Goal: Task Accomplishment & Management: Manage account settings

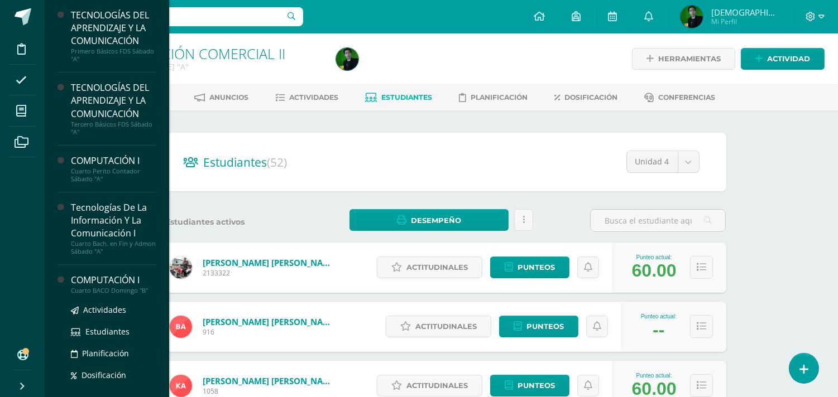
click at [93, 289] on div "Cuarto BACO Domingo "B"" at bounding box center [113, 291] width 85 height 8
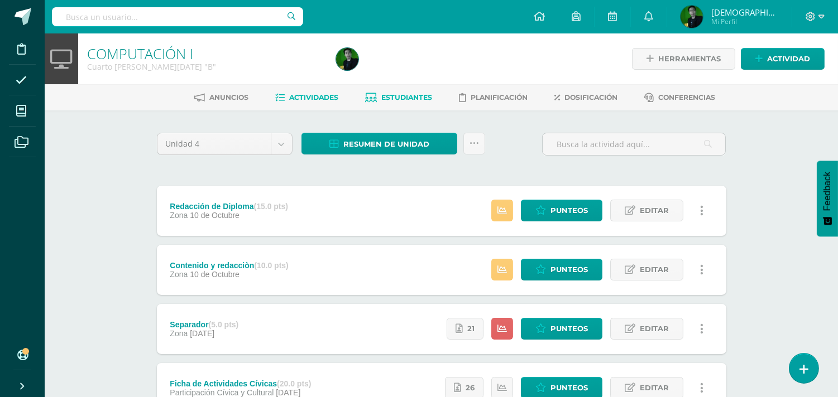
click at [415, 91] on link "Estudiantes" at bounding box center [398, 98] width 67 height 18
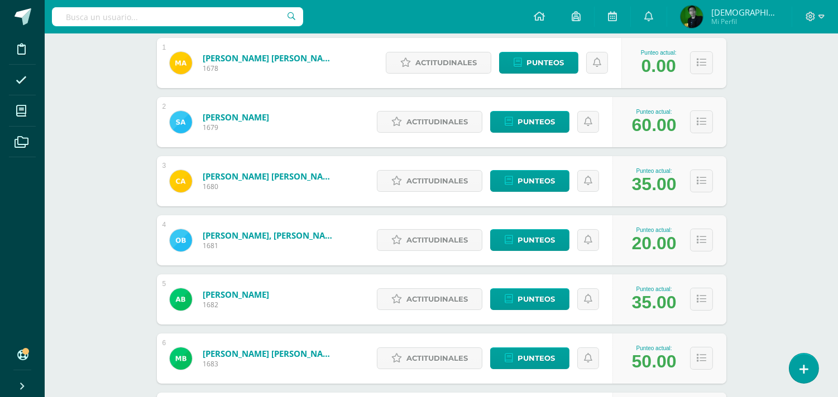
scroll to position [215, 0]
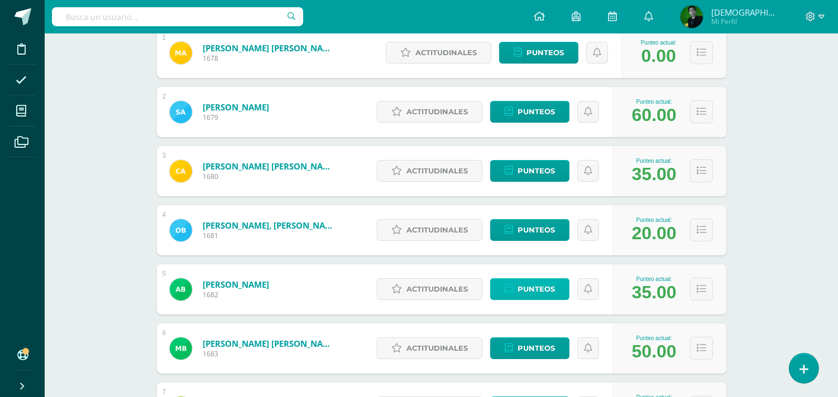
click at [542, 289] on span "Punteos" at bounding box center [535, 289] width 37 height 21
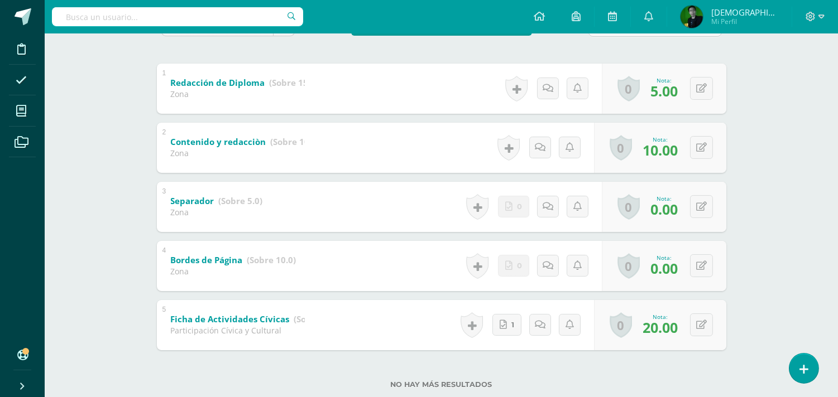
scroll to position [216, 0]
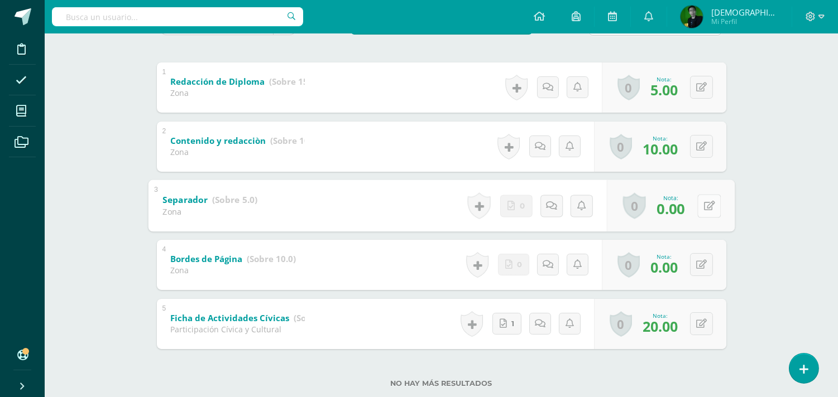
click at [697, 210] on button at bounding box center [708, 205] width 23 height 23
click at [681, 209] on icon at bounding box center [679, 209] width 10 height 9
click at [698, 210] on button at bounding box center [701, 205] width 23 height 23
type input "0"
click at [678, 205] on icon at bounding box center [679, 209] width 10 height 9
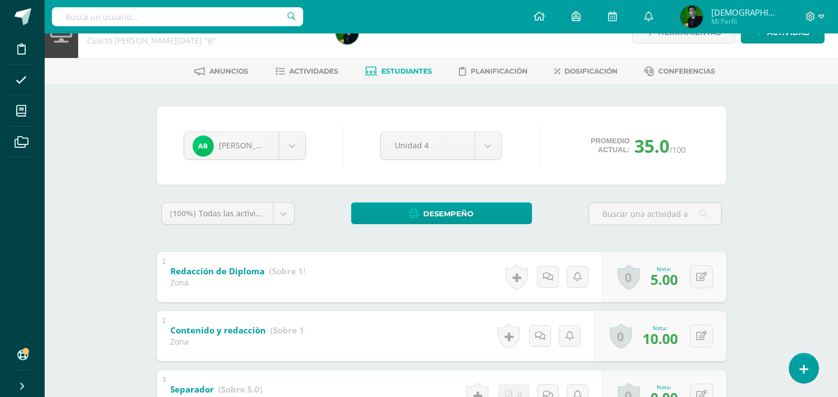
scroll to position [0, 0]
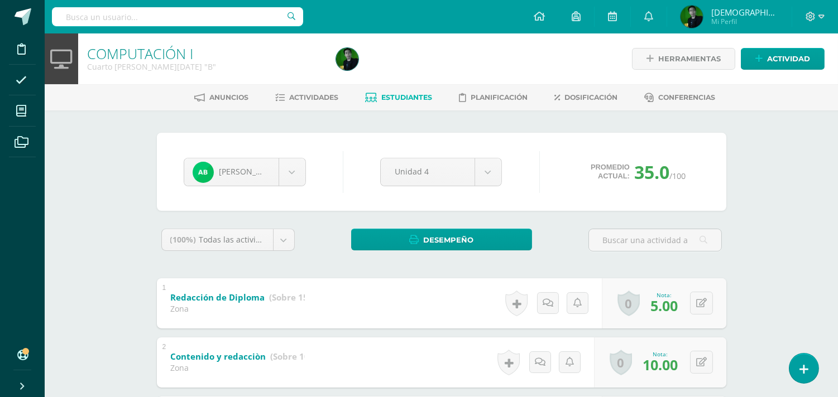
click at [414, 101] on span "Estudiantes" at bounding box center [406, 97] width 51 height 8
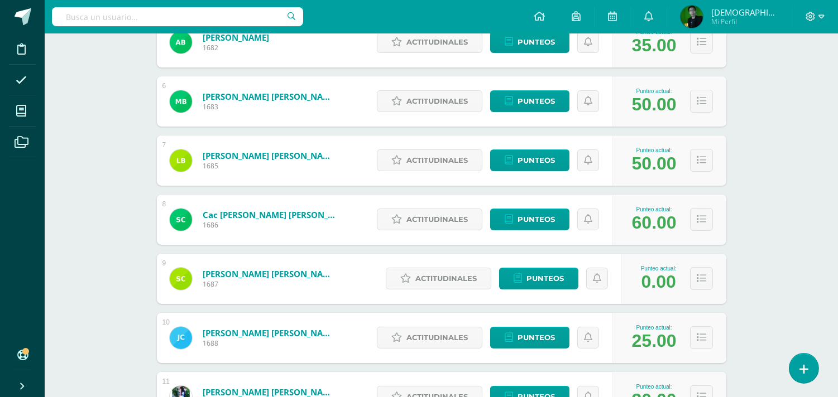
scroll to position [467, 0]
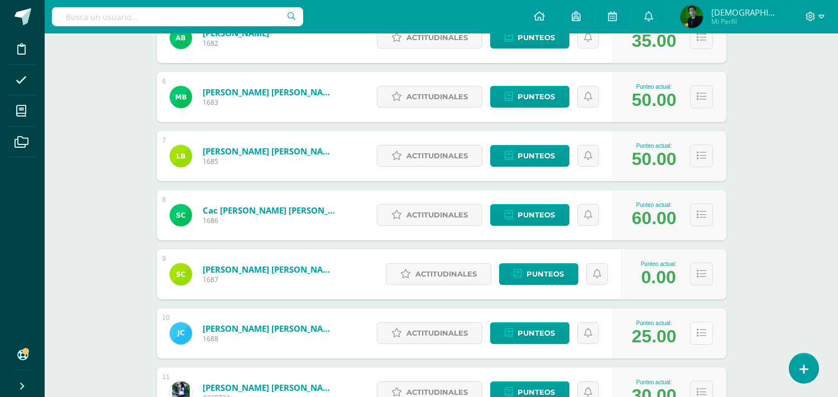
click at [699, 332] on icon at bounding box center [700, 333] width 9 height 9
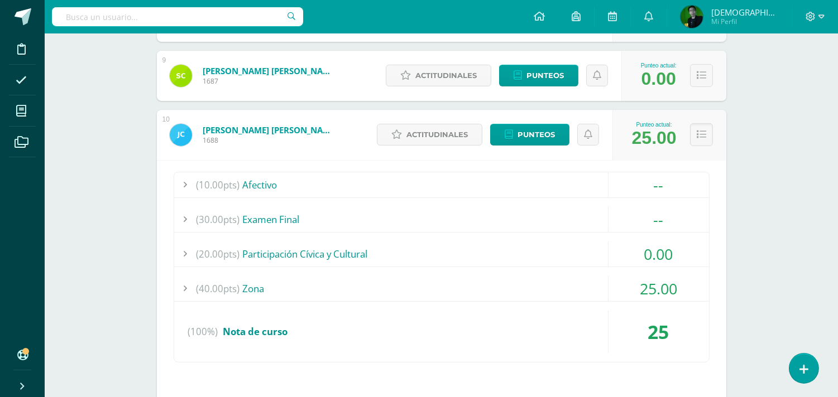
scroll to position [746, 0]
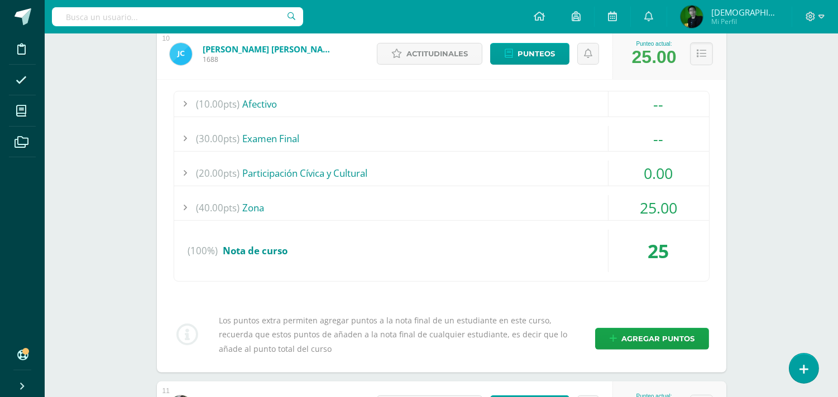
click at [364, 205] on div "(40.00pts) Zona" at bounding box center [441, 207] width 535 height 25
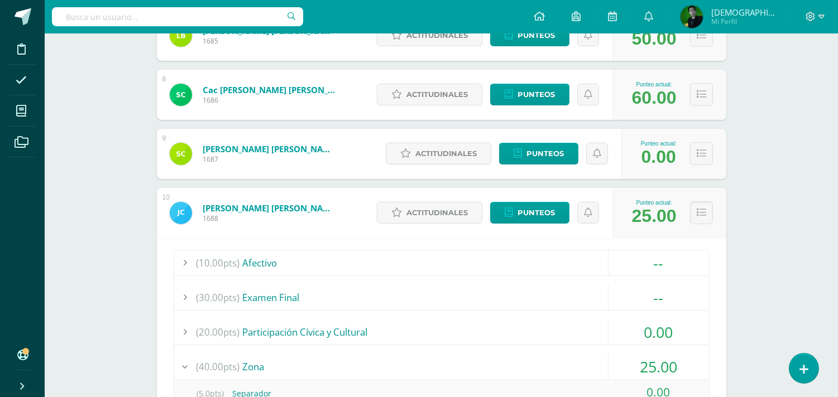
scroll to position [583, 0]
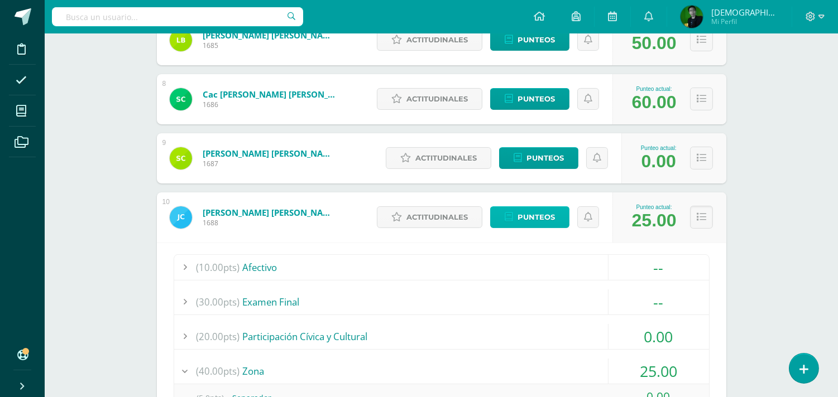
click at [544, 217] on span "Punteos" at bounding box center [535, 217] width 37 height 21
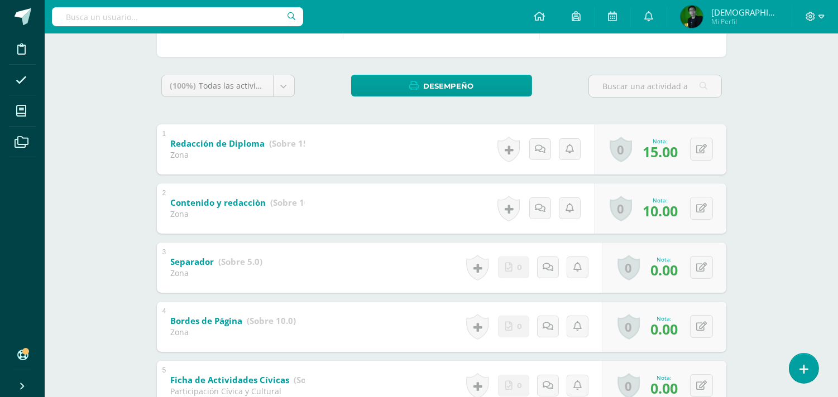
scroll to position [177, 0]
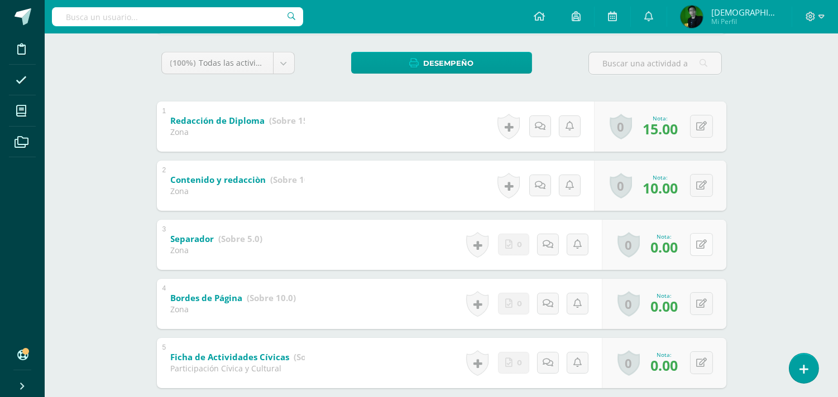
click at [700, 244] on icon at bounding box center [701, 244] width 11 height 9
type input "4"
click at [702, 364] on icon at bounding box center [701, 362] width 11 height 9
type input "20"
click at [683, 374] on link at bounding box center [679, 366] width 22 height 22
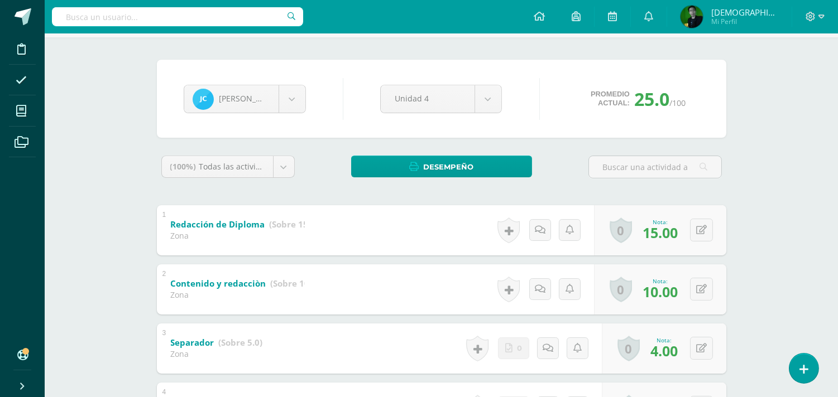
scroll to position [15, 0]
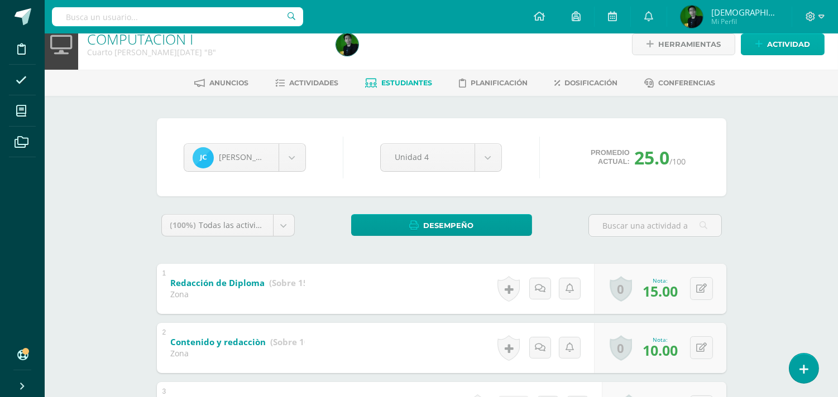
drag, startPoint x: 823, startPoint y: 66, endPoint x: 814, endPoint y: 47, distance: 20.5
click at [814, 47] on div "Herramientas Detalle de asistencias Actividad" at bounding box center [704, 44] width 240 height 51
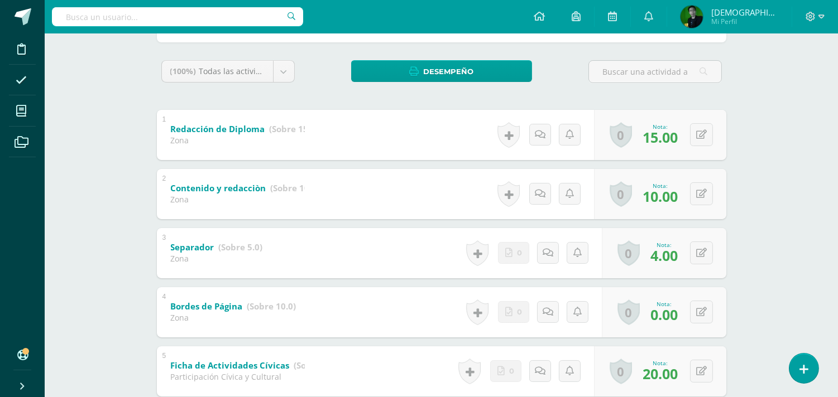
scroll to position [175, 0]
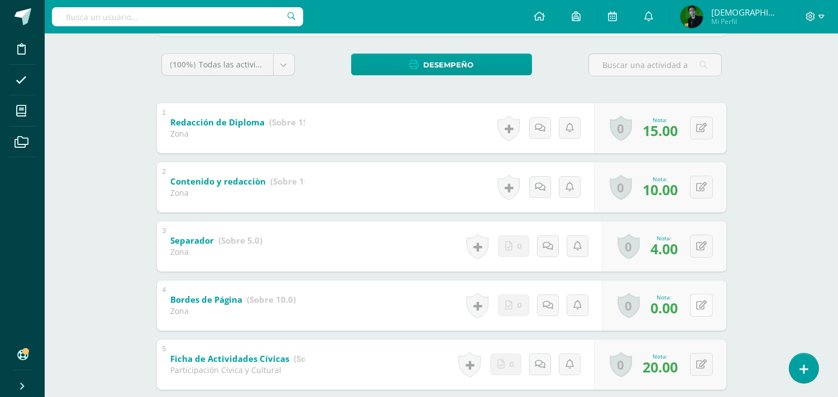
click at [704, 301] on icon at bounding box center [701, 305] width 11 height 9
type input "0"
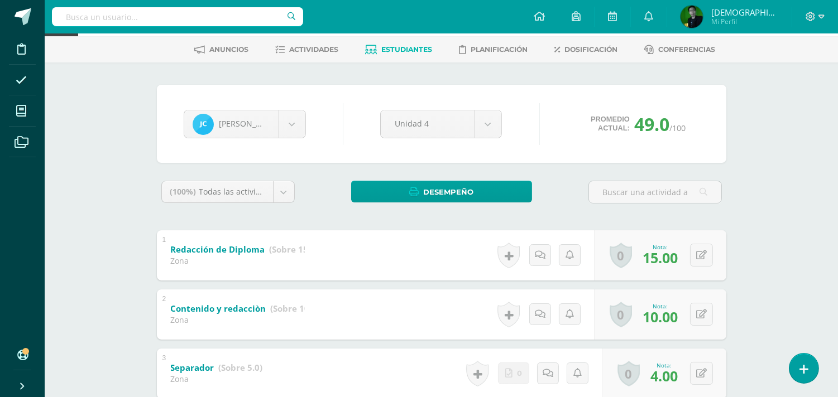
scroll to position [0, 0]
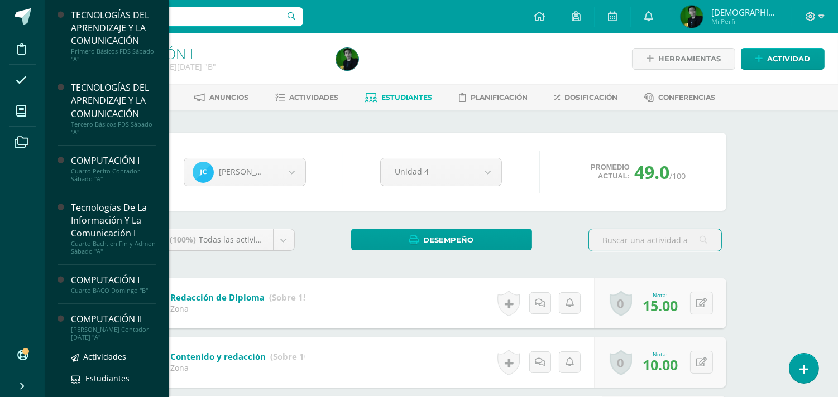
click at [102, 336] on div "[PERSON_NAME] Contador [DATE] "A"" at bounding box center [113, 334] width 85 height 16
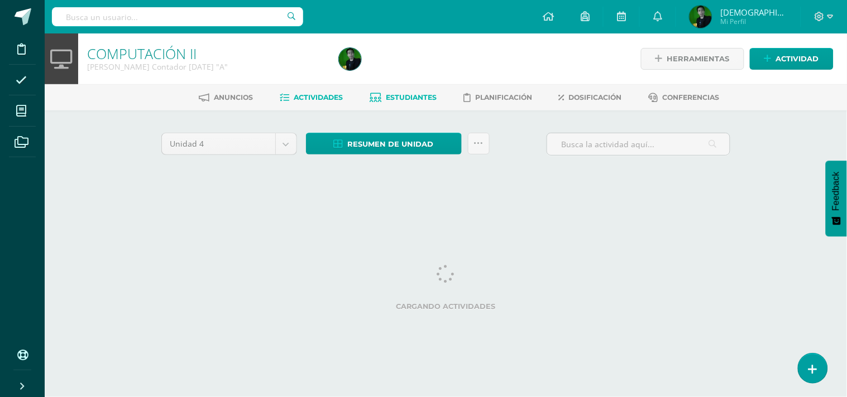
click at [412, 90] on link "Estudiantes" at bounding box center [402, 98] width 67 height 18
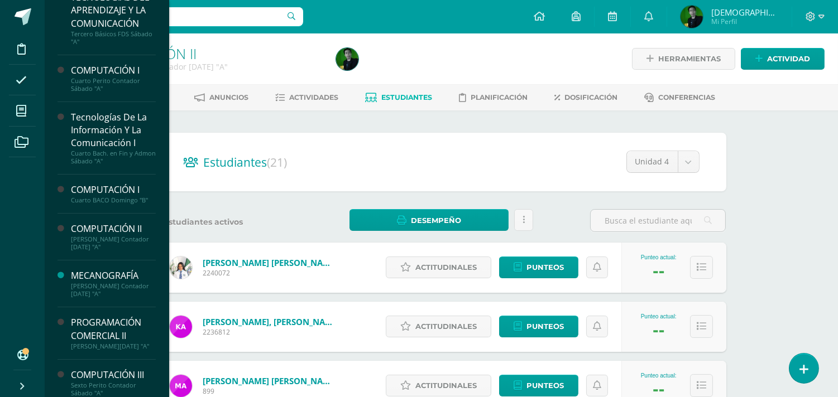
scroll to position [92, 0]
click at [118, 285] on div "[PERSON_NAME] Contador [DATE] "A"" at bounding box center [113, 289] width 85 height 16
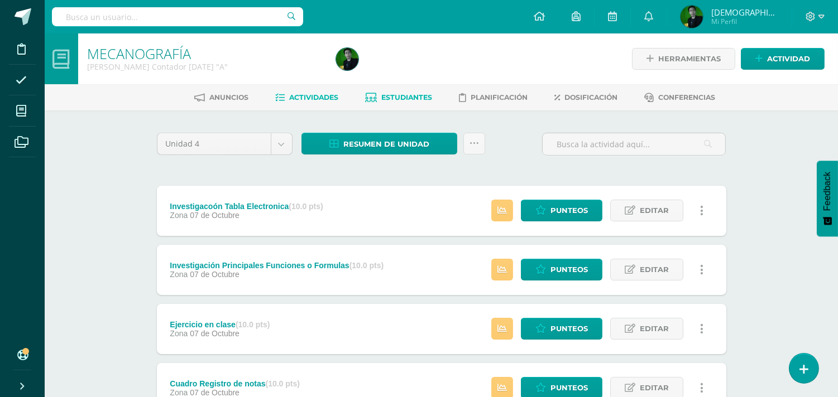
click at [419, 96] on span "Estudiantes" at bounding box center [406, 97] width 51 height 8
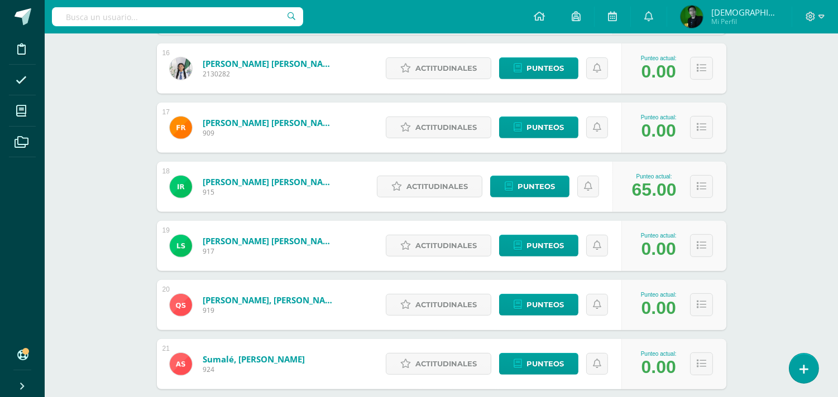
scroll to position [1089, 0]
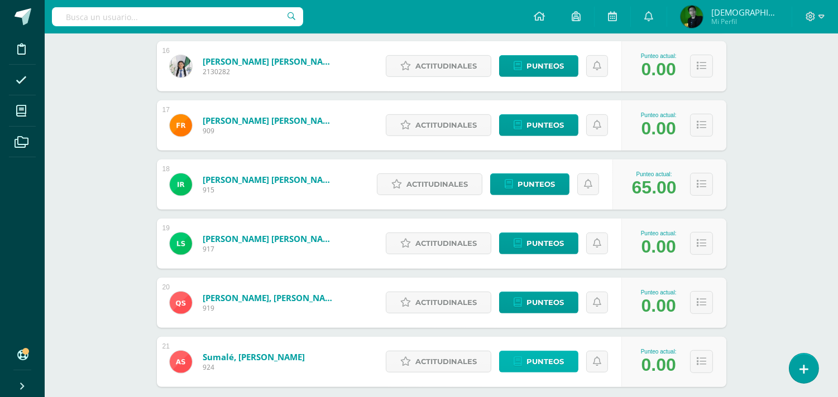
click at [551, 359] on span "Punteos" at bounding box center [544, 362] width 37 height 21
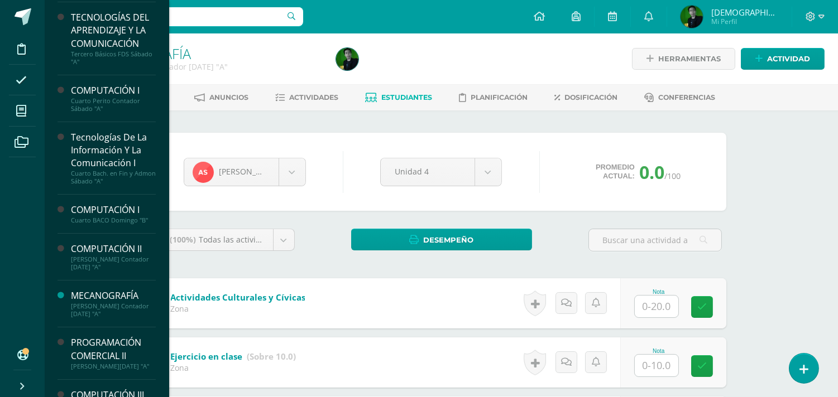
scroll to position [99, 0]
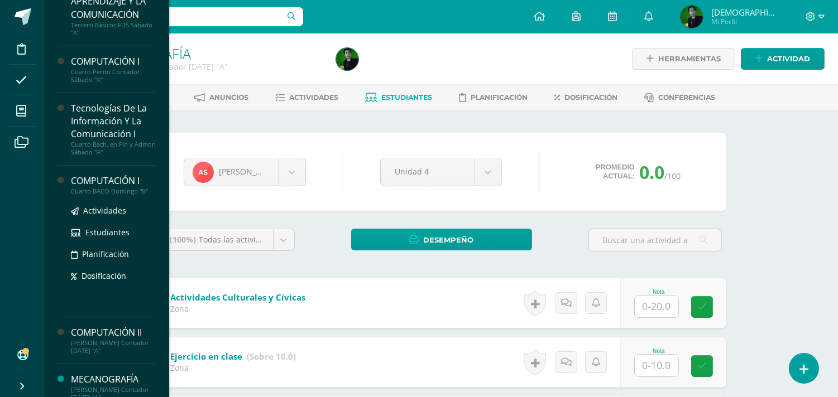
click at [119, 190] on div "Cuarto BACO Domingo "B"" at bounding box center [113, 191] width 85 height 8
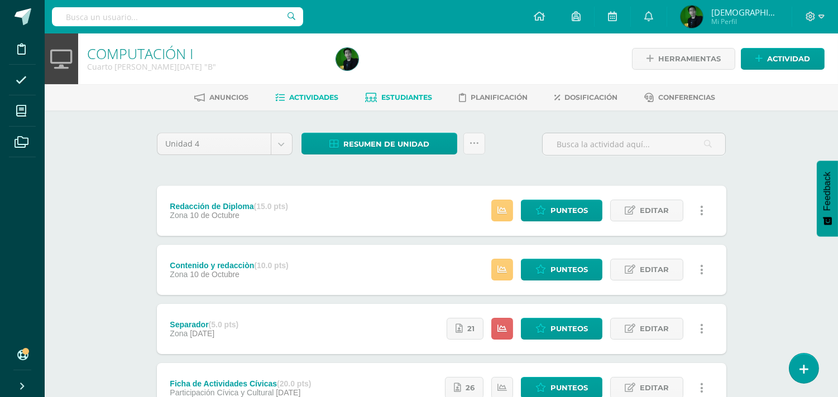
click at [392, 97] on span "Estudiantes" at bounding box center [406, 97] width 51 height 8
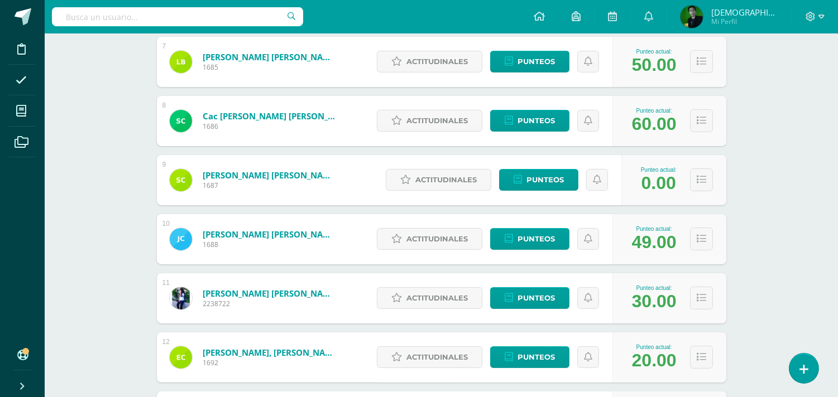
scroll to position [569, 0]
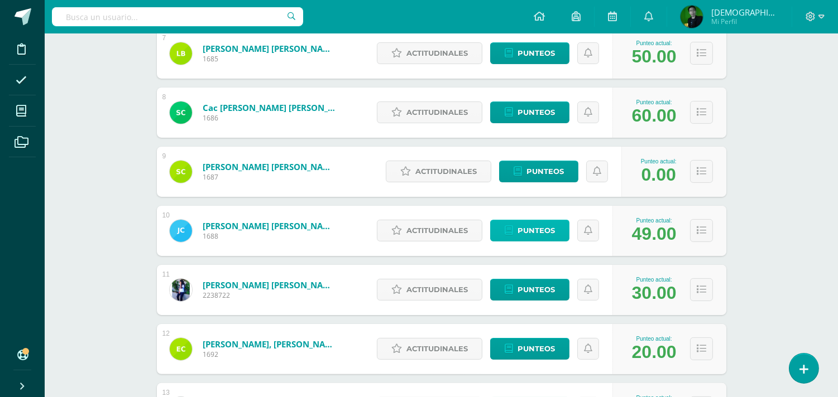
click at [554, 228] on span "Punteos" at bounding box center [535, 230] width 37 height 21
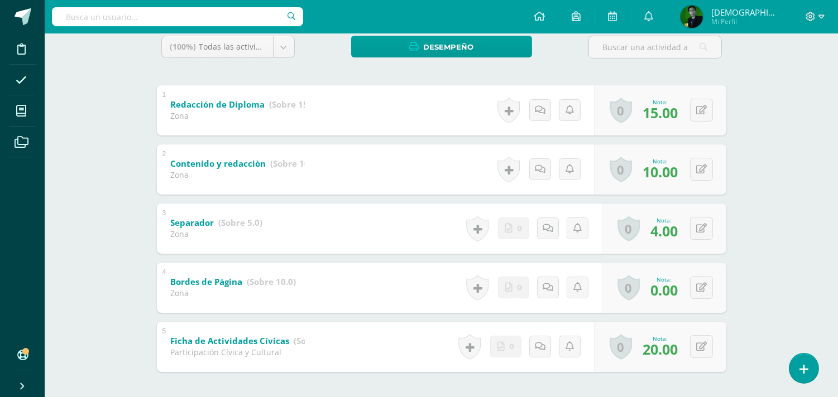
scroll to position [194, 0]
click at [702, 282] on icon at bounding box center [701, 286] width 11 height 9
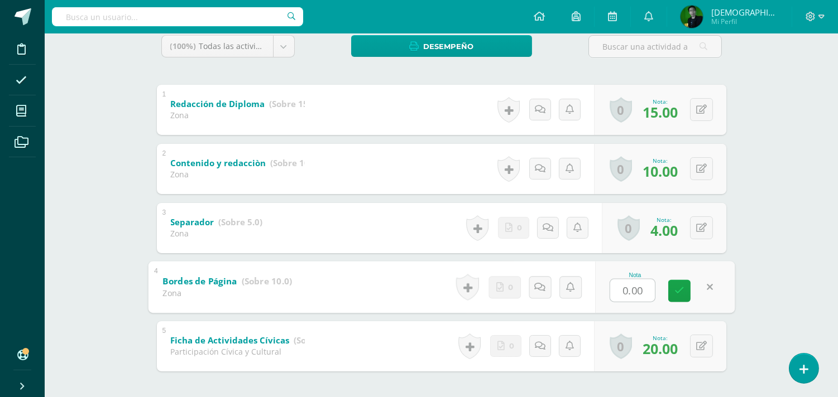
type input "7"
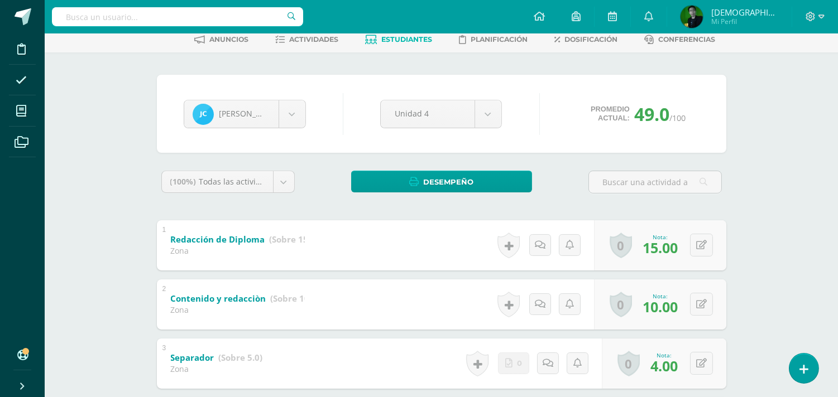
scroll to position [9, 0]
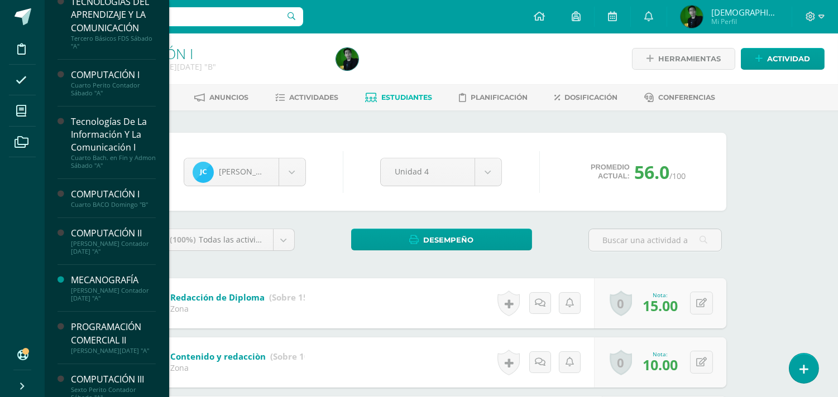
scroll to position [99, 0]
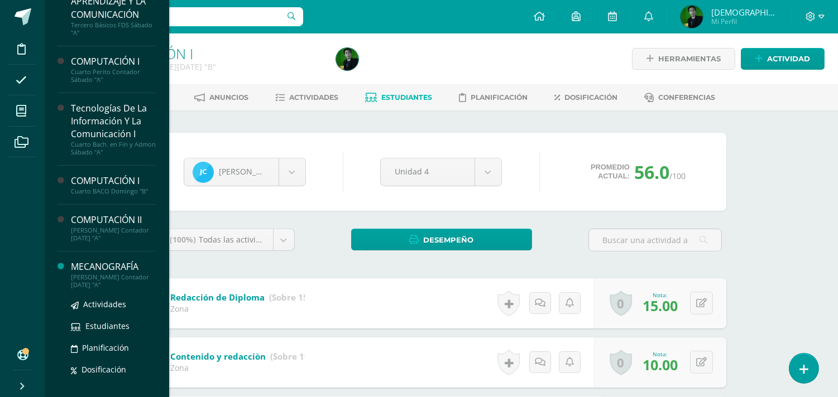
click at [92, 271] on div "MECANOGRAFÍA" at bounding box center [113, 267] width 85 height 13
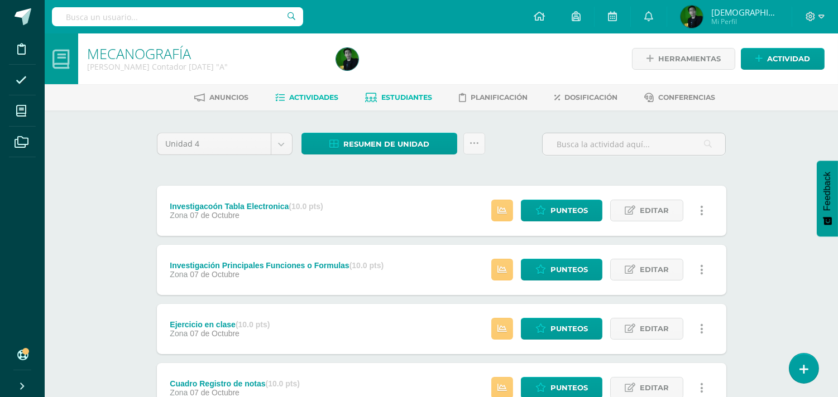
click at [413, 97] on span "Estudiantes" at bounding box center [406, 97] width 51 height 8
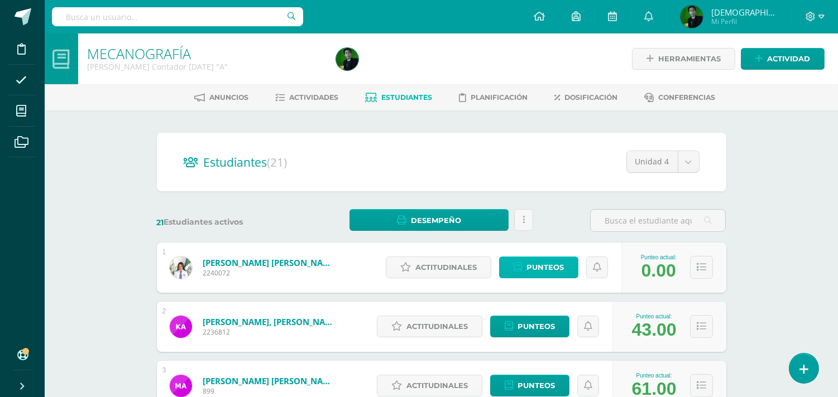
click at [532, 272] on span "Punteos" at bounding box center [544, 267] width 37 height 21
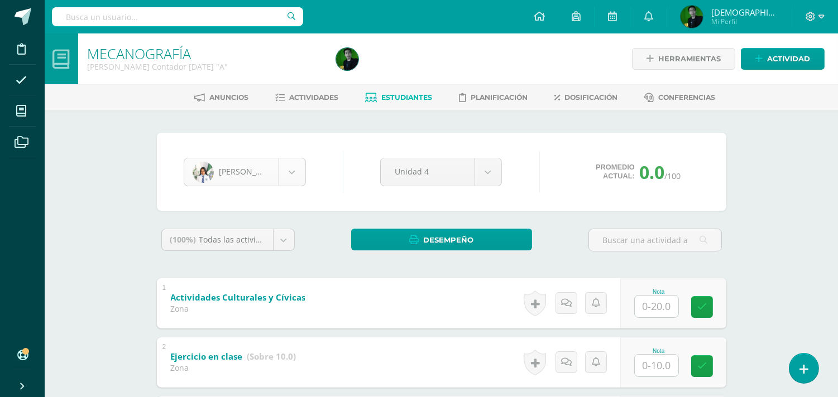
click at [269, 175] on body "Disciplina Asistencia Mis cursos Archivos Soporte Ayuda Reportar un problema Ce…" at bounding box center [419, 379] width 838 height 758
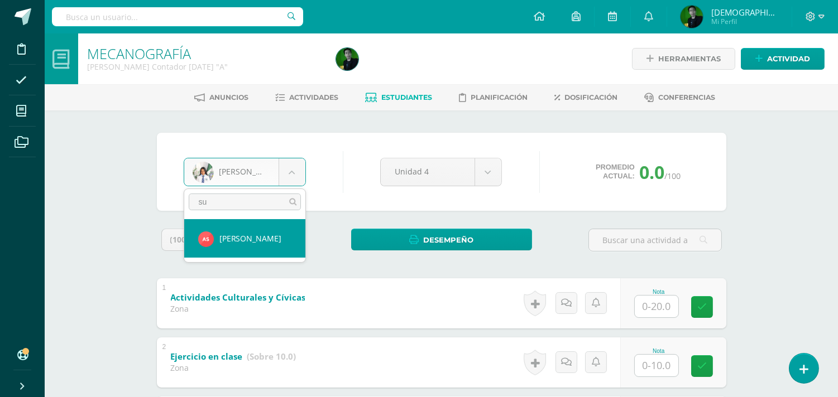
type input "sum"
select select "8219"
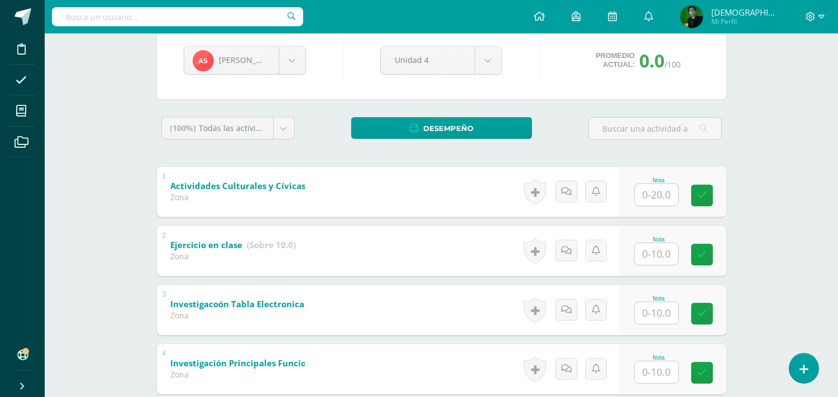
scroll to position [143, 0]
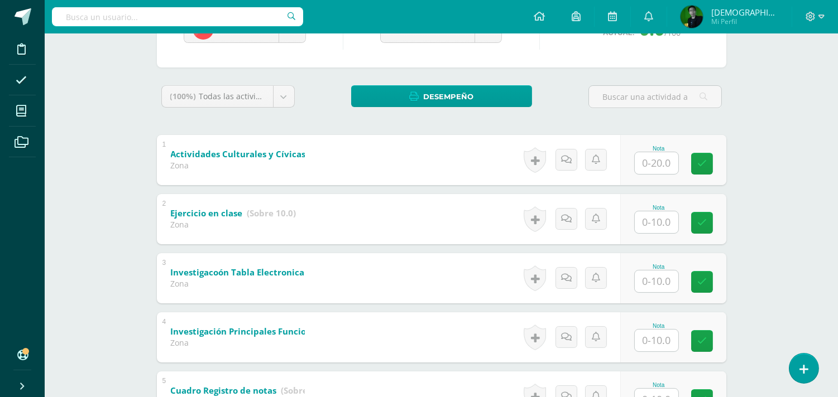
click at [658, 162] on input "text" at bounding box center [656, 163] width 44 height 22
type input "20"
type input "5"
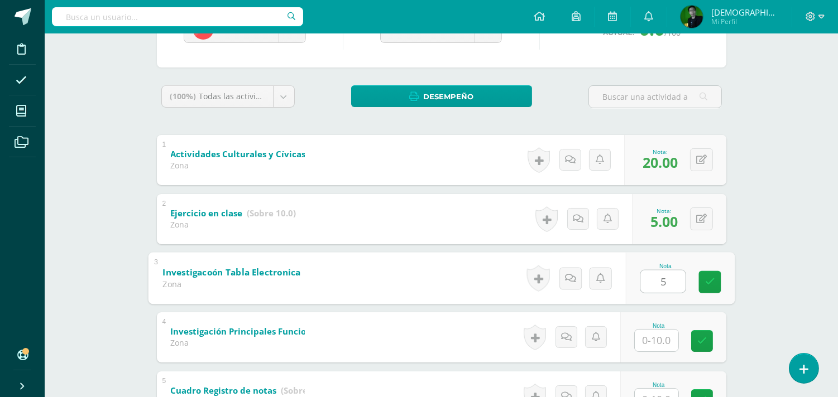
type input "5"
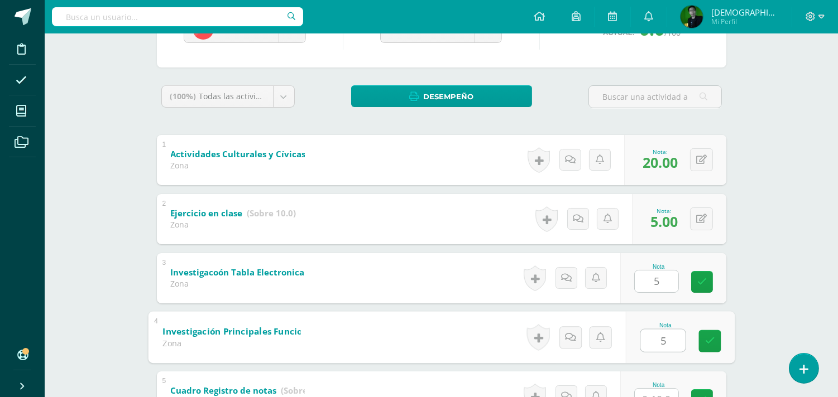
type input "5"
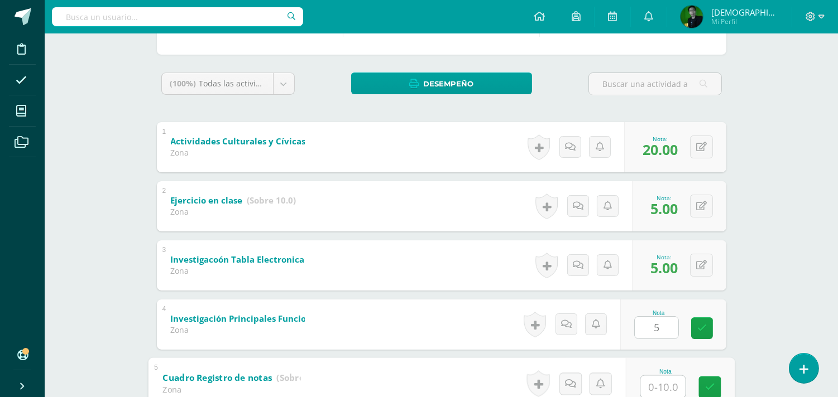
type input "5"
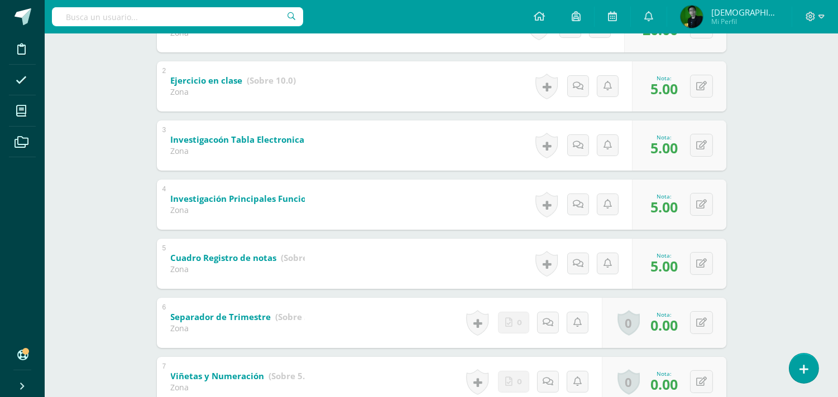
scroll to position [360, 0]
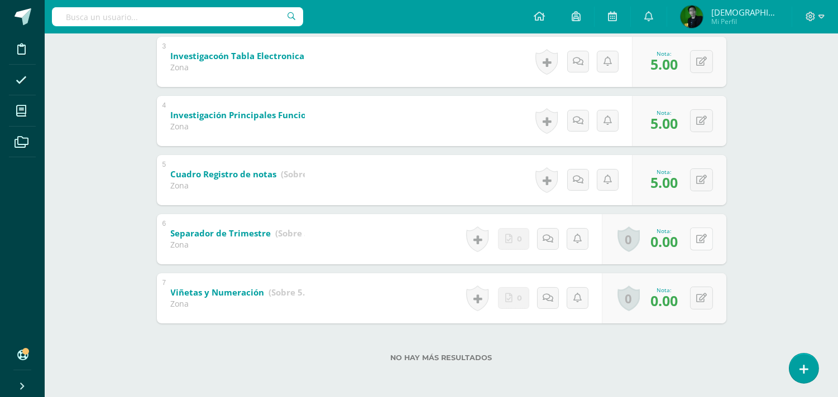
click at [691, 240] on button at bounding box center [701, 239] width 23 height 23
type input "5"
click at [704, 304] on button at bounding box center [701, 298] width 23 height 23
type input "5"
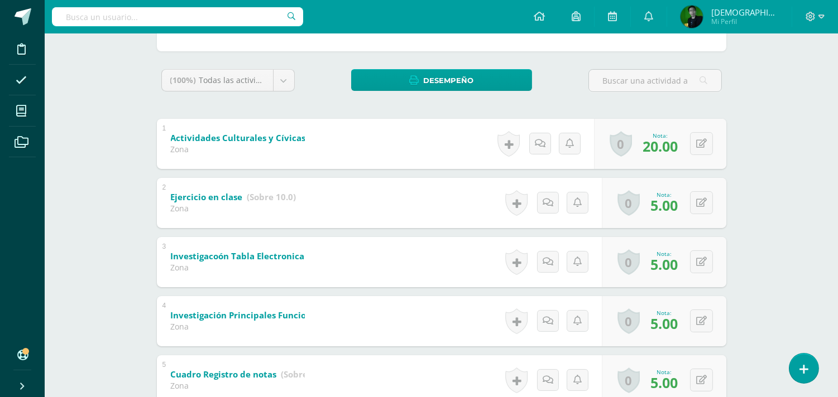
scroll to position [175, 0]
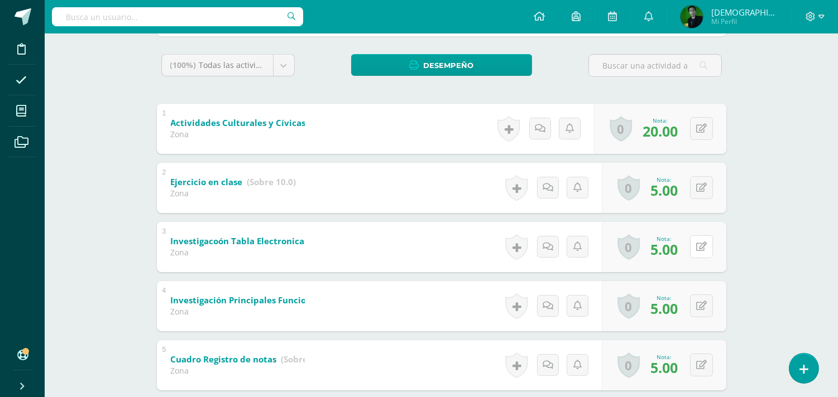
click at [692, 253] on button at bounding box center [701, 246] width 23 height 23
type input "10"
click at [700, 314] on button at bounding box center [701, 306] width 23 height 23
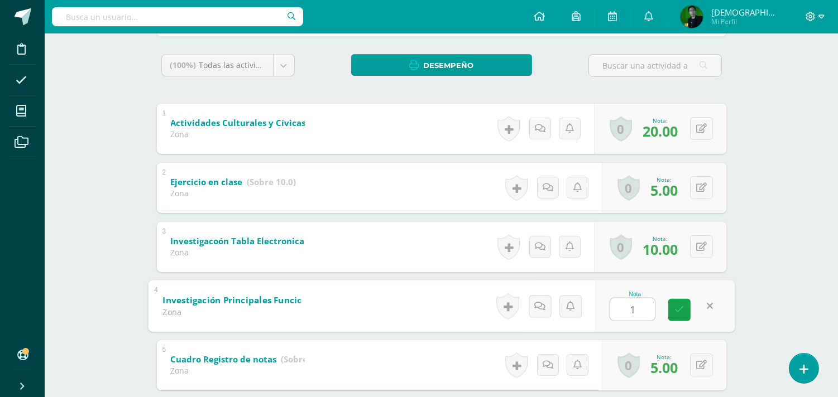
type input "10"
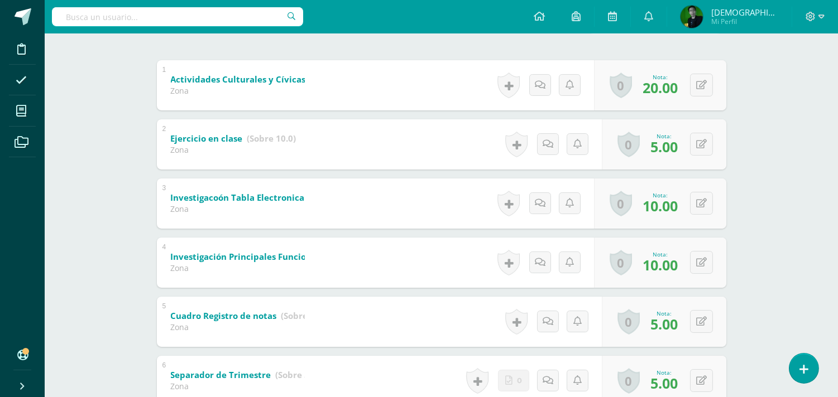
scroll to position [247, 0]
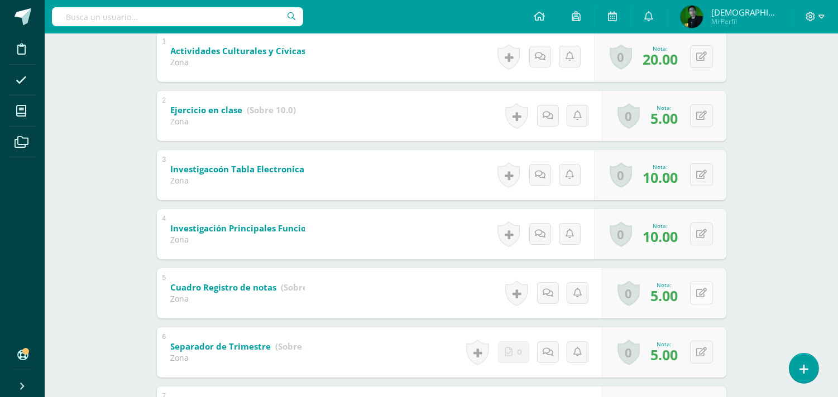
click at [704, 296] on icon at bounding box center [701, 292] width 11 height 9
type input "10"
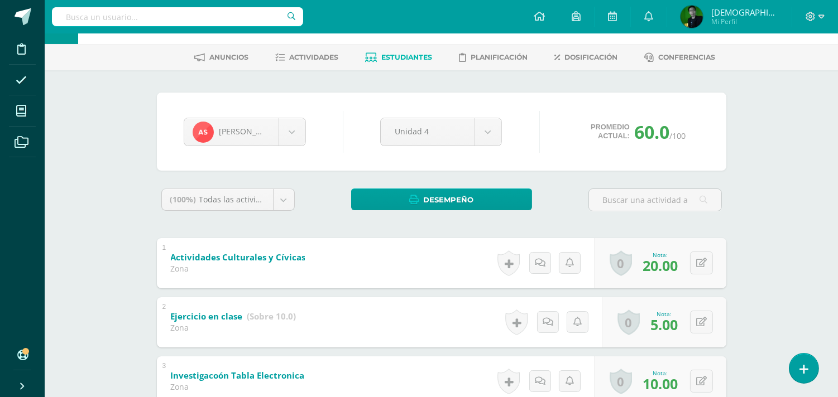
scroll to position [36, 0]
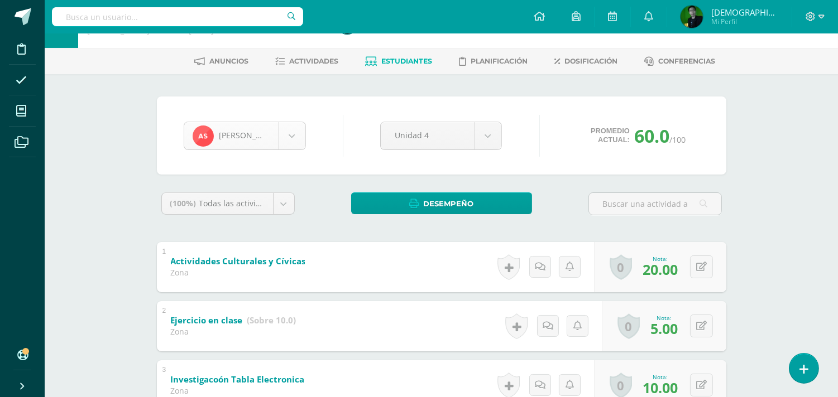
click at [229, 133] on body "Disciplina Asistencia Mis cursos Archivos Soporte Ayuda Reportar un problema Ce…" at bounding box center [419, 343] width 838 height 758
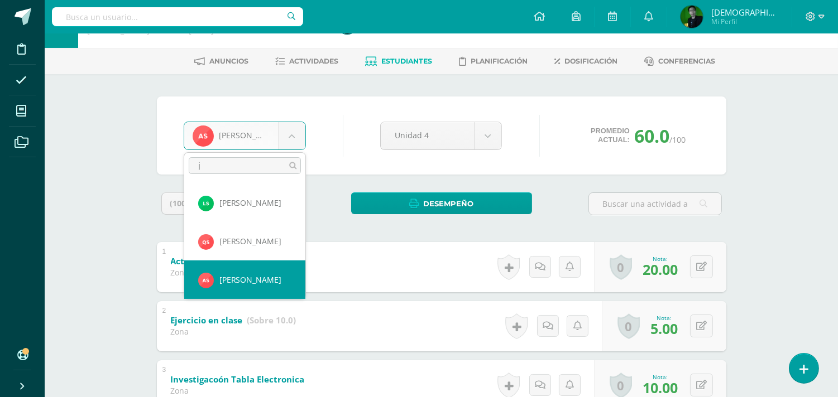
scroll to position [0, 0]
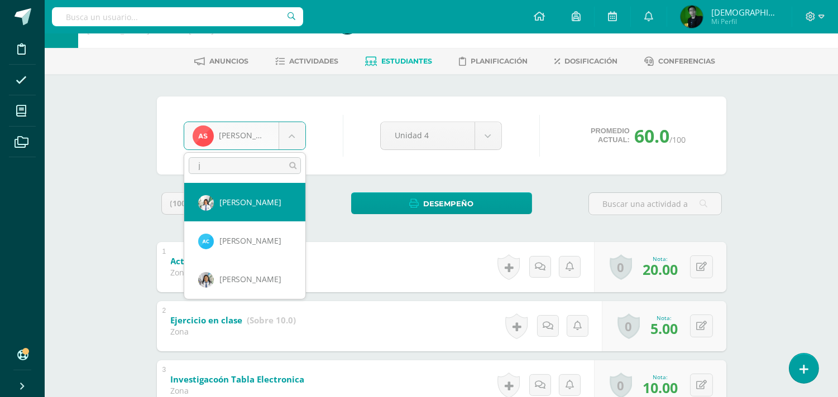
type input "ji"
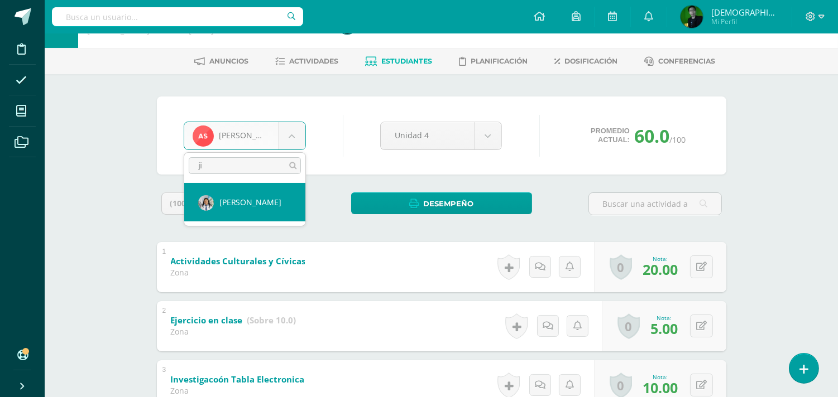
select select "6008"
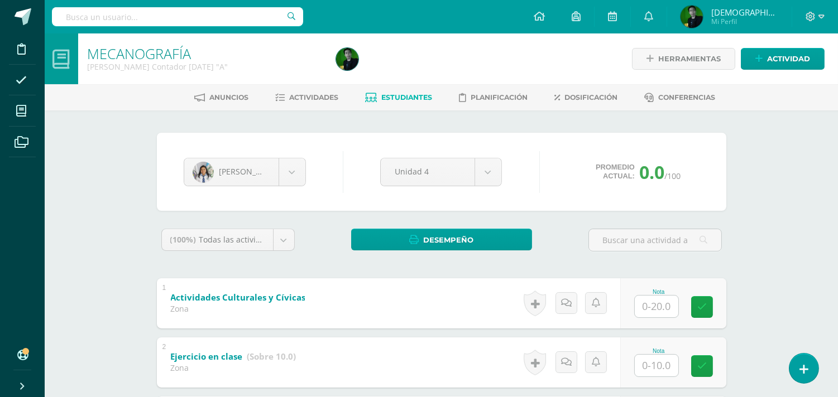
click at [655, 301] on input "text" at bounding box center [656, 307] width 44 height 22
type input "20"
type input "10"
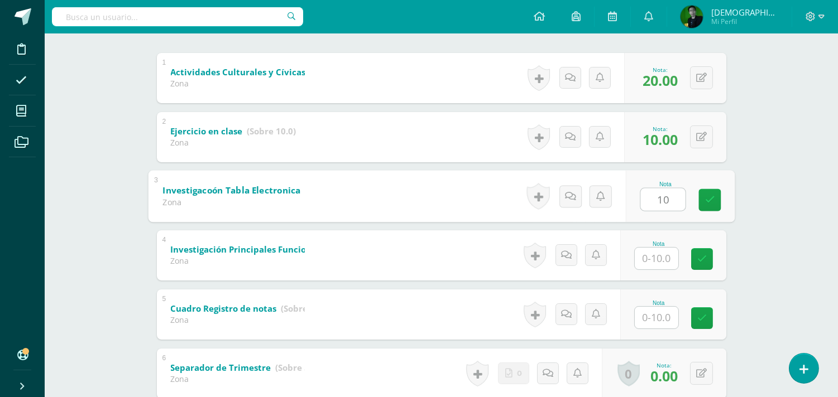
type input "10"
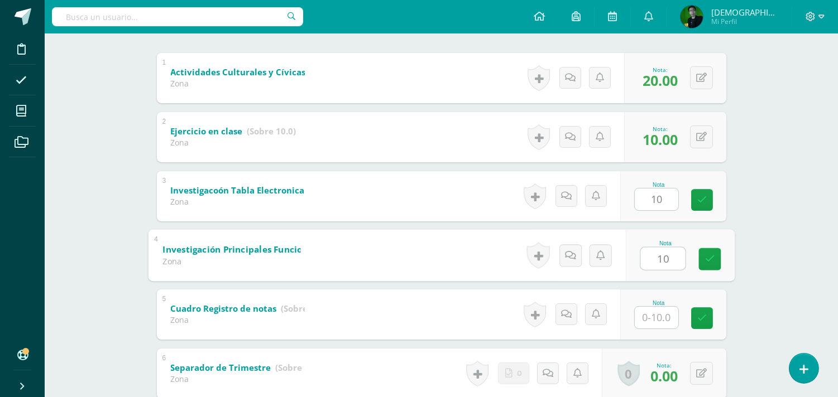
type input "10"
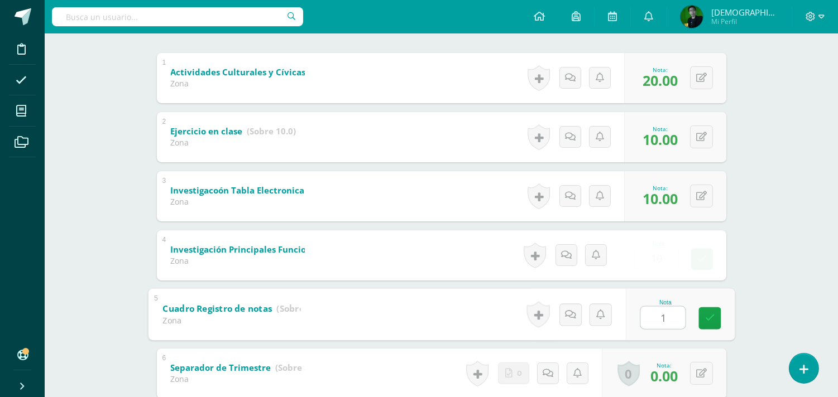
type input "10"
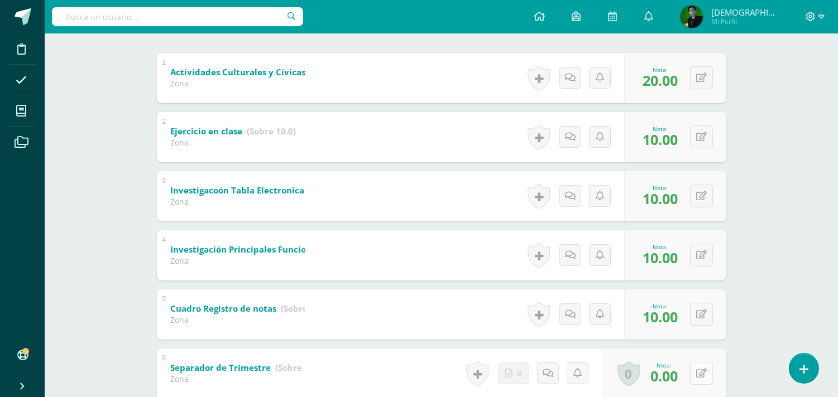
click at [696, 376] on icon at bounding box center [701, 373] width 11 height 9
type input "5"
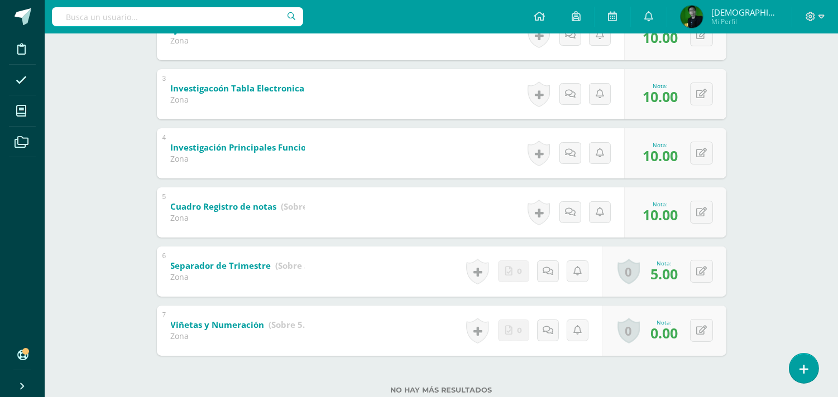
scroll to position [360, 0]
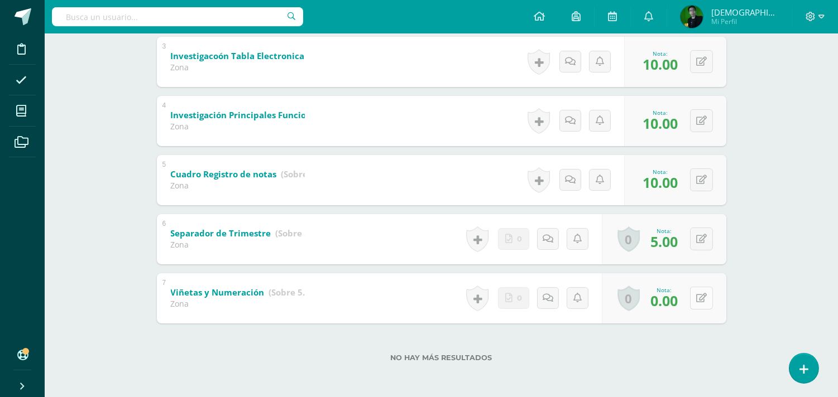
click at [710, 297] on button at bounding box center [701, 298] width 23 height 23
type input "4"
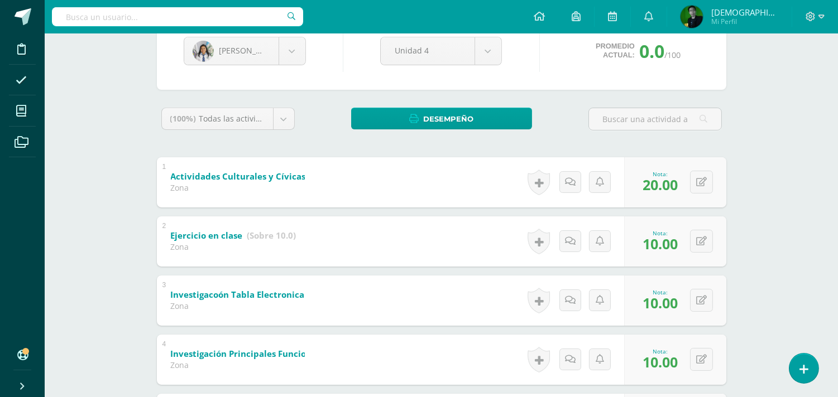
scroll to position [119, 0]
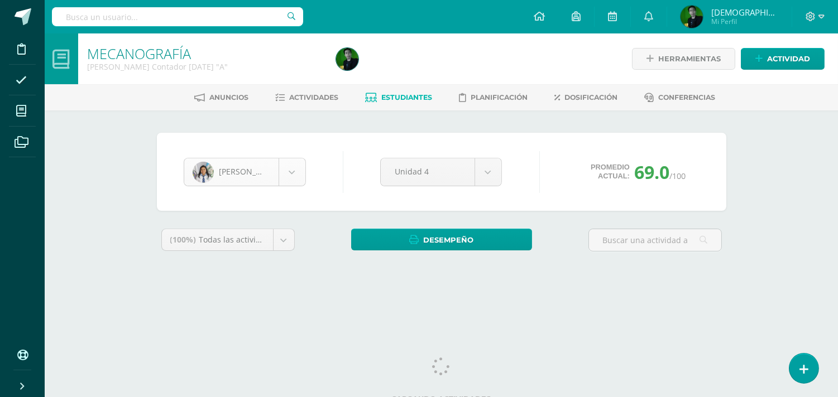
click at [229, 174] on body "Disciplina Asistencia Mis cursos Archivos Soporte Ayuda Reportar un problema Ce…" at bounding box center [419, 150] width 838 height 301
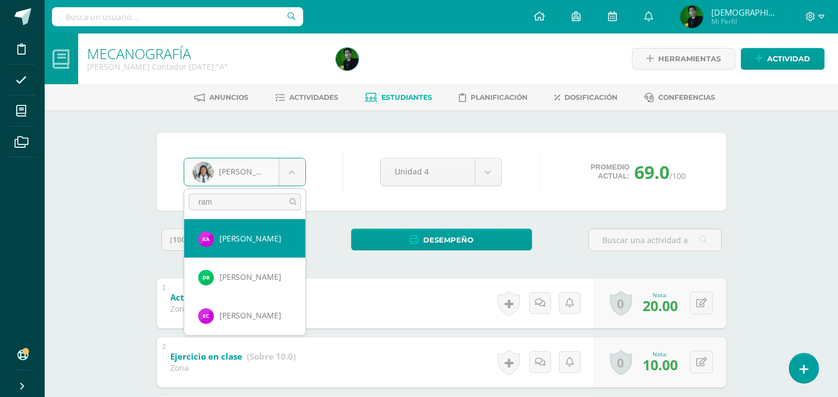
type input "rami"
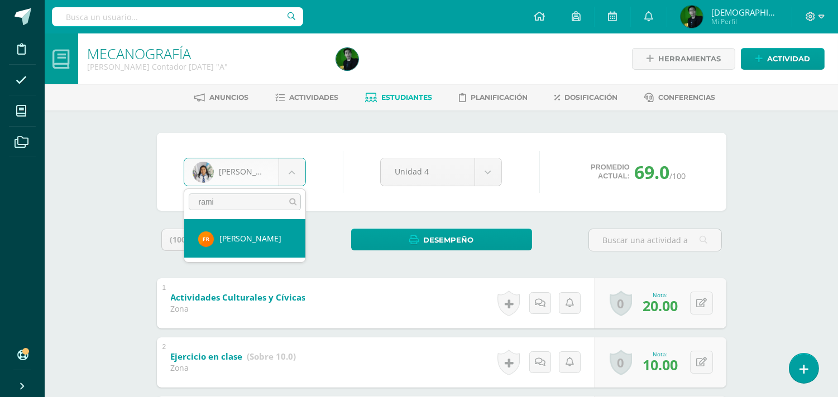
select select "8204"
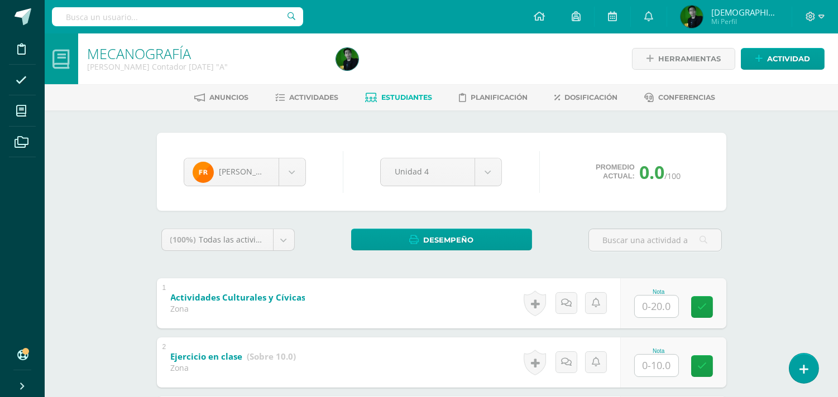
click at [662, 302] on input "text" at bounding box center [656, 307] width 44 height 22
type input "20"
type input "10"
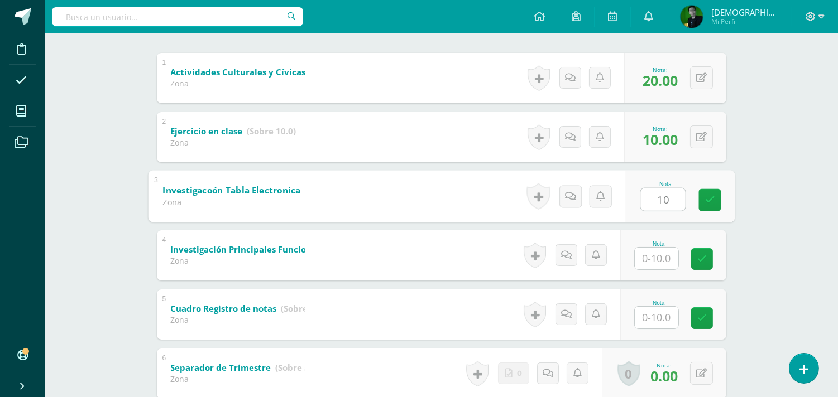
type input "10"
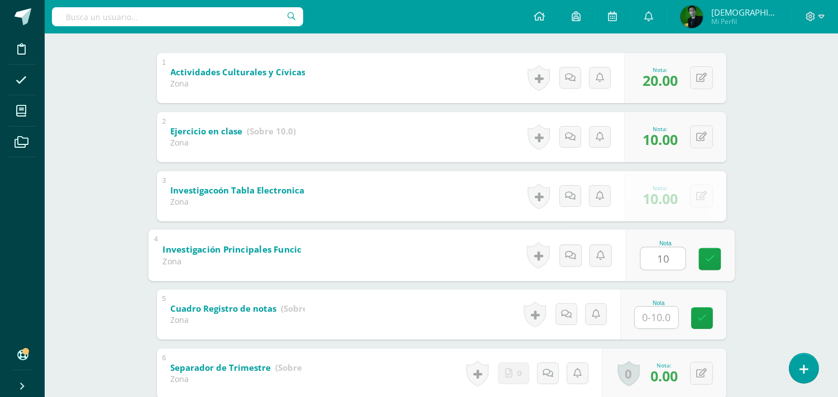
type input "10"
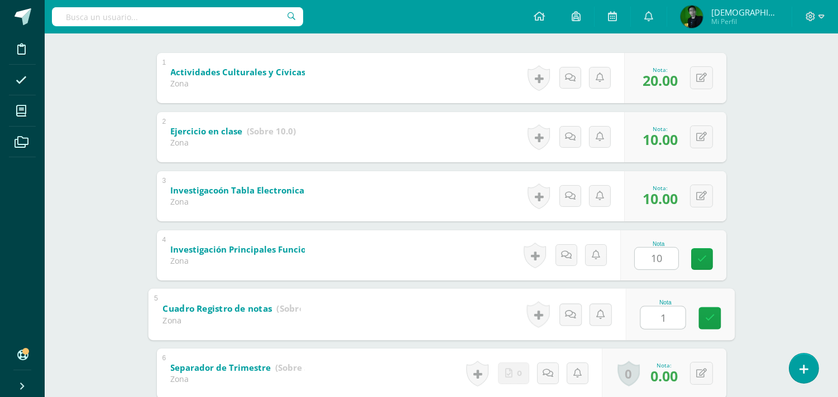
type input "10"
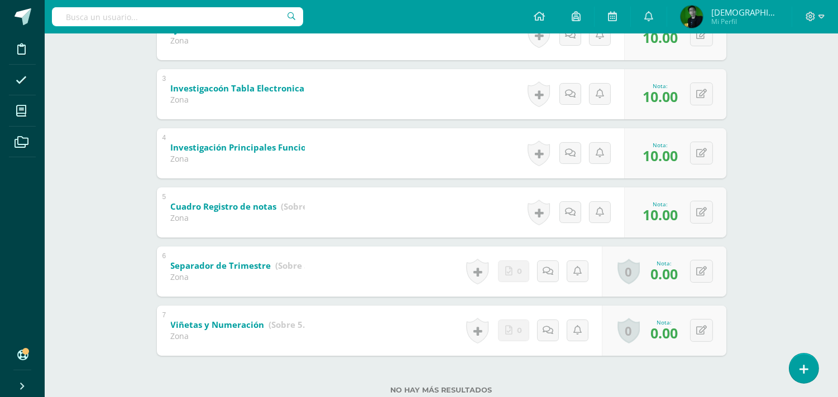
scroll to position [330, 0]
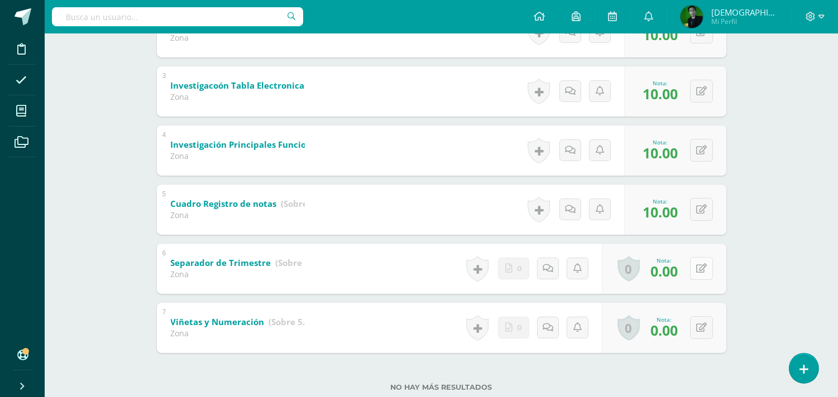
click at [698, 280] on button at bounding box center [701, 268] width 23 height 23
type input "5"
click at [700, 328] on icon at bounding box center [701, 327] width 11 height 9
type input "5"
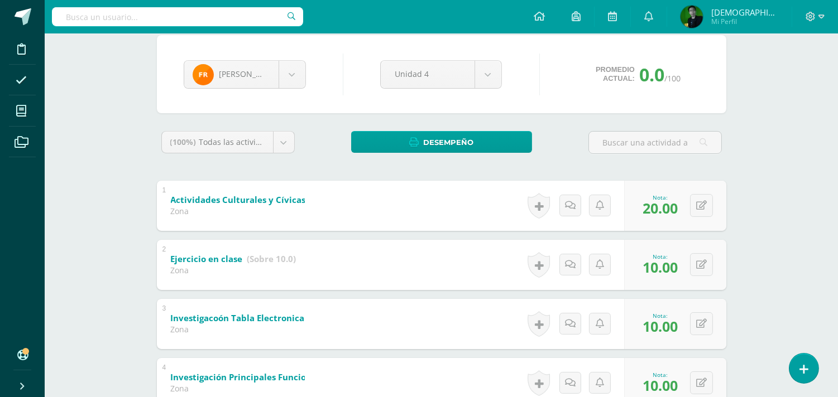
scroll to position [28, 0]
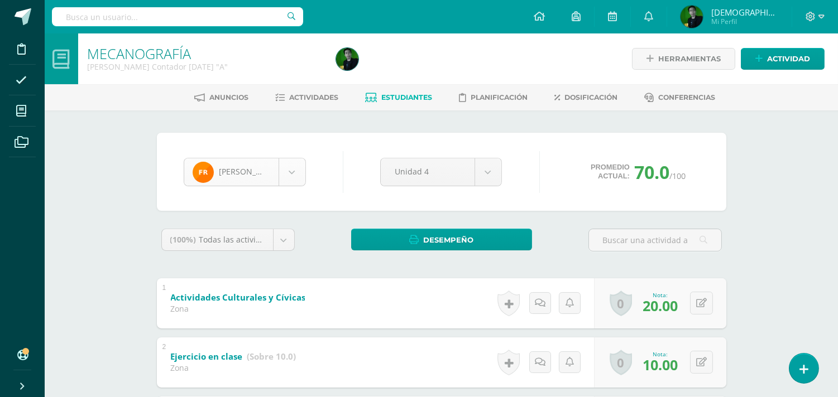
click at [253, 175] on body "Disciplina Asistencia Mis cursos Archivos Soporte Ayuda Reportar un problema Ce…" at bounding box center [419, 379] width 838 height 758
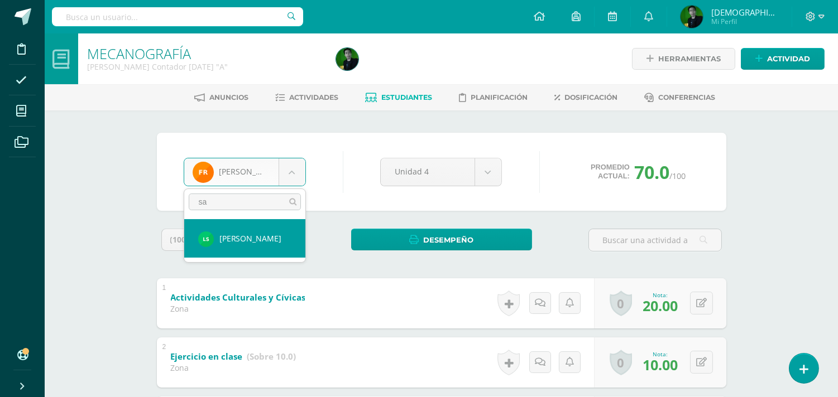
type input "sa"
select select "8212"
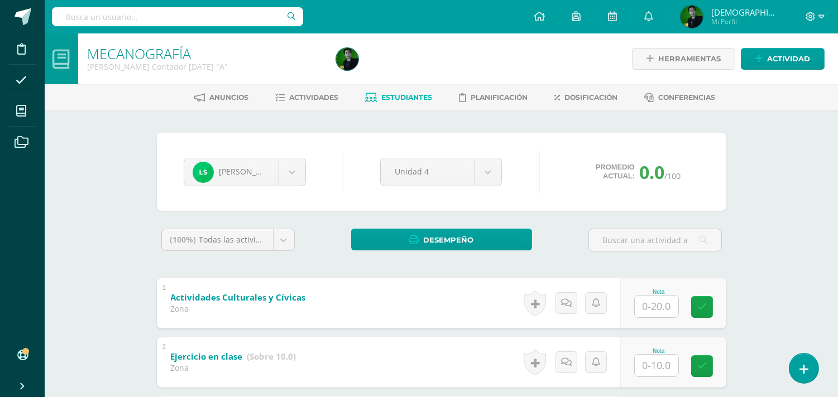
click at [656, 304] on input "text" at bounding box center [656, 307] width 44 height 22
type input "20"
type input "8"
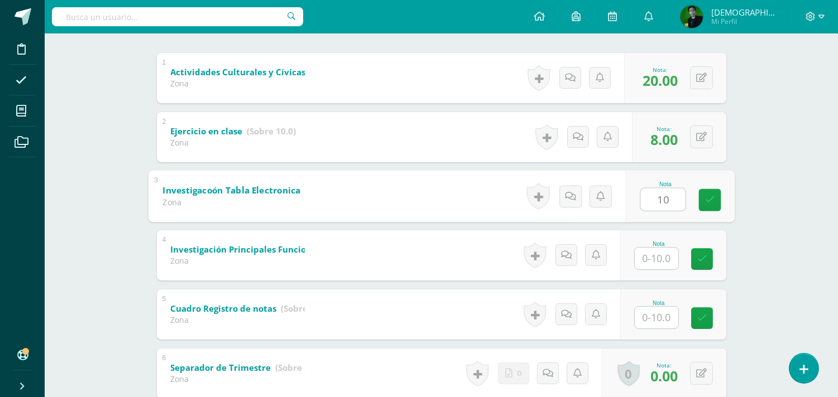
type input "10"
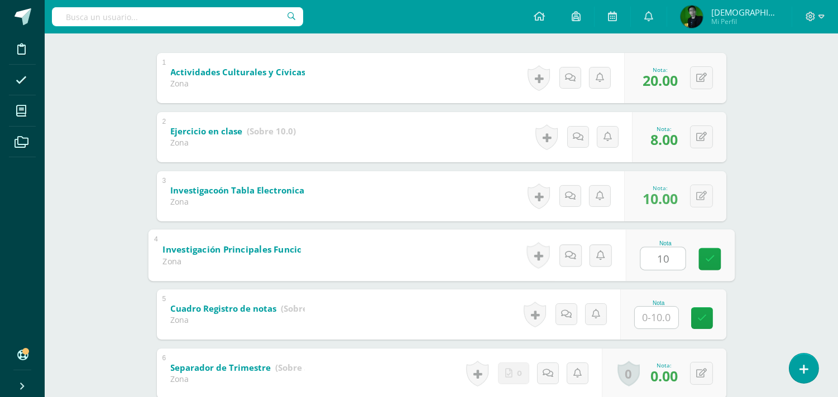
type input "10"
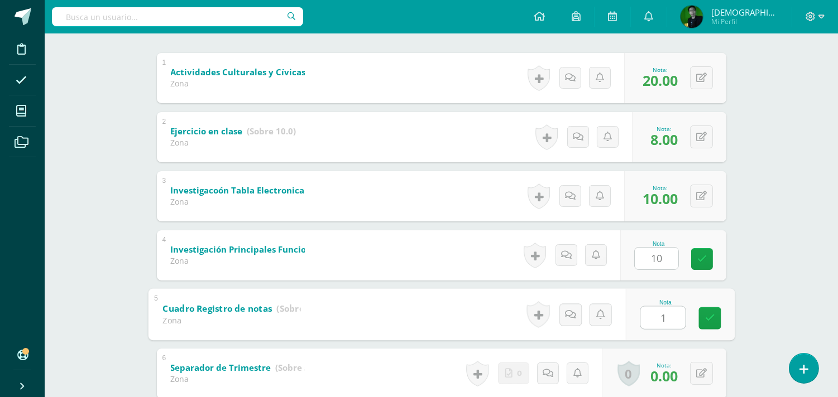
type input "10"
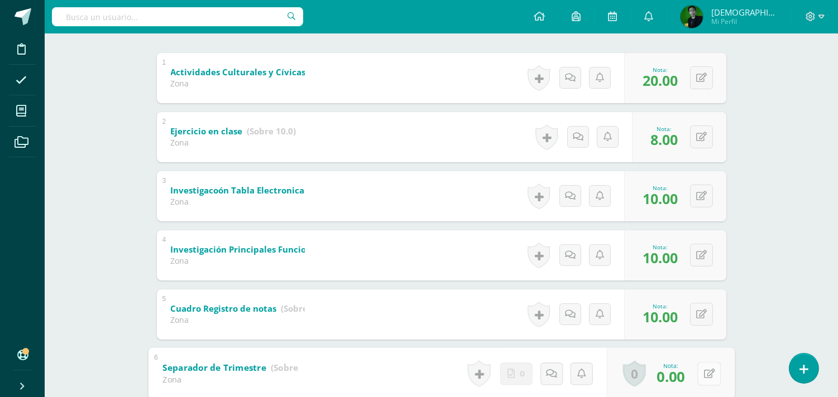
click at [703, 370] on icon at bounding box center [708, 373] width 11 height 9
type input "5"
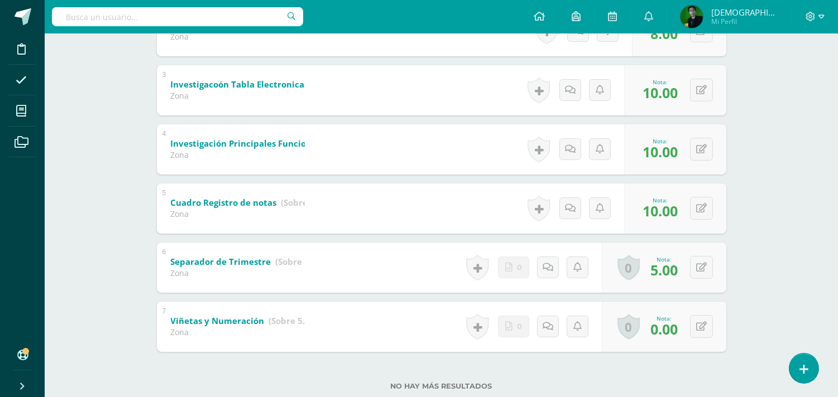
scroll to position [336, 0]
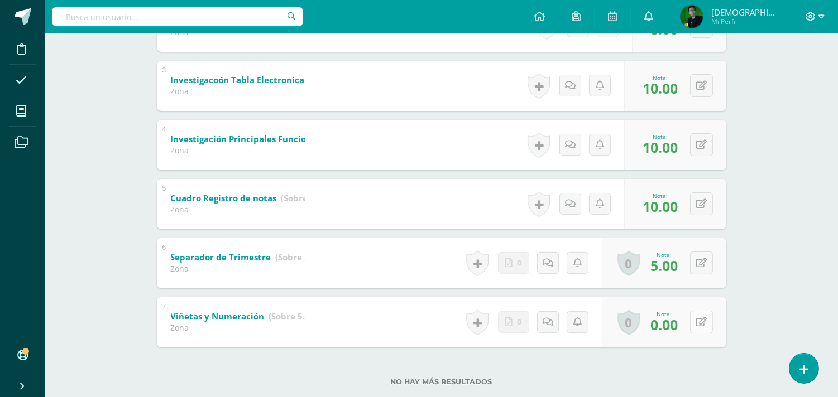
click at [700, 326] on button at bounding box center [701, 322] width 23 height 23
type input "5"
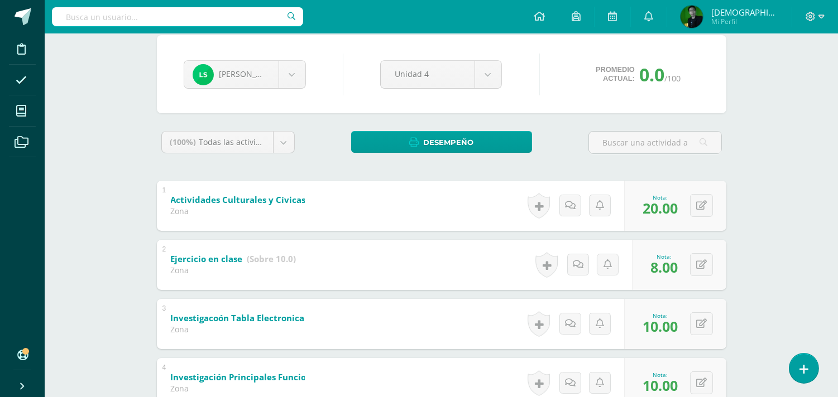
scroll to position [63, 0]
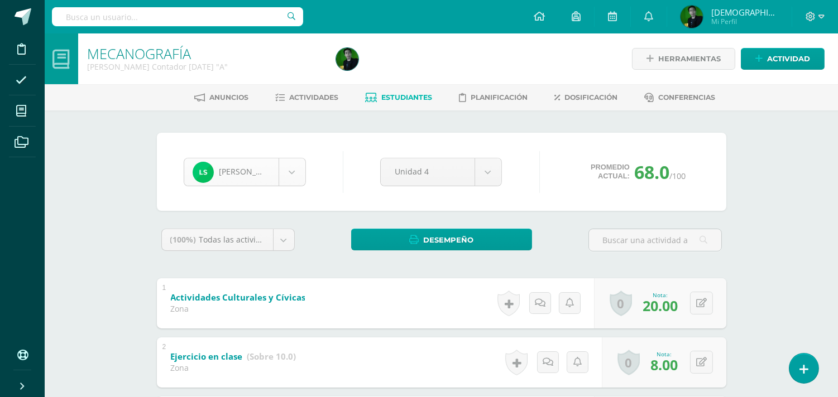
click at [274, 172] on body "Disciplina Asistencia Mis cursos Archivos Soporte Ayuda Reportar un problema Ce…" at bounding box center [419, 379] width 838 height 758
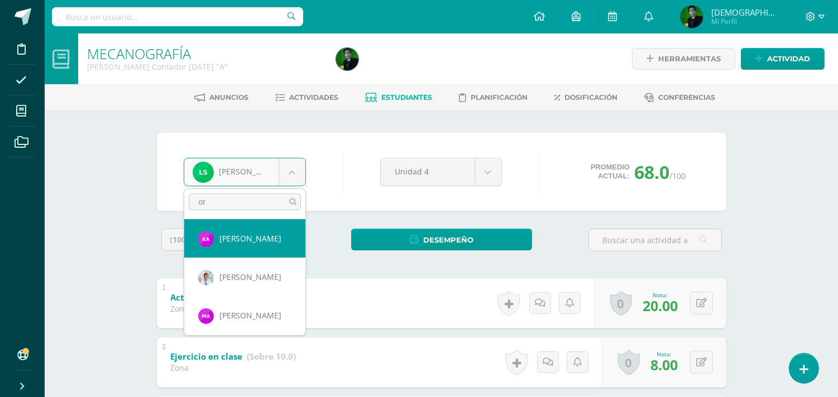
type input "oro"
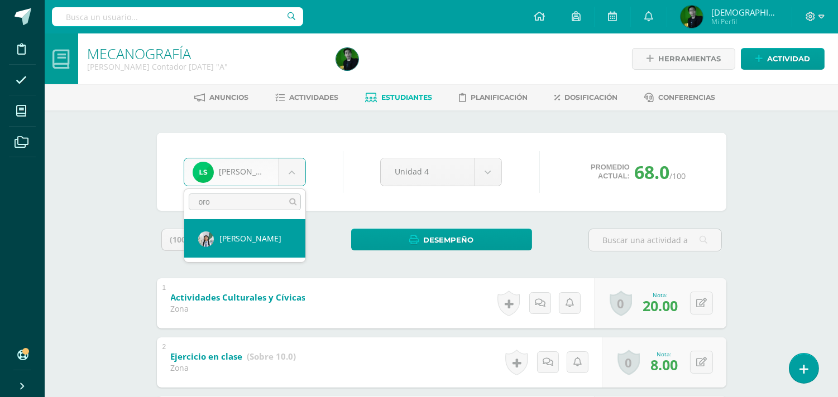
select select "6015"
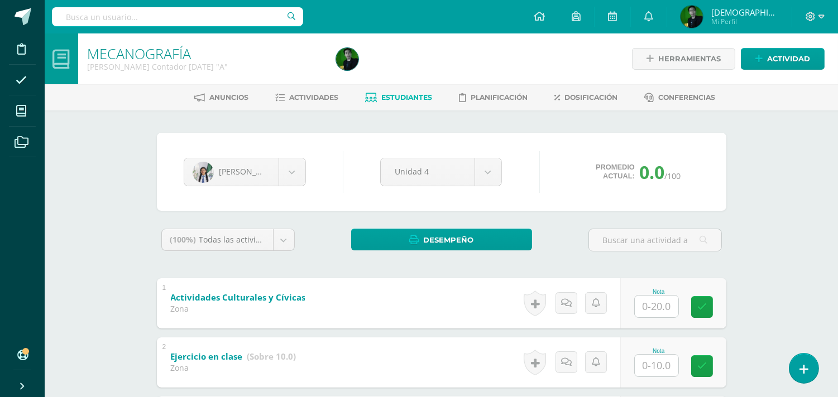
click at [667, 307] on input "text" at bounding box center [656, 307] width 44 height 22
type input "20"
type input "10"
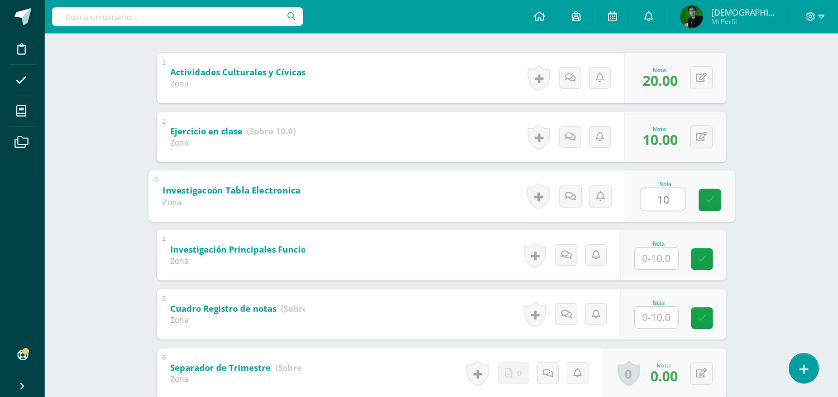
type input "10"
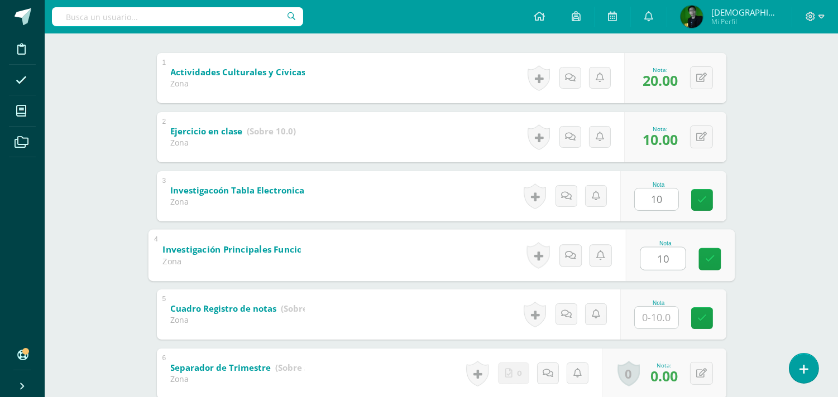
type input "10"
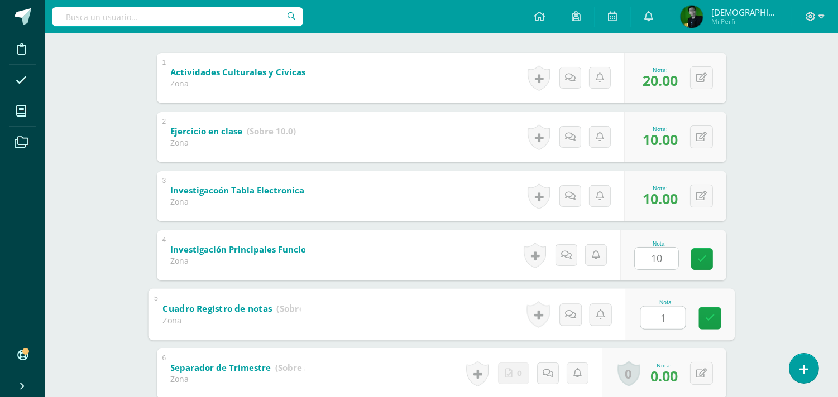
type input "10"
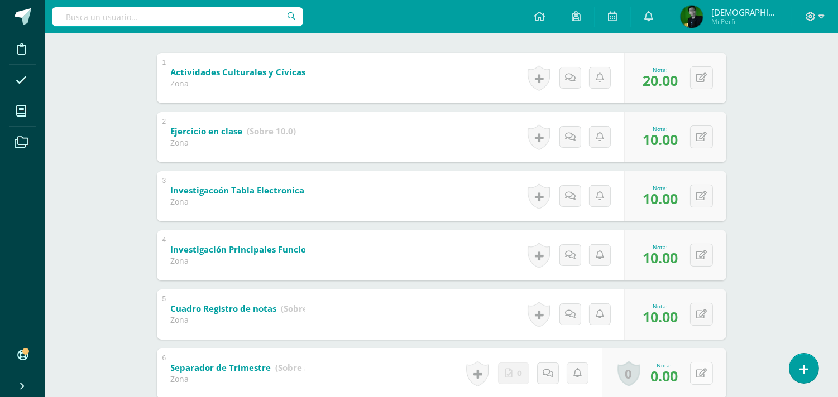
click at [700, 366] on button at bounding box center [701, 373] width 23 height 23
type input "5"
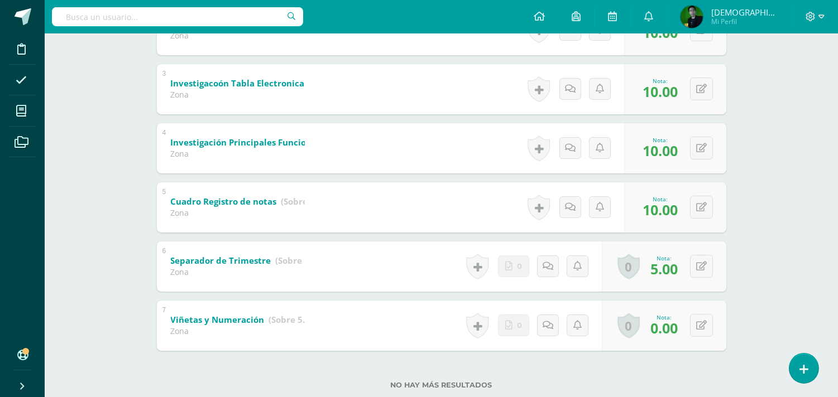
scroll to position [360, 0]
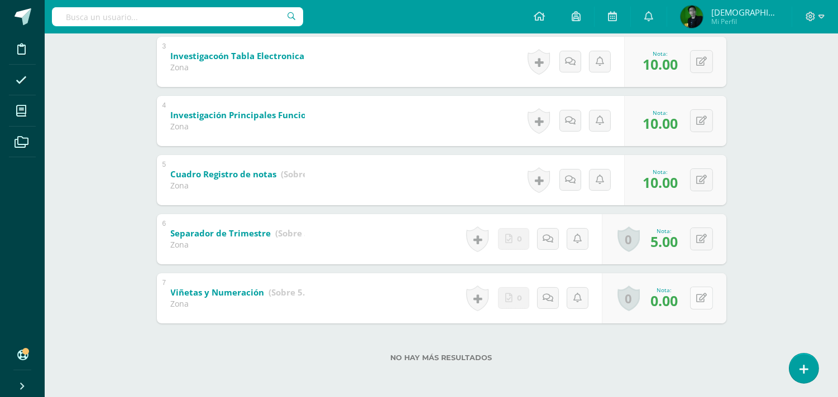
click at [700, 287] on button at bounding box center [701, 298] width 23 height 23
type input "5"
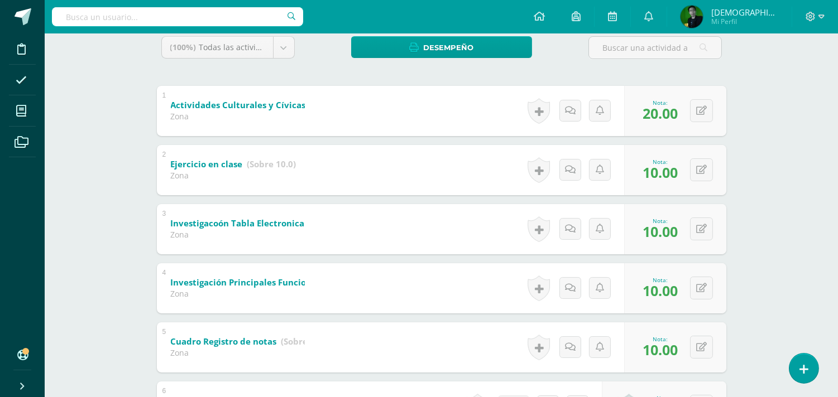
scroll to position [101, 0]
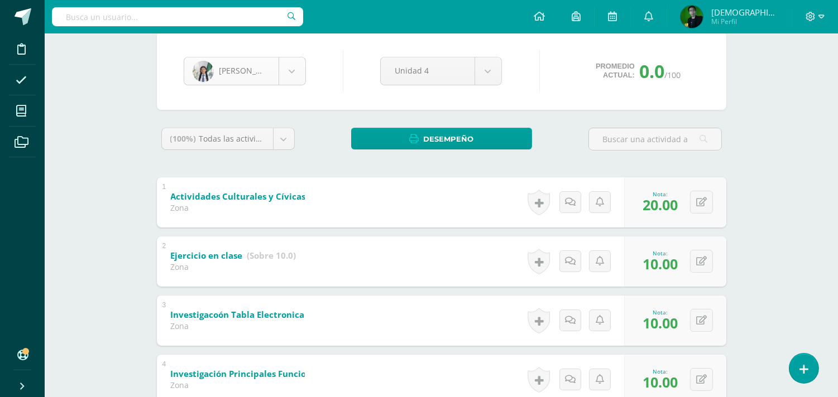
click at [234, 63] on body "Disciplina Asistencia Mis cursos Archivos Soporte Ayuda Reportar un problema Ce…" at bounding box center [419, 278] width 838 height 758
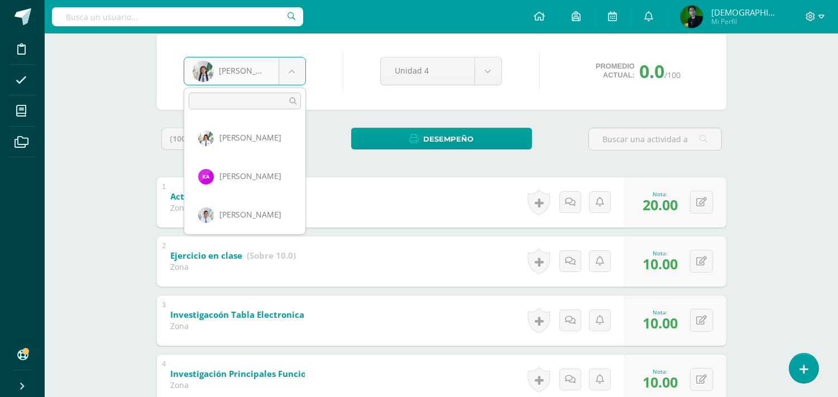
scroll to position [499, 0]
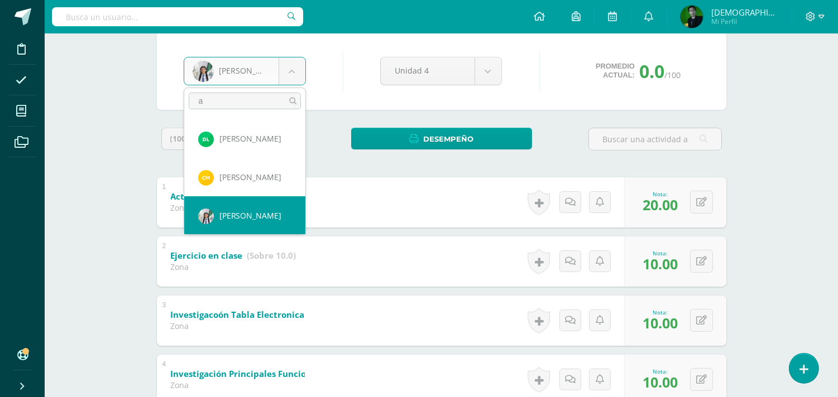
type input "al"
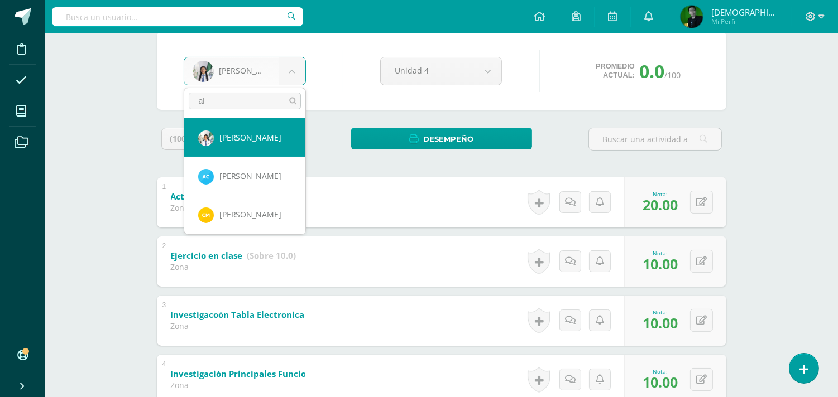
select select "6946"
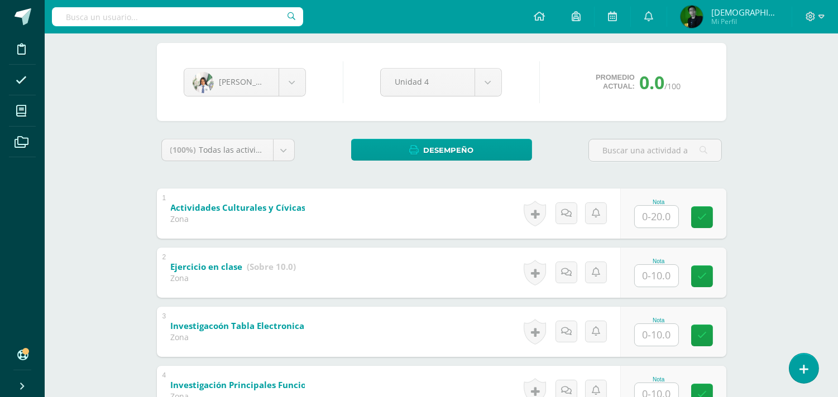
scroll to position [102, 0]
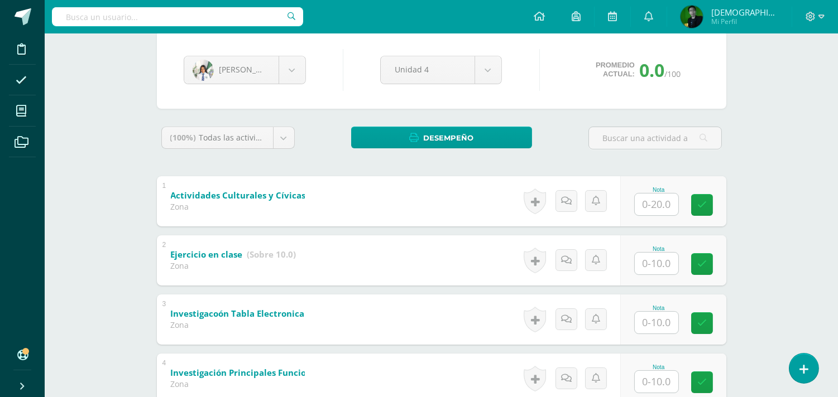
click at [657, 199] on input "text" at bounding box center [656, 205] width 44 height 22
type input "20"
type input "10"
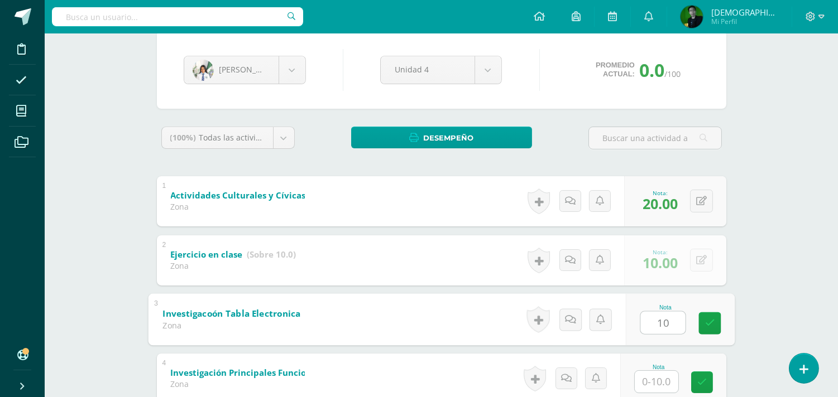
type input "10"
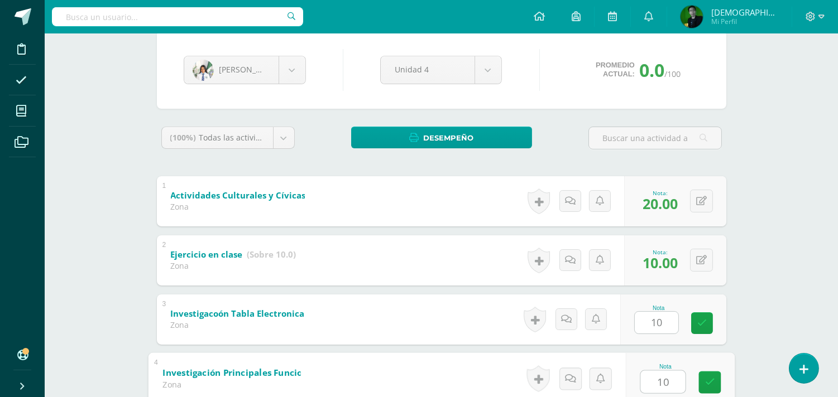
type input "10"
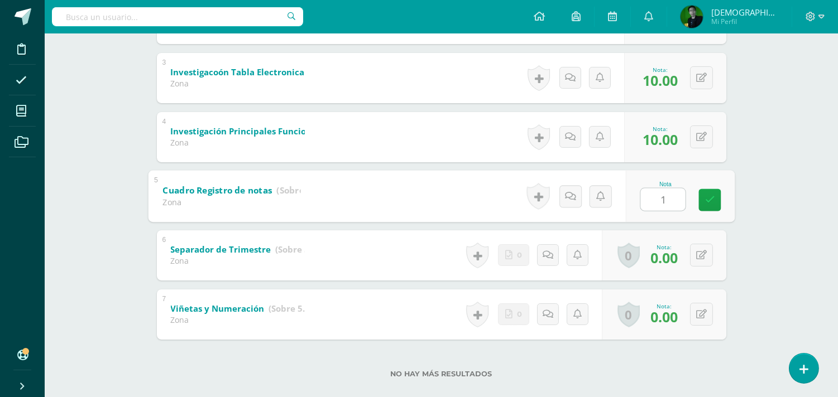
type input "10"
click at [693, 252] on button at bounding box center [701, 255] width 23 height 23
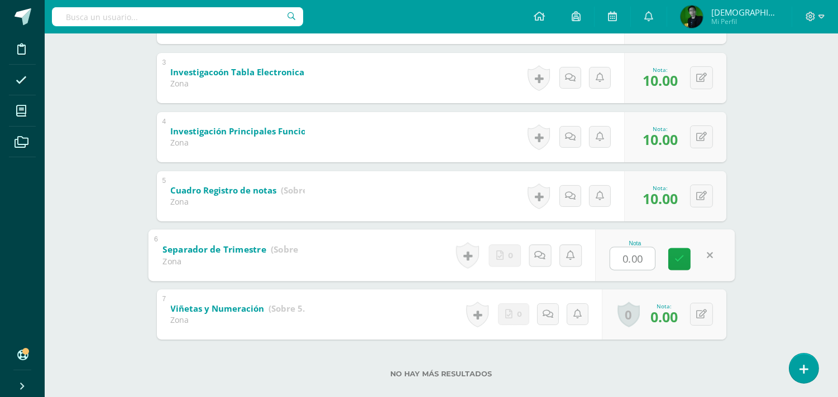
type input "5"
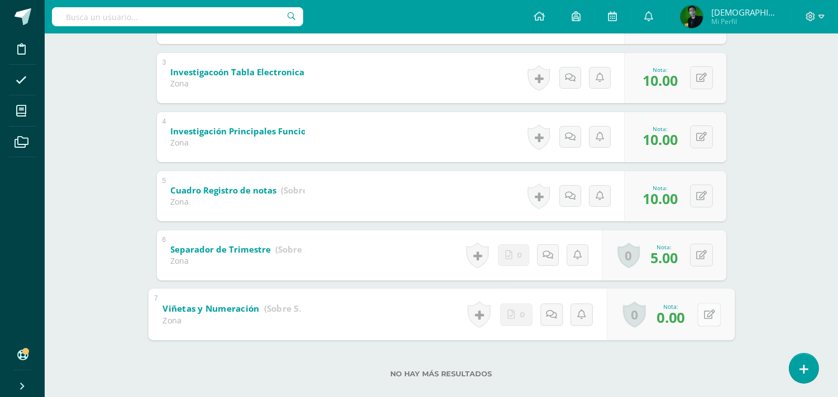
click at [697, 320] on button at bounding box center [708, 314] width 23 height 23
type input "5"
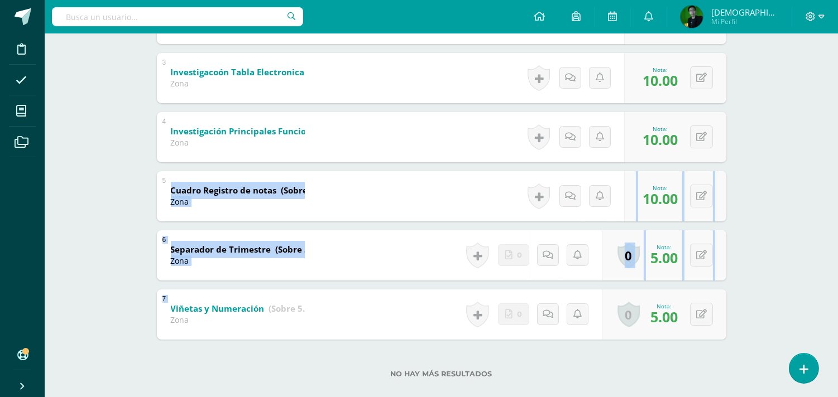
drag, startPoint x: 835, startPoint y: 325, endPoint x: 816, endPoint y: 212, distance: 114.3
click at [816, 212] on div "MECANOGRAFÍA Quinto Perito Contador Sábado "A" Herramientas Detalle de asistenc…" at bounding box center [441, 52] width 793 height 724
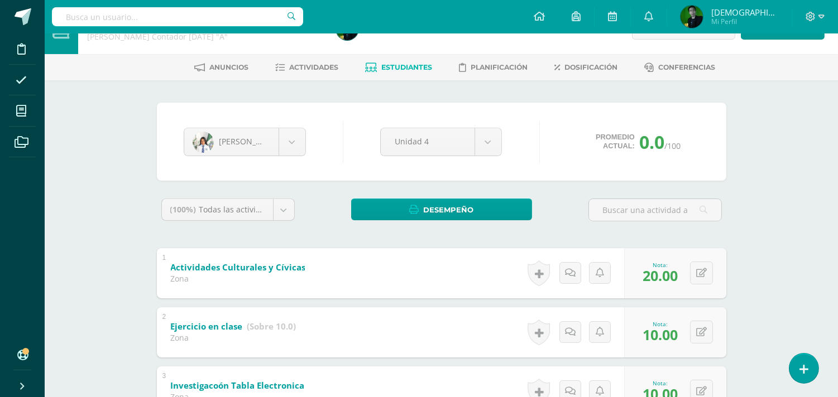
scroll to position [12, 0]
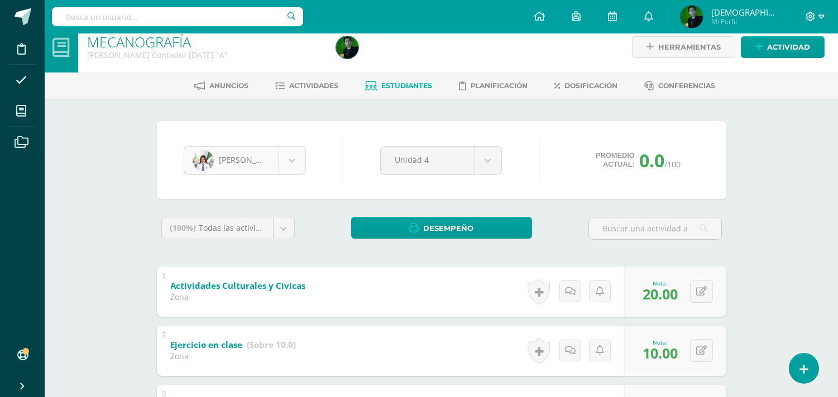
click at [294, 164] on body "Disciplina Asistencia Mis cursos Archivos Soporte Ayuda Reportar un problema Ce…" at bounding box center [419, 367] width 838 height 758
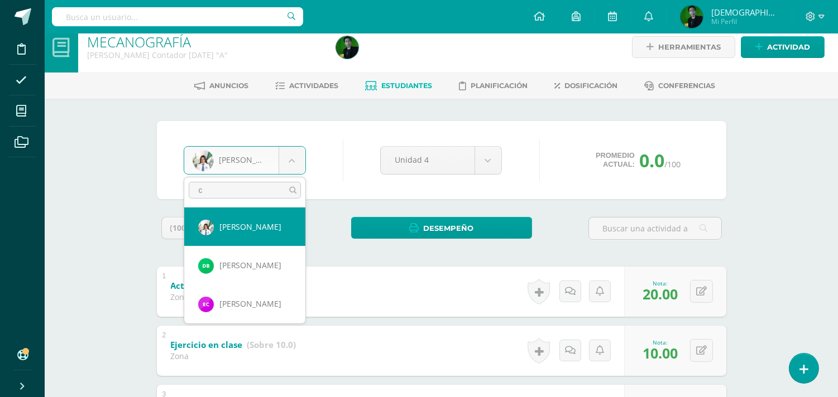
type input "ca"
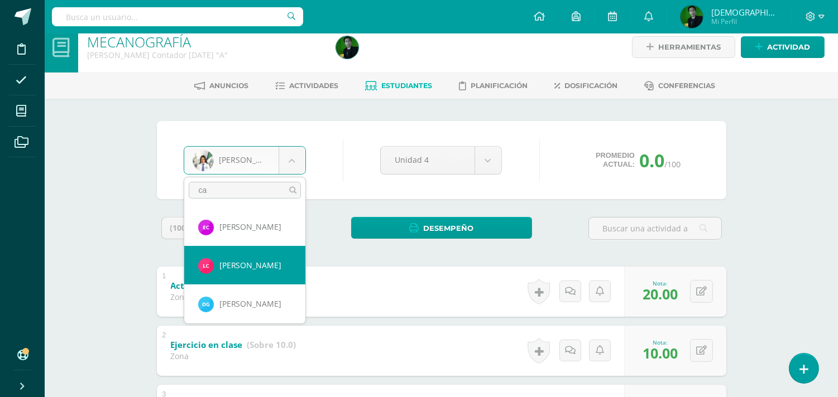
select select "8197"
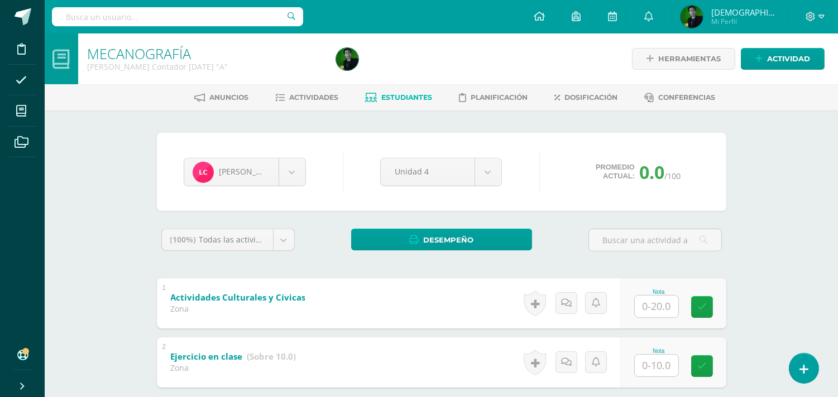
click at [657, 302] on input "text" at bounding box center [656, 307] width 44 height 22
type input "20"
type input "10"
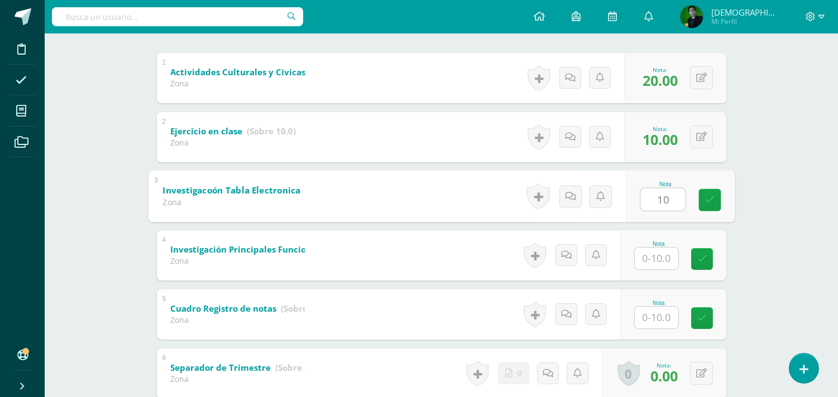
type input "10"
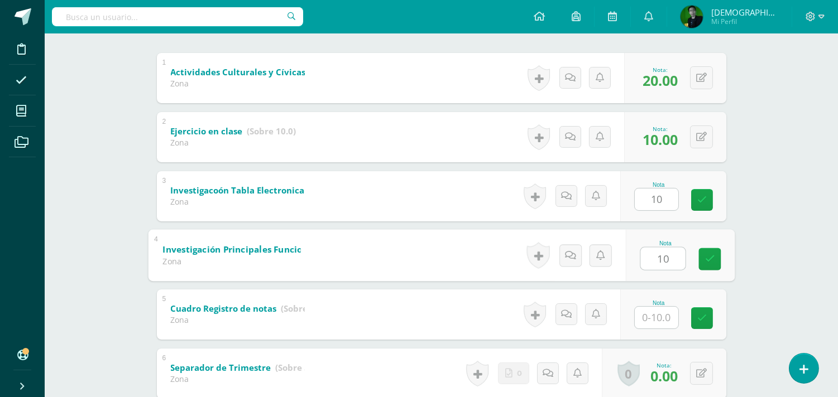
type input "10"
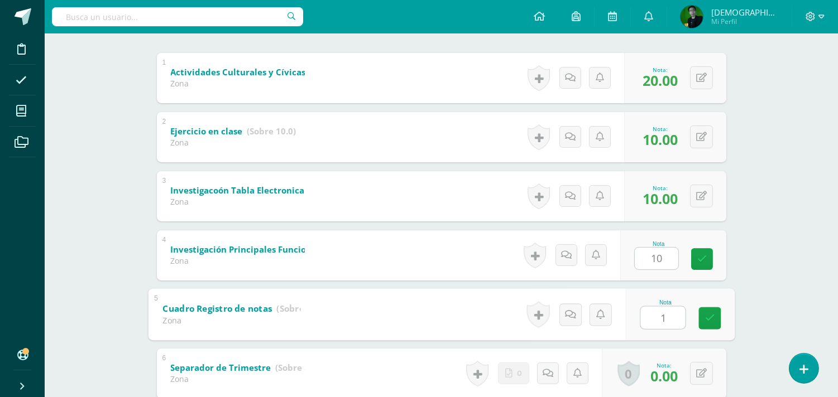
type input "10"
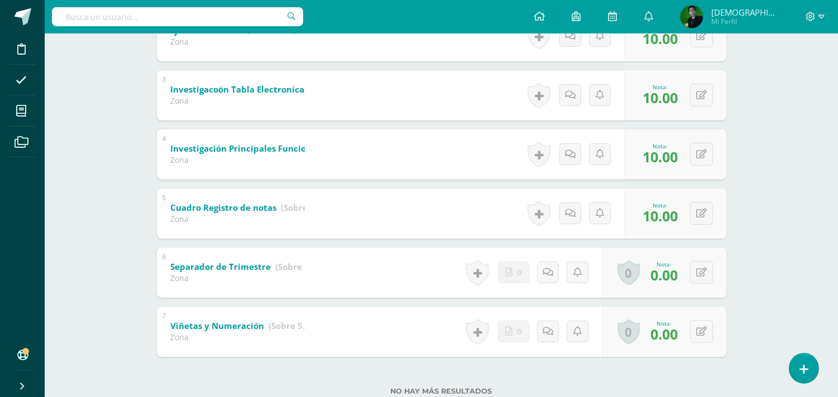
scroll to position [330, 0]
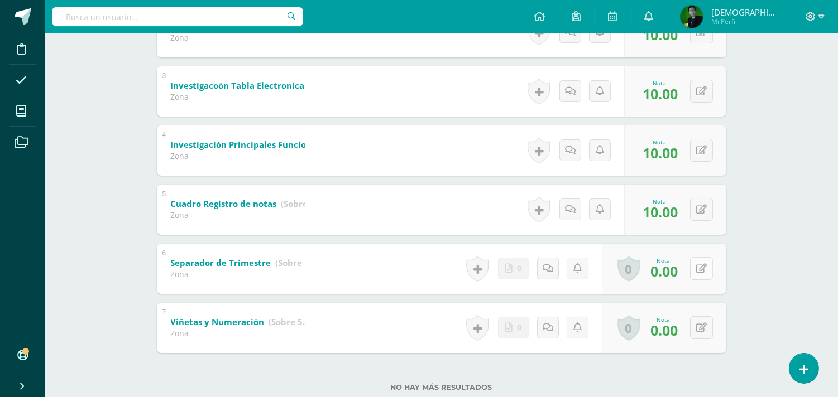
click at [704, 275] on button at bounding box center [701, 268] width 23 height 23
type input "5"
click at [694, 331] on button at bounding box center [701, 327] width 23 height 23
type input "5"
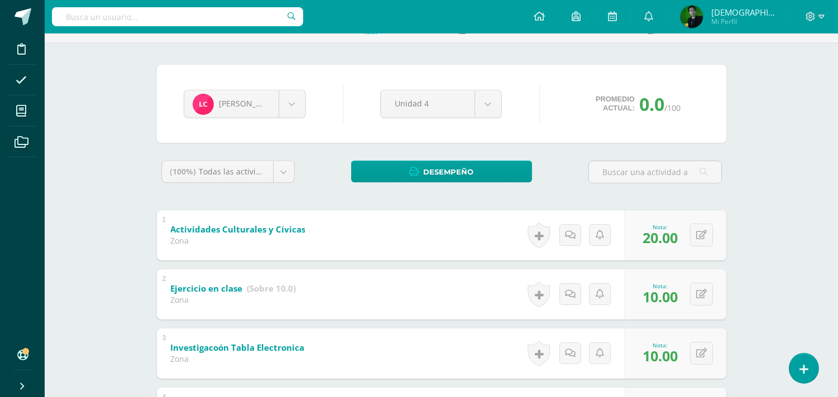
scroll to position [20, 0]
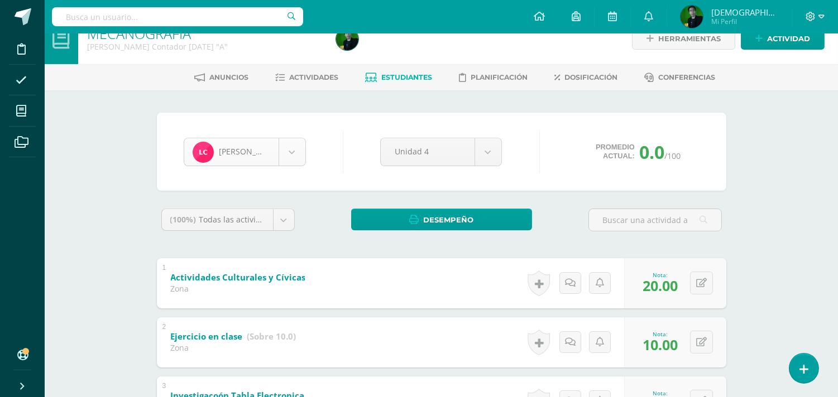
click at [252, 157] on body "Disciplina Asistencia Mis cursos Archivos Soporte Ayuda Reportar un problema Ce…" at bounding box center [419, 359] width 838 height 758
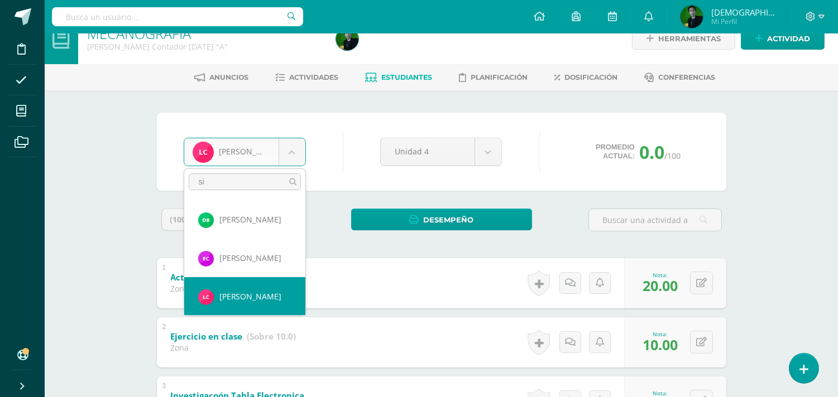
scroll to position [0, 0]
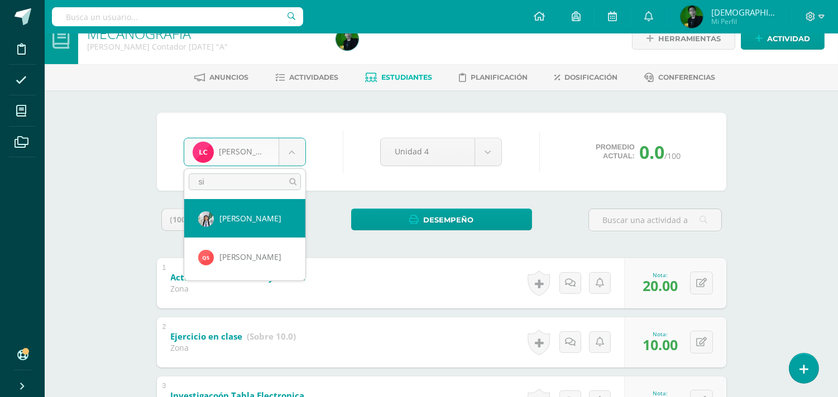
type input "sil"
select select "8214"
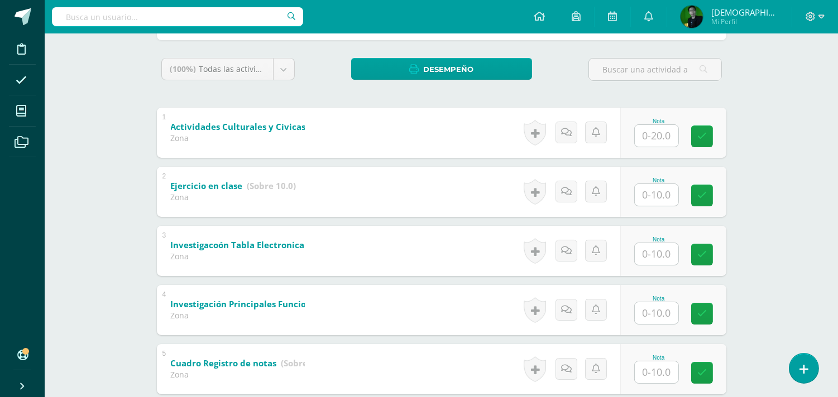
scroll to position [169, 0]
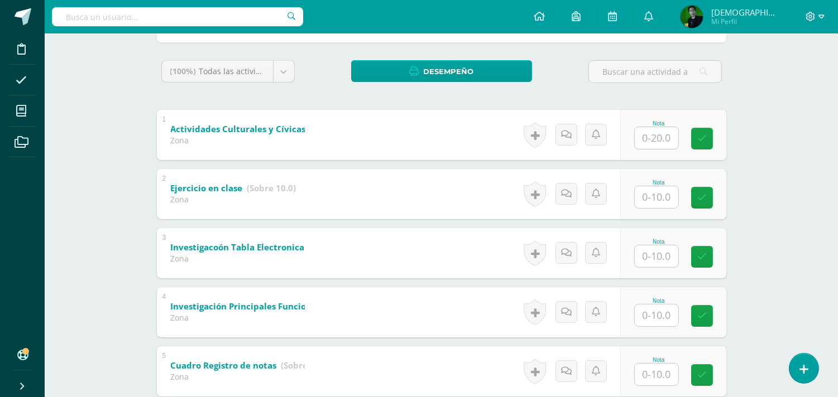
click at [661, 136] on input "text" at bounding box center [656, 138] width 44 height 22
type input "20"
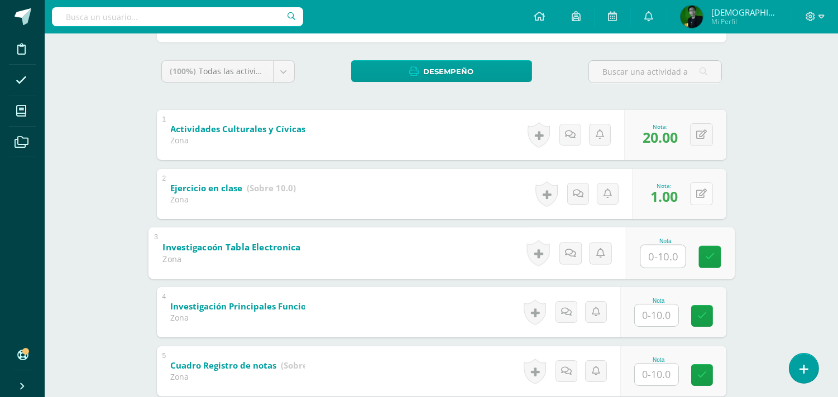
click at [698, 187] on button at bounding box center [701, 193] width 23 height 23
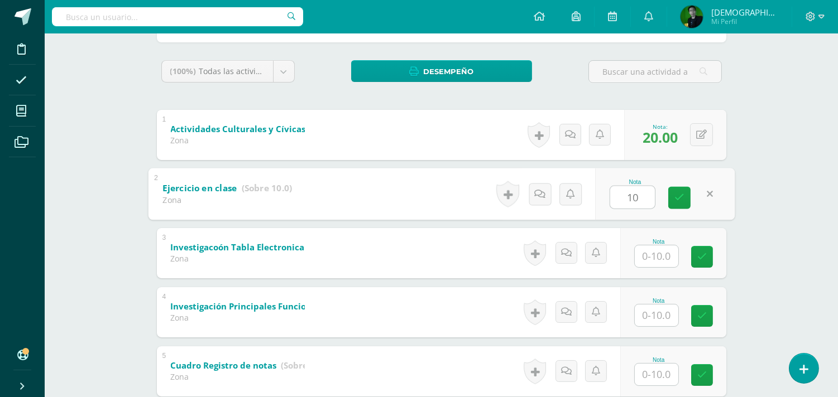
type input "10"
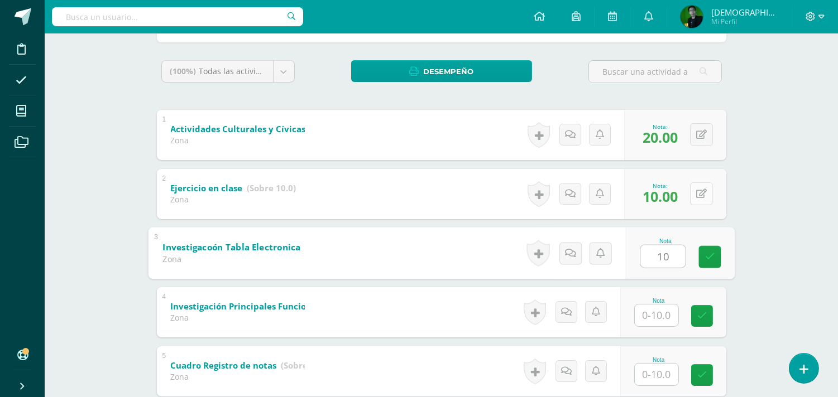
type input "10"
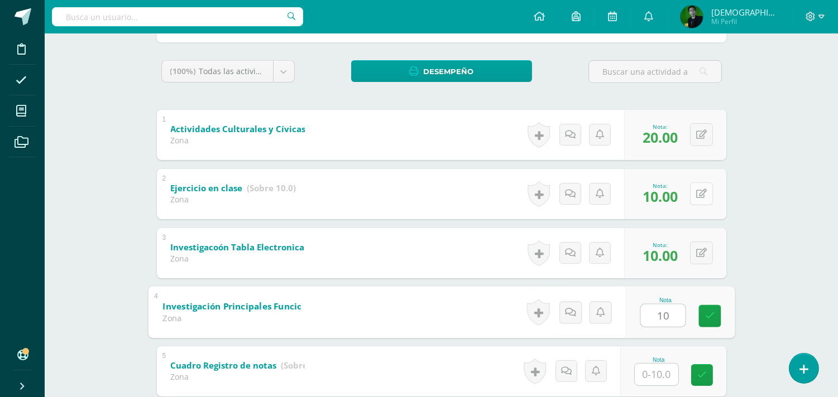
type input "10"
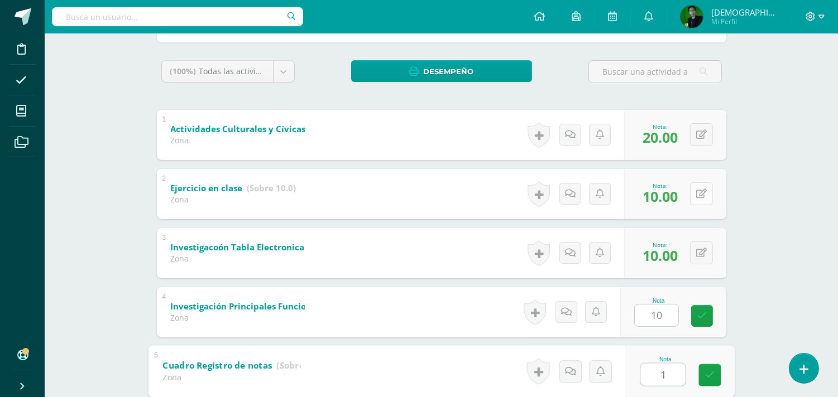
type input "10"
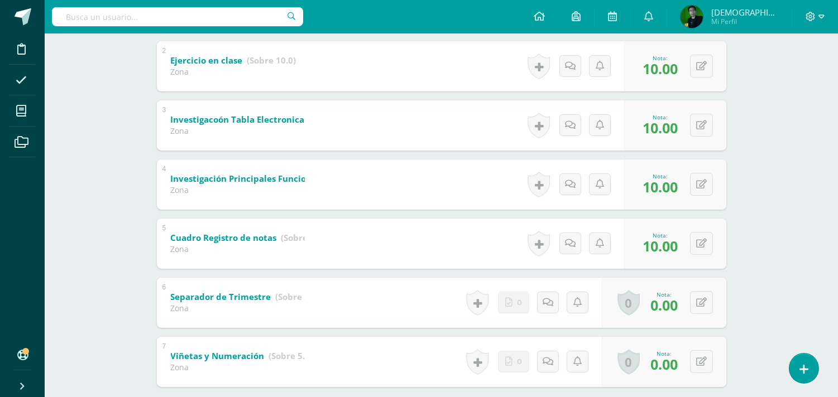
scroll to position [360, 0]
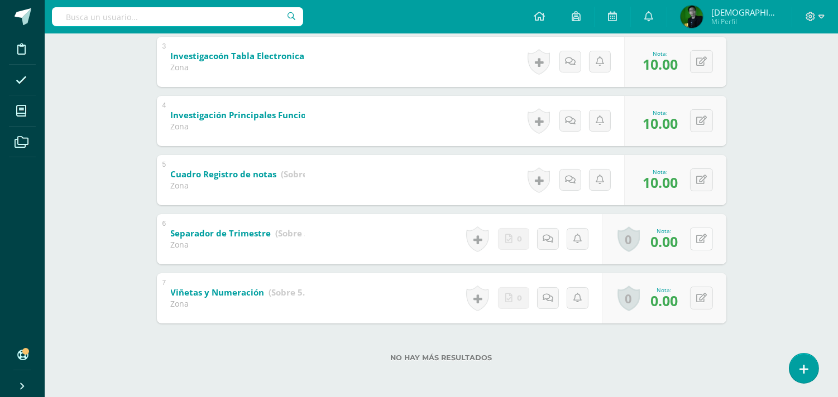
click at [705, 238] on icon at bounding box center [701, 238] width 11 height 9
type input "5"
click at [699, 298] on icon at bounding box center [701, 298] width 11 height 9
type input "5"
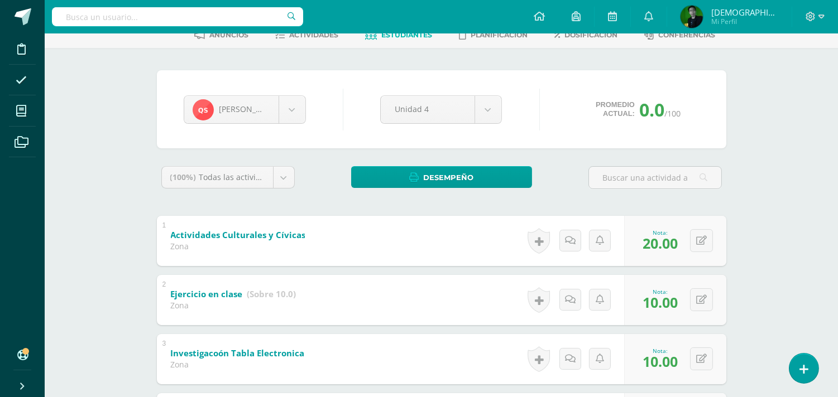
scroll to position [0, 0]
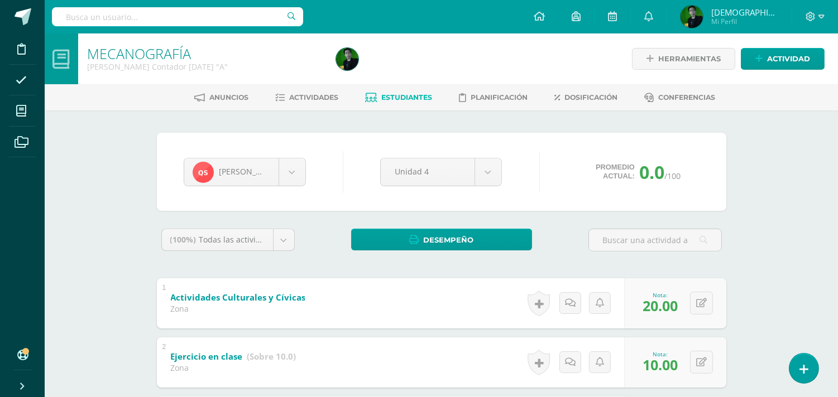
click at [391, 100] on span "Estudiantes" at bounding box center [406, 97] width 51 height 8
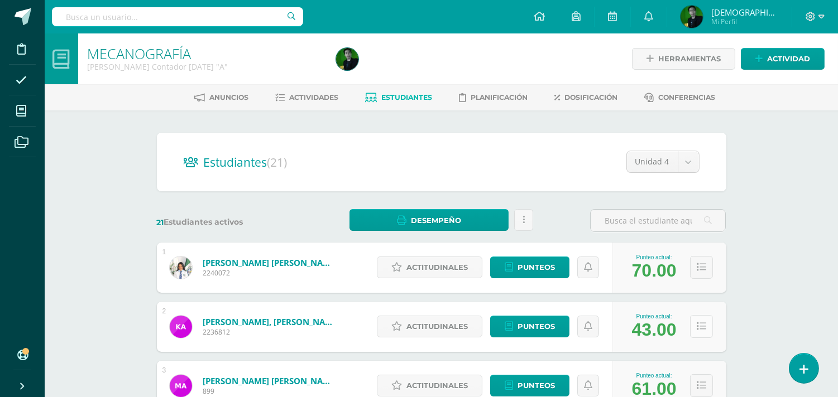
click at [702, 331] on button at bounding box center [701, 326] width 23 height 23
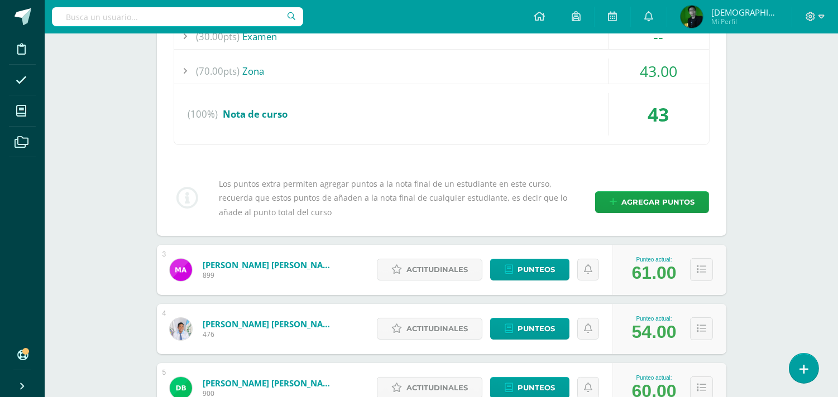
scroll to position [305, 0]
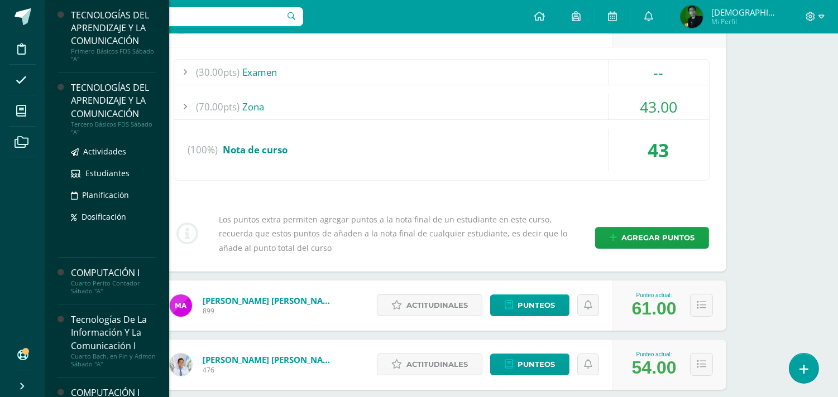
click at [84, 100] on div "TECNOLOGÍAS DEL APRENDIZAJE Y LA COMUNICACIÓN" at bounding box center [113, 100] width 85 height 39
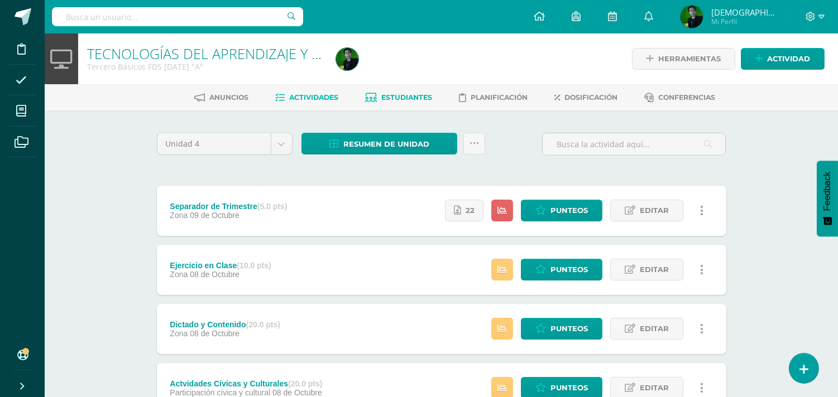
click at [411, 102] on link "Estudiantes" at bounding box center [398, 98] width 67 height 18
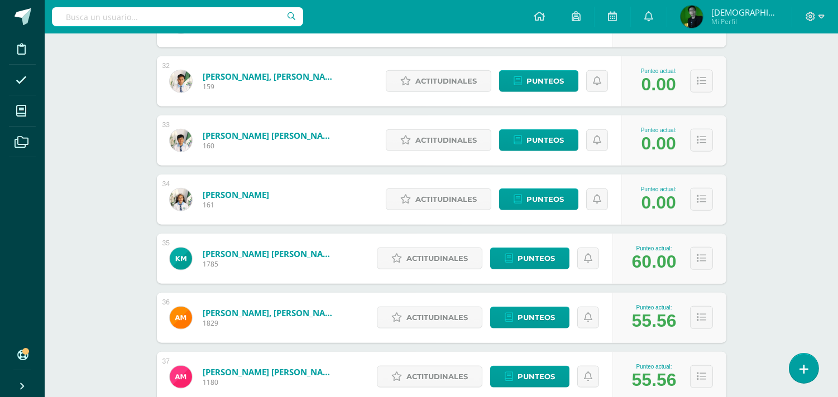
scroll to position [2024, 0]
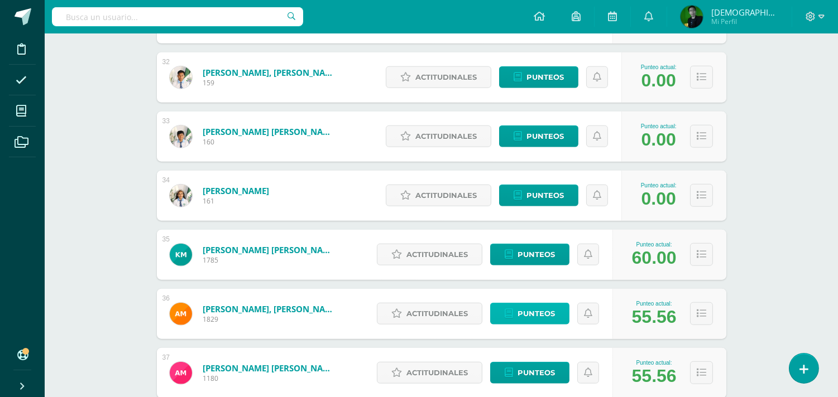
click at [530, 318] on span "Punteos" at bounding box center [535, 314] width 37 height 21
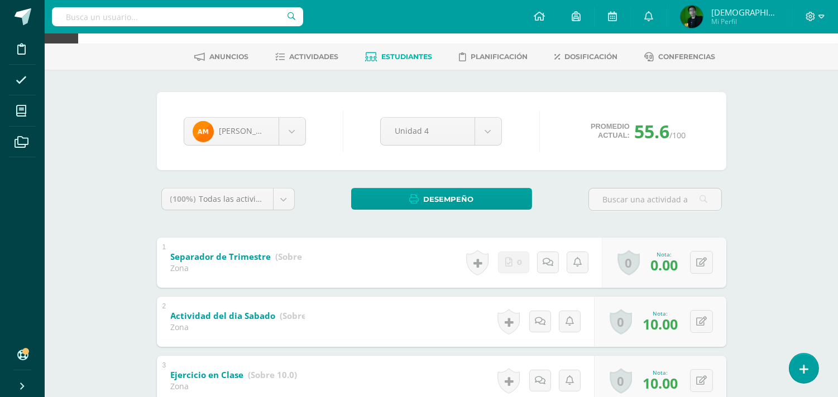
scroll to position [69, 0]
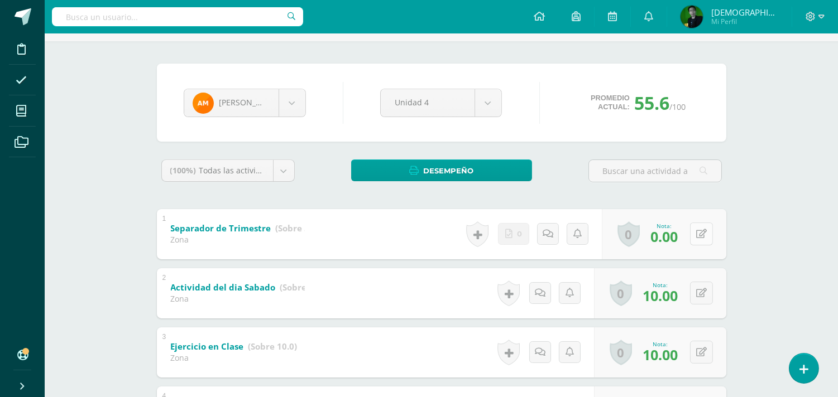
click at [699, 238] on button at bounding box center [701, 234] width 23 height 23
type input "4"
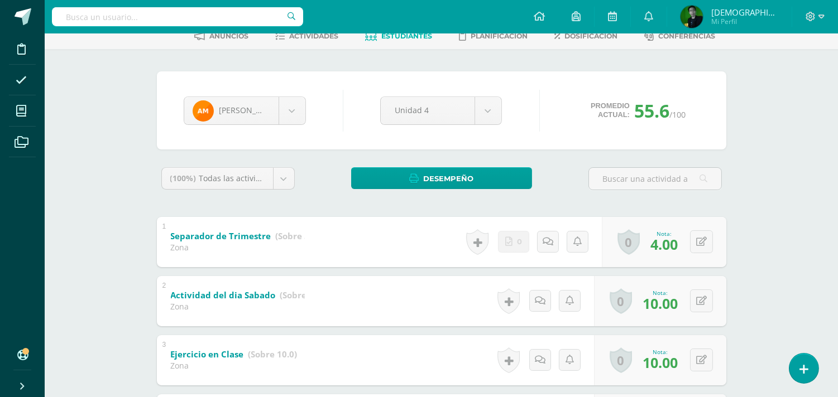
scroll to position [6, 0]
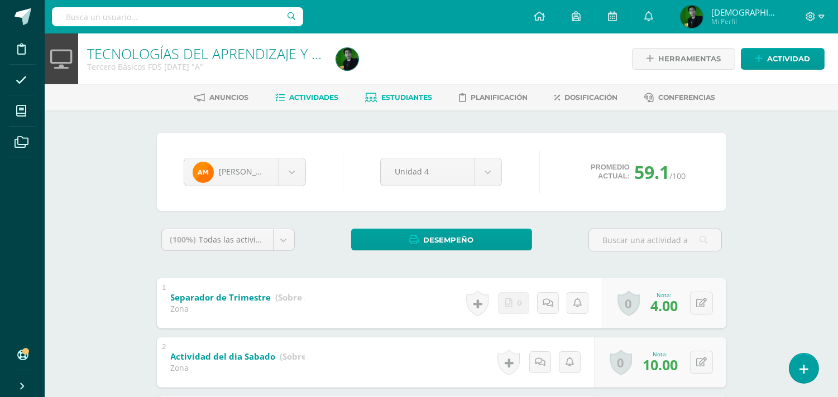
click at [308, 96] on span "Actividades" at bounding box center [313, 97] width 49 height 8
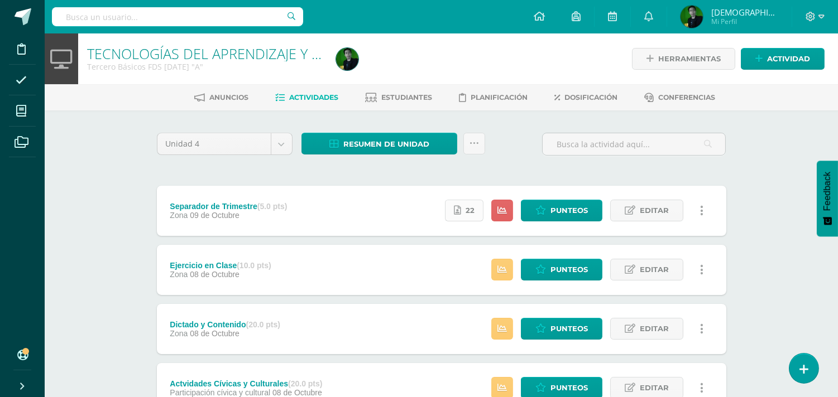
click at [465, 210] on link "22" at bounding box center [464, 211] width 39 height 22
click at [552, 209] on span "Punteos" at bounding box center [568, 210] width 37 height 21
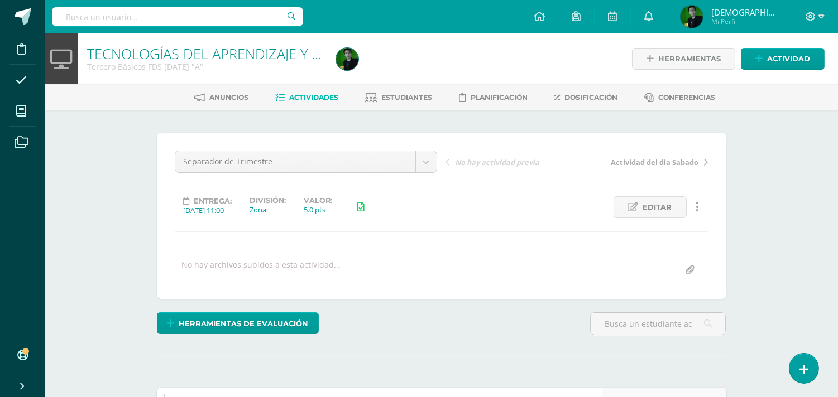
click at [319, 93] on span "Actividades" at bounding box center [313, 97] width 49 height 8
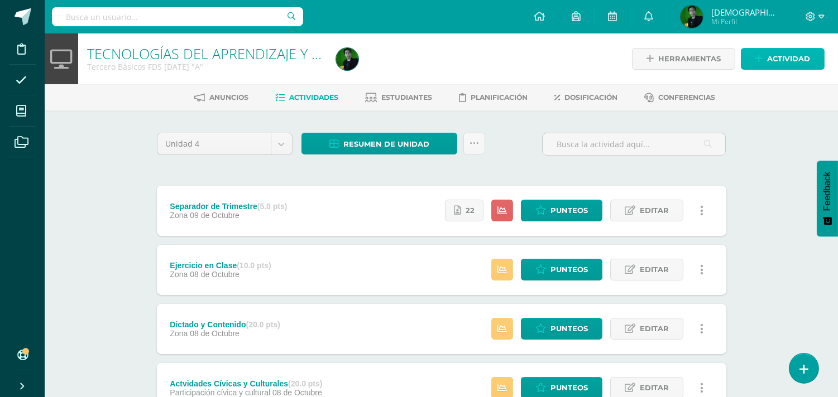
click at [796, 53] on span "Actividad" at bounding box center [788, 59] width 43 height 21
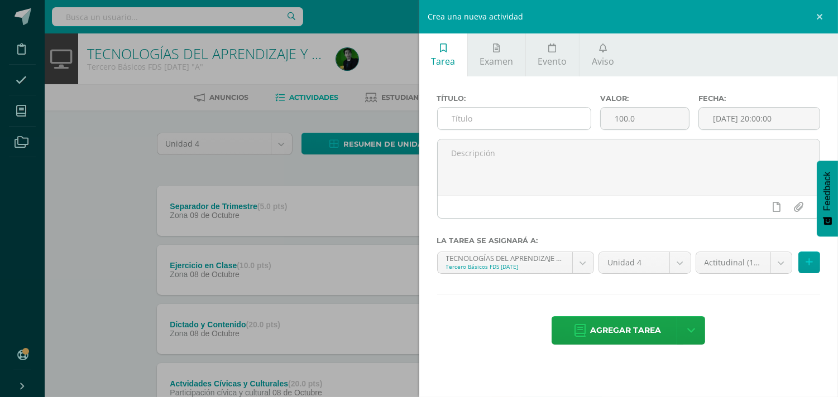
click at [533, 122] on input "text" at bounding box center [513, 119] width 153 height 22
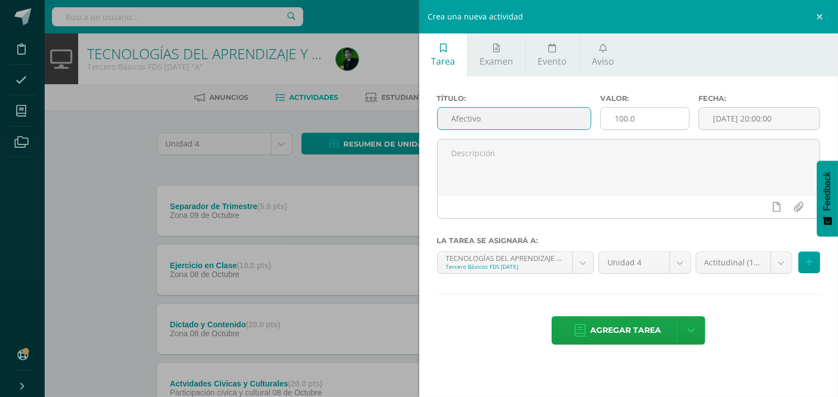
type input "Afectivo"
click at [635, 117] on input "100.0" at bounding box center [644, 119] width 88 height 22
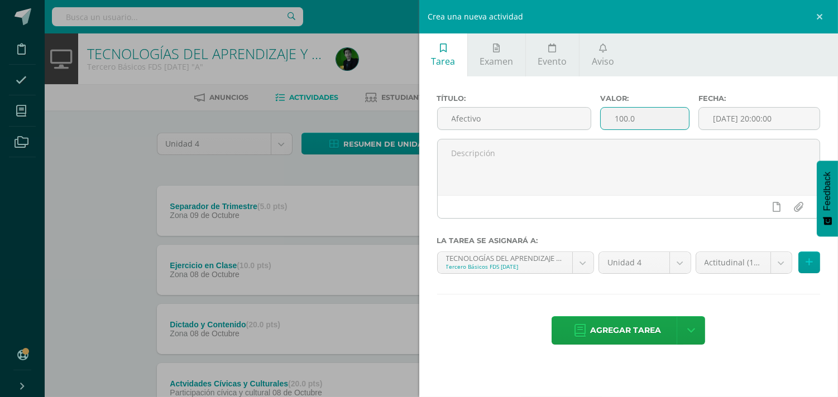
click at [635, 117] on input "100.0" at bounding box center [644, 119] width 88 height 22
type input "5"
click at [725, 257] on body "Disciplina Asistencia Mis cursos Archivos Soporte Ayuda Reportar un problema Ce…" at bounding box center [419, 273] width 838 height 547
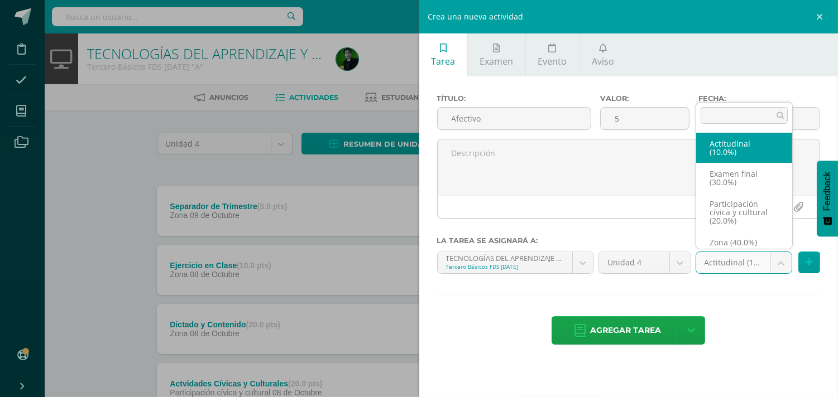
click at [725, 257] on body "Disciplina Asistencia Mis cursos Archivos Soporte Ayuda Reportar un problema Ce…" at bounding box center [419, 273] width 838 height 547
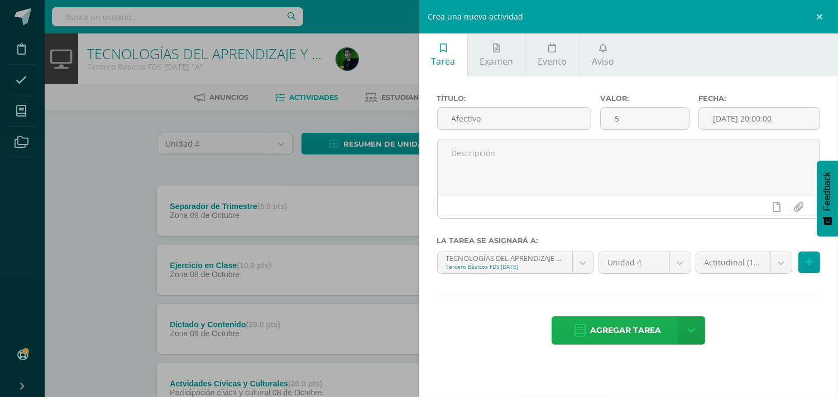
click at [629, 333] on span "Agregar tarea" at bounding box center [625, 330] width 71 height 27
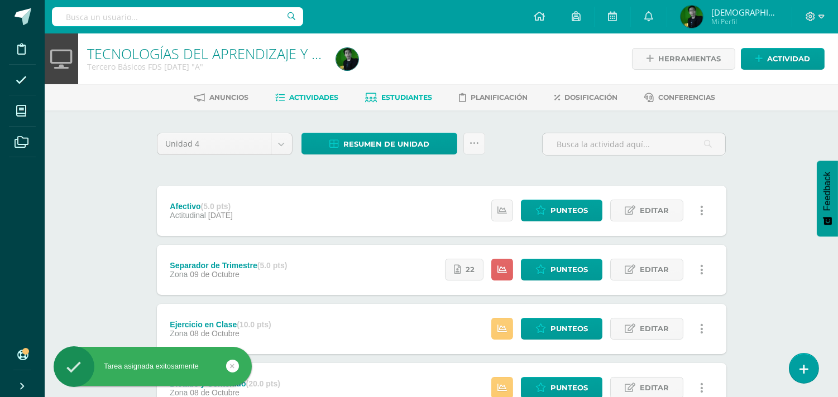
click at [422, 98] on span "Estudiantes" at bounding box center [406, 97] width 51 height 8
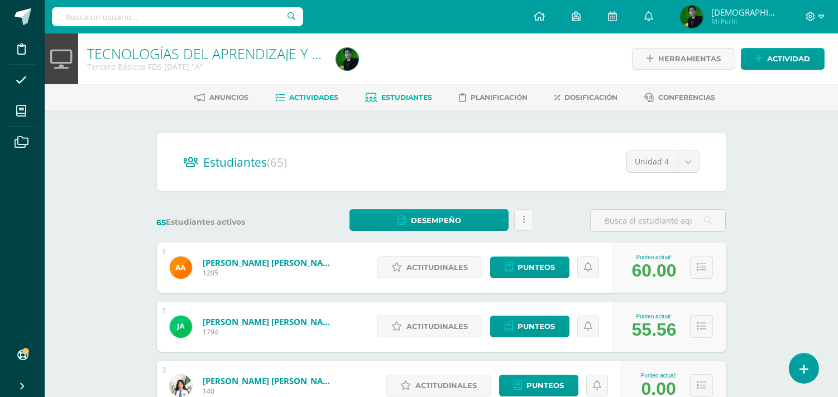
click at [317, 97] on span "Actividades" at bounding box center [313, 97] width 49 height 8
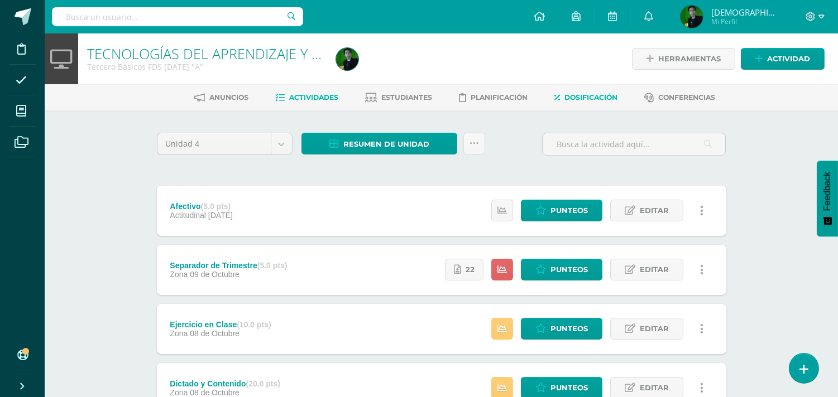
click at [585, 100] on span "Dosificación" at bounding box center [590, 97] width 53 height 8
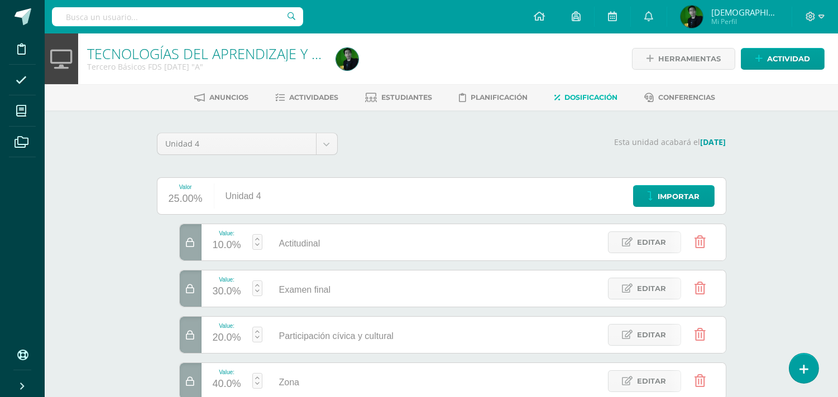
scroll to position [35, 0]
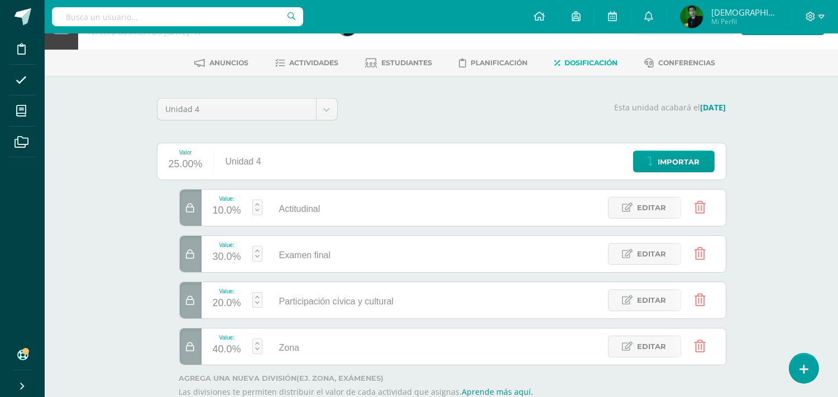
click at [695, 209] on icon at bounding box center [699, 207] width 11 height 12
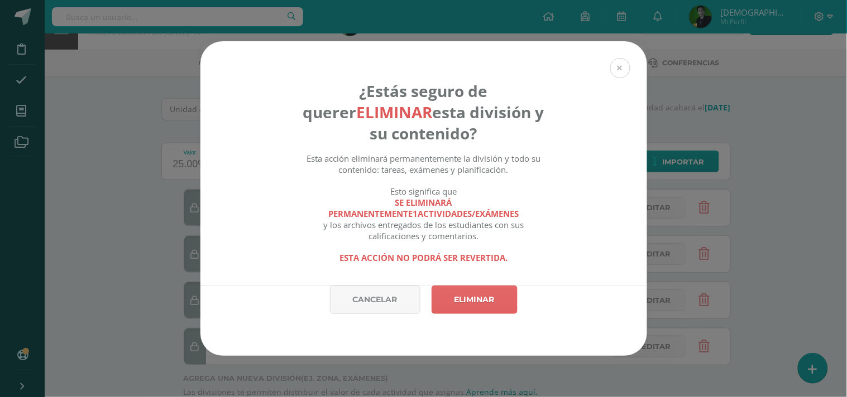
click at [615, 67] on button at bounding box center [620, 68] width 20 height 20
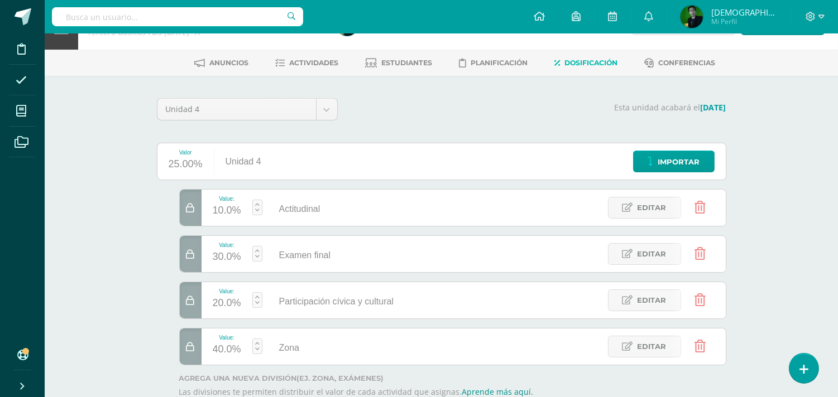
click at [695, 210] on icon at bounding box center [699, 207] width 11 height 12
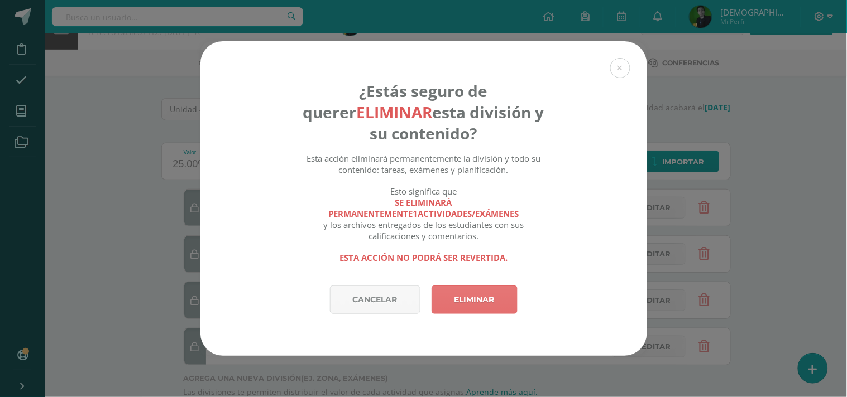
click at [501, 299] on link "Eliminar" at bounding box center [474, 300] width 86 height 28
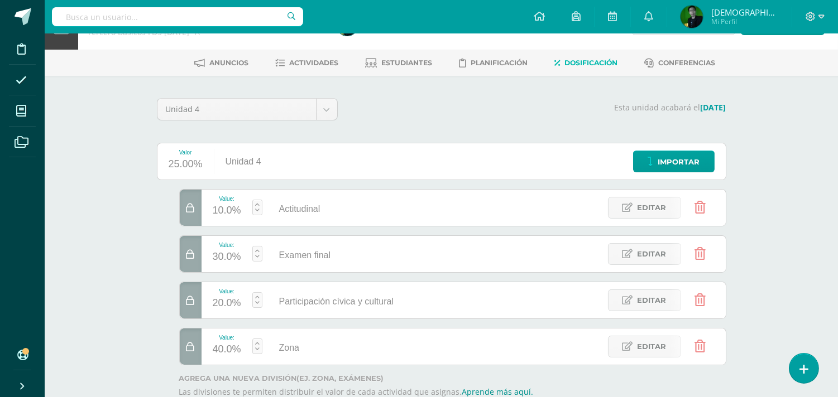
scroll to position [0, 0]
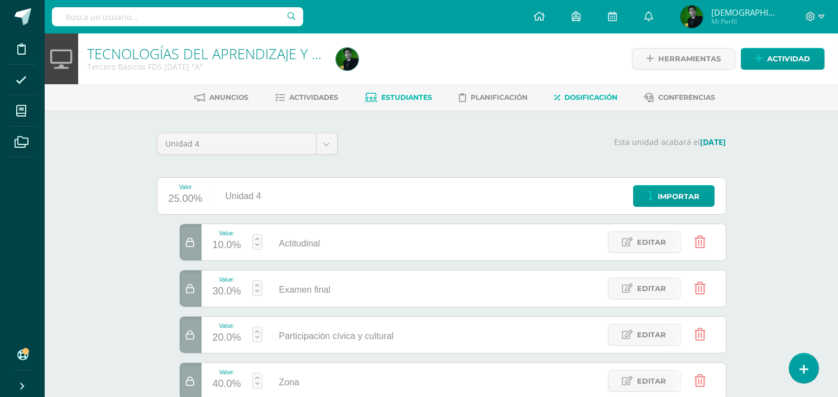
click at [391, 99] on span "Estudiantes" at bounding box center [406, 97] width 51 height 8
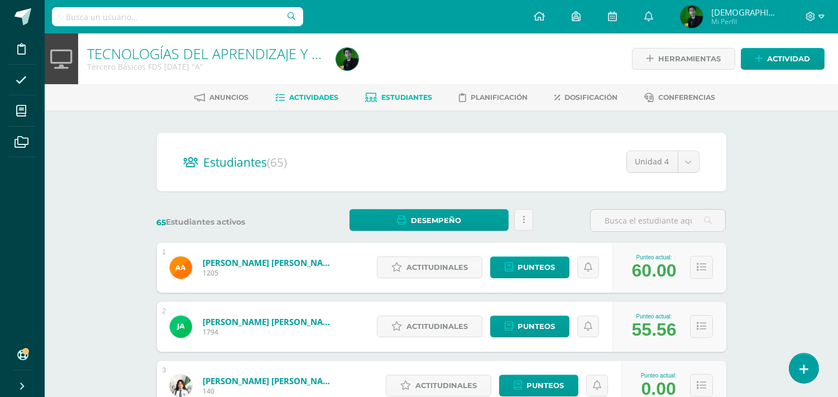
click at [310, 95] on span "Actividades" at bounding box center [313, 97] width 49 height 8
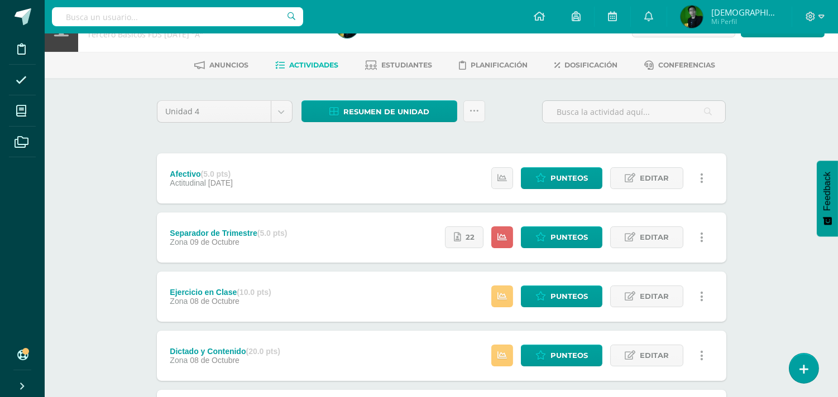
scroll to position [18, 0]
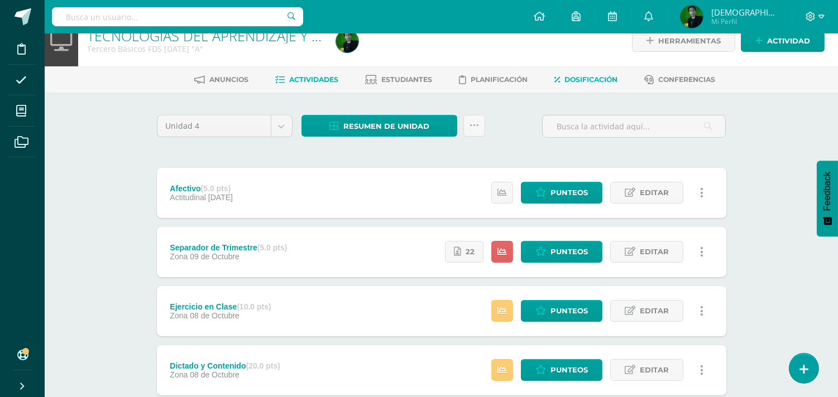
click at [588, 79] on span "Dosificación" at bounding box center [590, 79] width 53 height 8
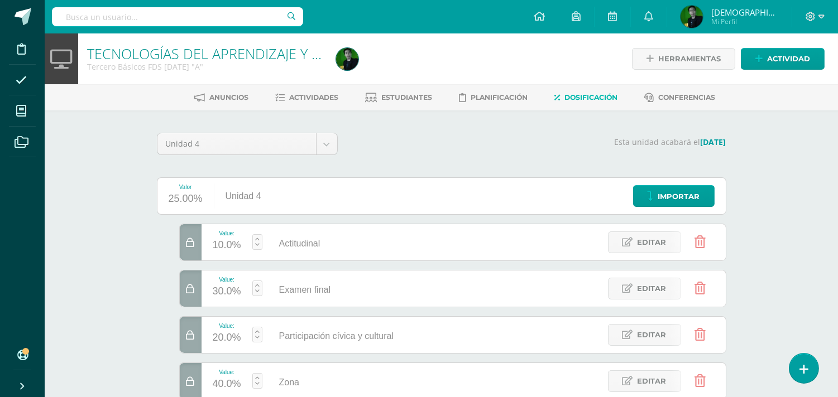
scroll to position [42, 0]
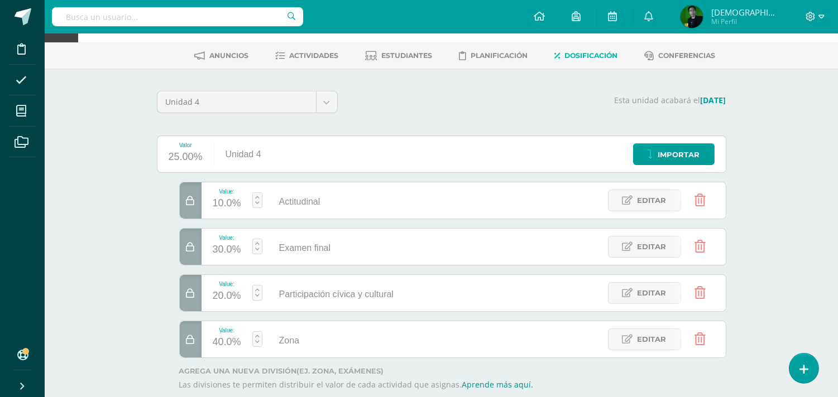
click at [700, 207] on link at bounding box center [700, 200] width 28 height 28
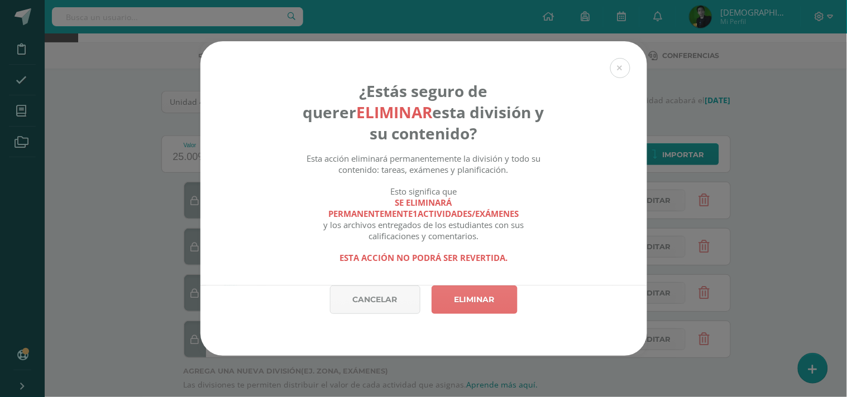
click at [492, 298] on link "Eliminar" at bounding box center [474, 300] width 86 height 28
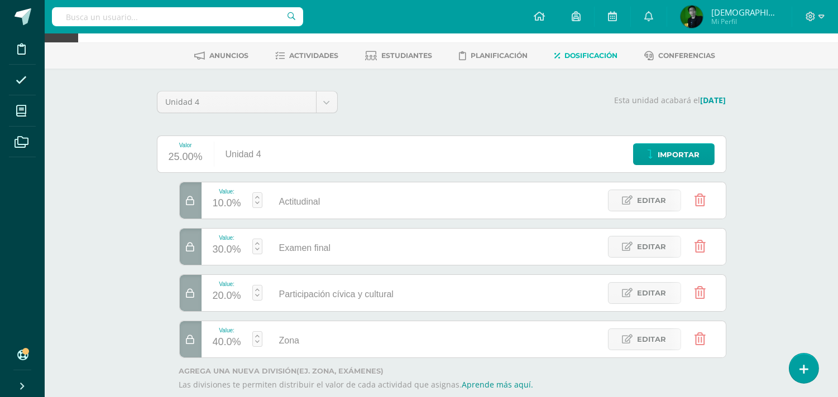
click at [187, 203] on icon at bounding box center [190, 200] width 8 height 9
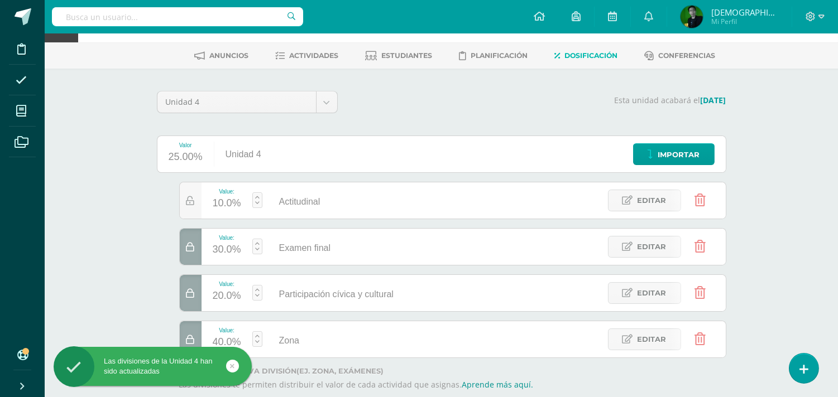
click at [703, 198] on icon at bounding box center [699, 200] width 11 height 12
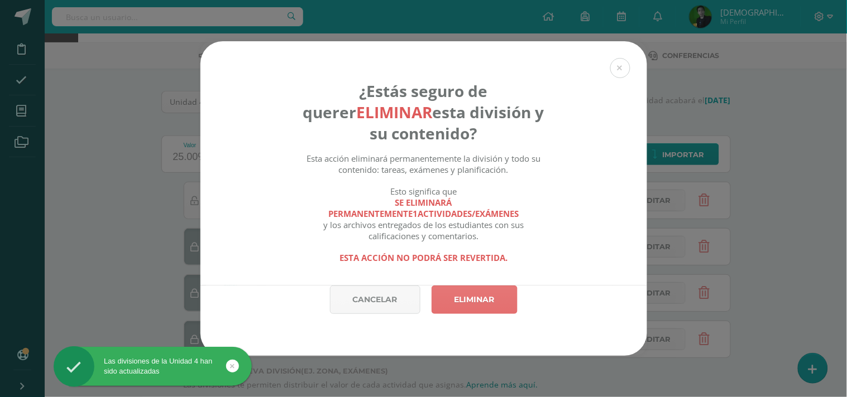
click at [499, 302] on link "Eliminar" at bounding box center [474, 300] width 86 height 28
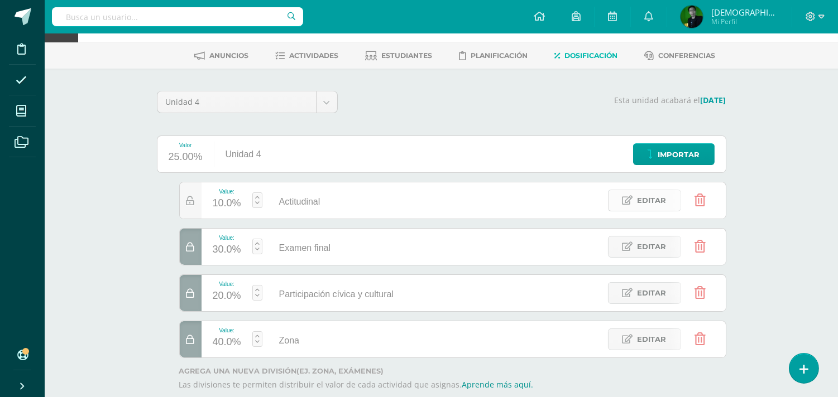
click at [634, 204] on link "Editar" at bounding box center [644, 201] width 73 height 22
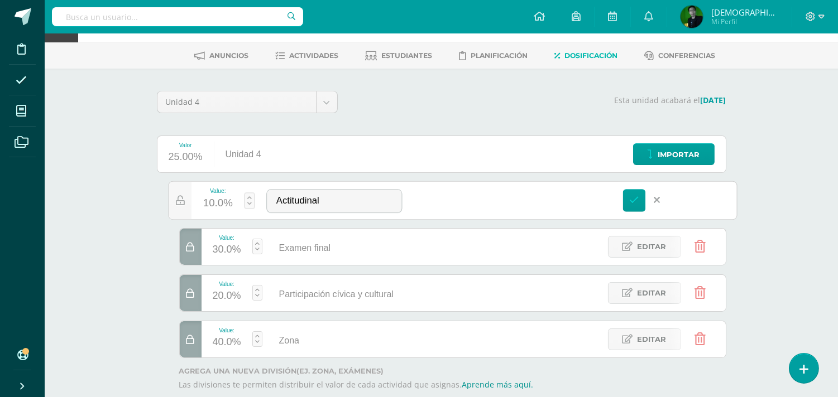
click at [208, 202] on link "Editar" at bounding box center [170, 200] width 76 height 23
click at [213, 202] on div "10.0%" at bounding box center [218, 204] width 30 height 18
click at [213, 202] on input "10" at bounding box center [223, 195] width 30 height 23
type input "0"
click at [307, 165] on link "Guardar" at bounding box center [309, 169] width 76 height 15
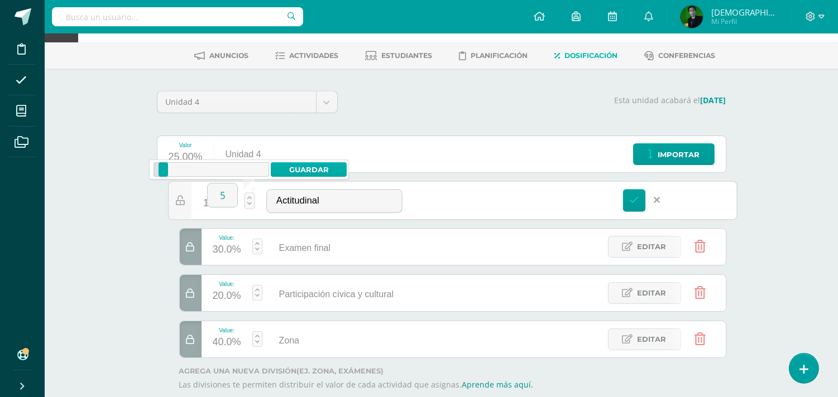
type input "9.99"
click at [194, 251] on div at bounding box center [191, 247] width 22 height 36
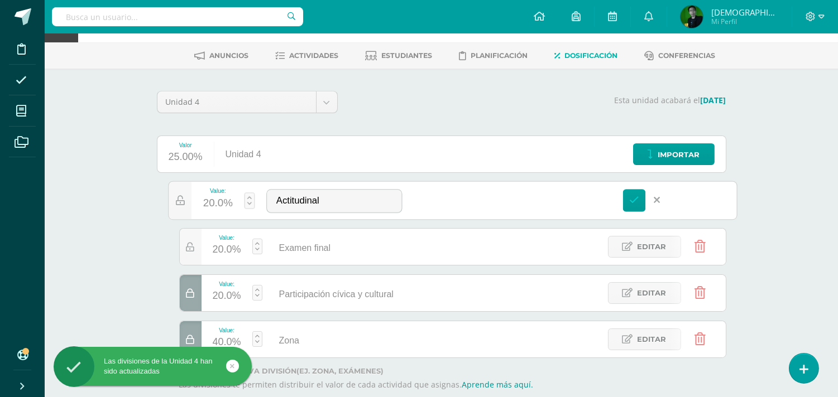
click at [191, 294] on icon at bounding box center [190, 293] width 8 height 9
click at [192, 336] on icon at bounding box center [190, 339] width 8 height 9
click at [118, 229] on div "TECNOLOGÍAS DEL APRENDIZAJE Y LA COMUNICACIÓN Tercero Básicos FDS Sábado "A" He…" at bounding box center [441, 225] width 793 height 467
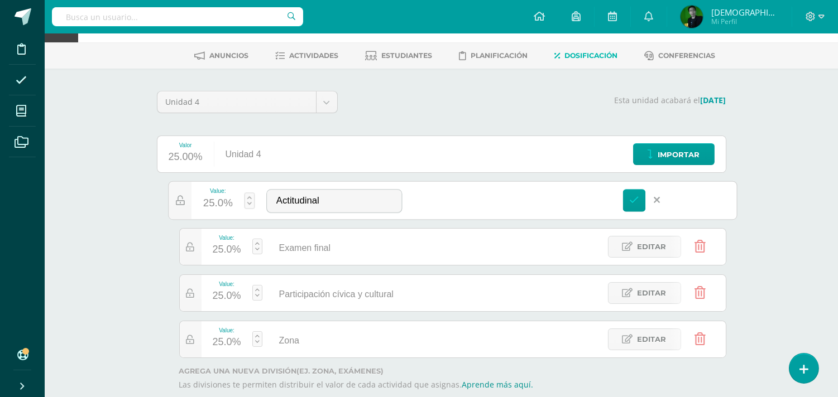
click at [215, 296] on div "25.0%" at bounding box center [227, 296] width 28 height 18
click at [215, 296] on div "25" at bounding box center [230, 288] width 31 height 25
click at [121, 228] on div "TECNOLOGÍAS DEL APRENDIZAJE Y LA COMUNICACIÓN Tercero Básicos FDS Sábado "A" He…" at bounding box center [441, 225] width 793 height 467
click at [657, 199] on icon at bounding box center [656, 200] width 6 height 10
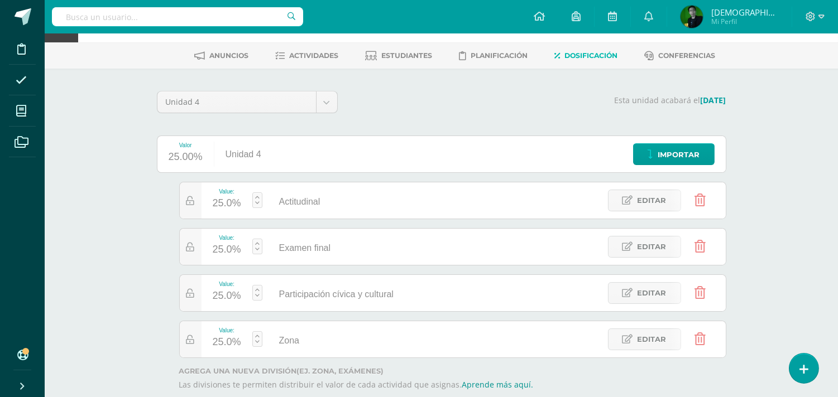
click at [694, 203] on icon at bounding box center [699, 200] width 11 height 12
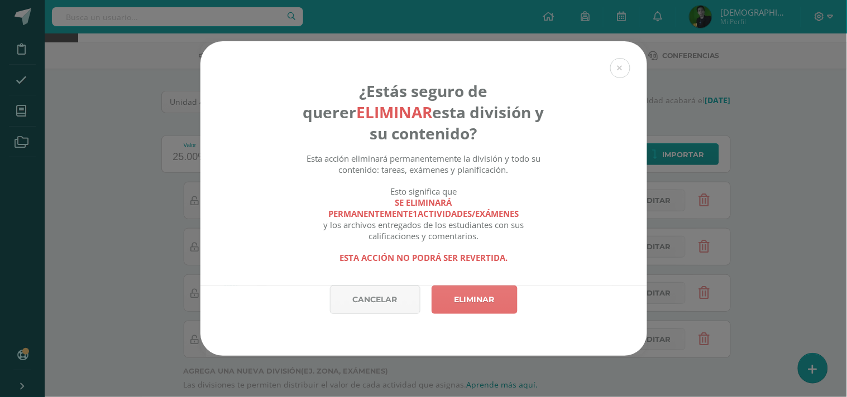
click at [460, 301] on link "Eliminar" at bounding box center [474, 300] width 86 height 28
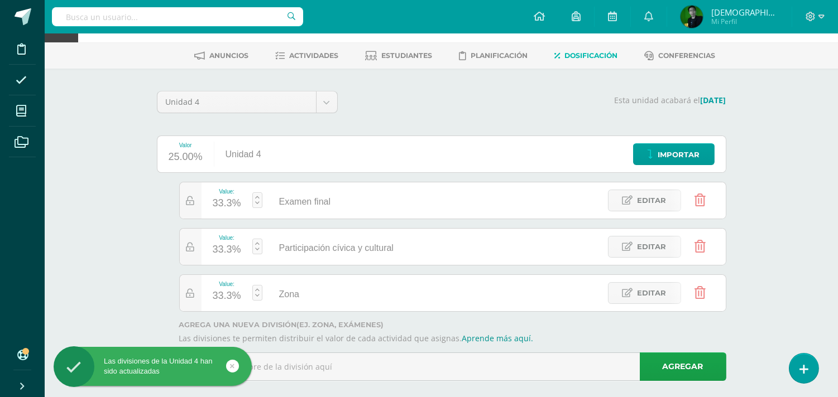
click at [229, 206] on div "33.3%" at bounding box center [227, 204] width 28 height 18
click at [229, 206] on input "33.3" at bounding box center [231, 195] width 30 height 23
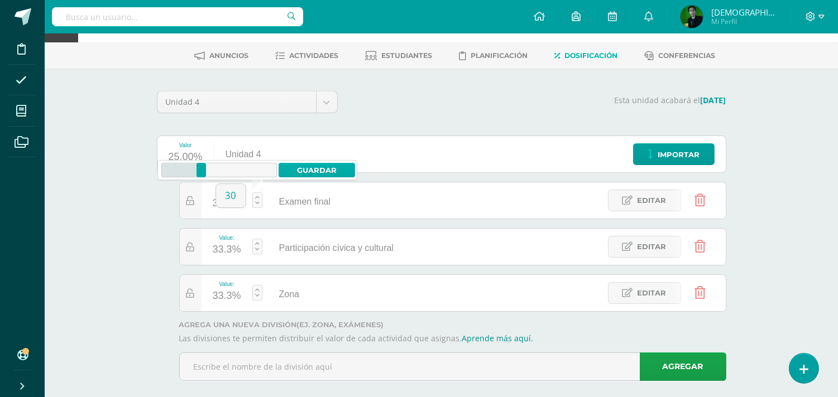
click at [307, 173] on link "Guardar" at bounding box center [316, 170] width 76 height 15
type input "30"
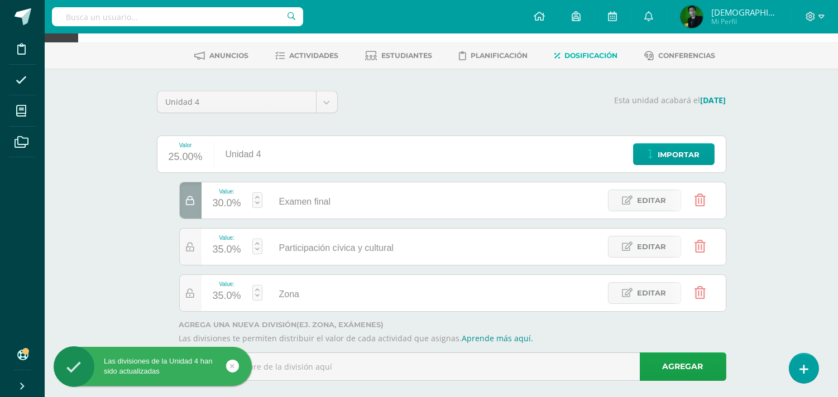
click at [226, 248] on div "35.0%" at bounding box center [227, 250] width 28 height 18
click at [226, 248] on input "35" at bounding box center [231, 241] width 30 height 23
click at [299, 215] on link "Guardar" at bounding box center [316, 216] width 76 height 15
type input "20"
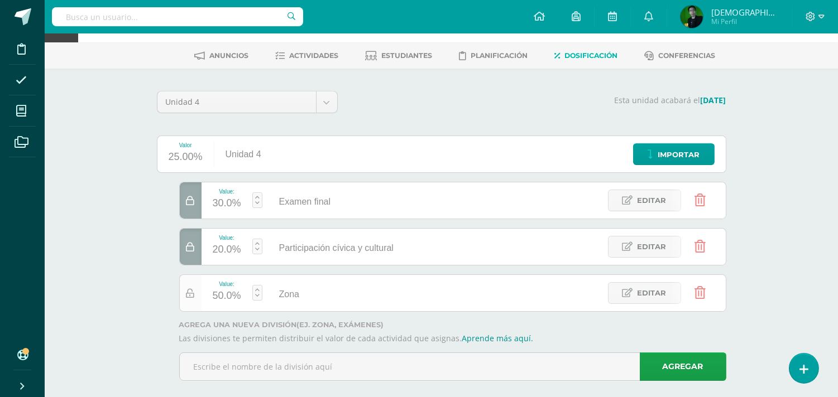
click at [195, 291] on div at bounding box center [191, 293] width 22 height 36
click at [380, 59] on link "Estudiantes" at bounding box center [398, 56] width 67 height 18
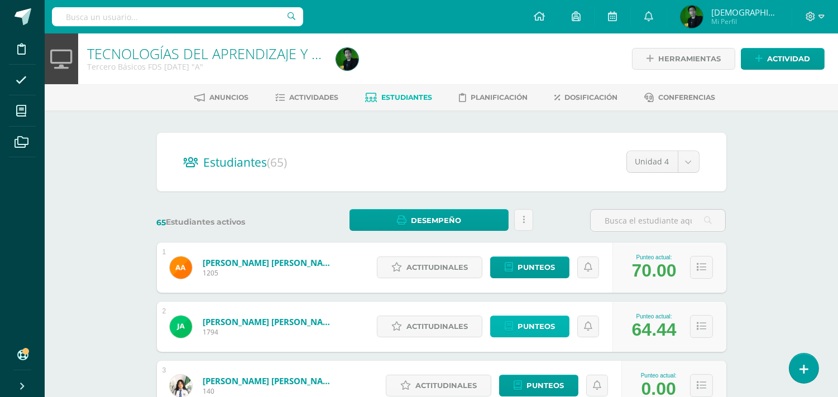
click at [528, 326] on span "Punteos" at bounding box center [535, 326] width 37 height 21
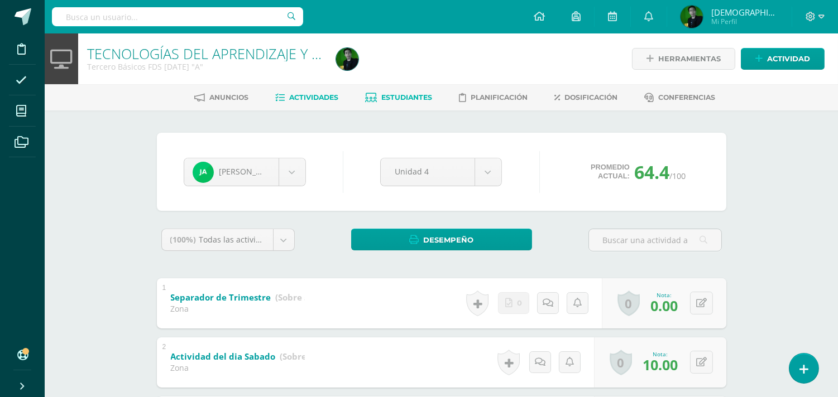
click at [325, 93] on span "Actividades" at bounding box center [313, 97] width 49 height 8
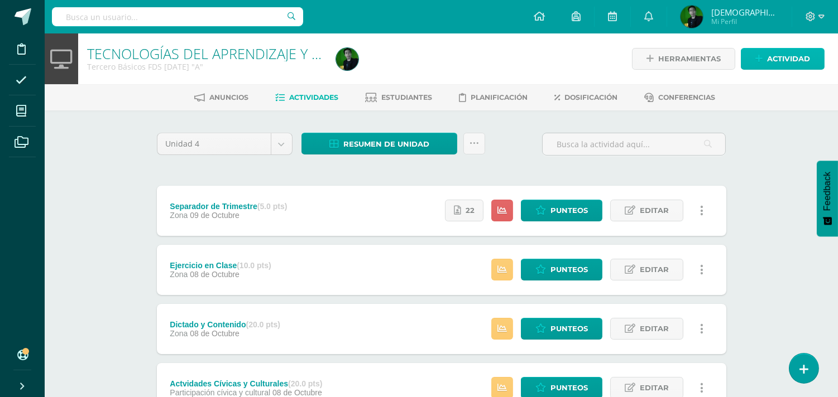
click at [784, 61] on span "Actividad" at bounding box center [788, 59] width 43 height 21
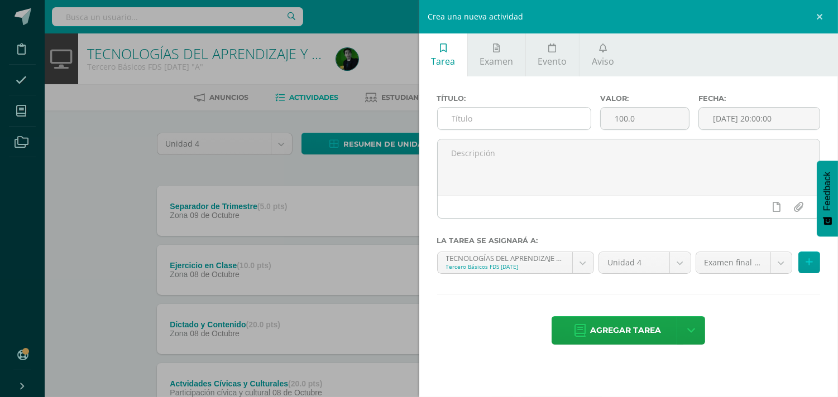
click at [550, 122] on input "text" at bounding box center [513, 119] width 153 height 22
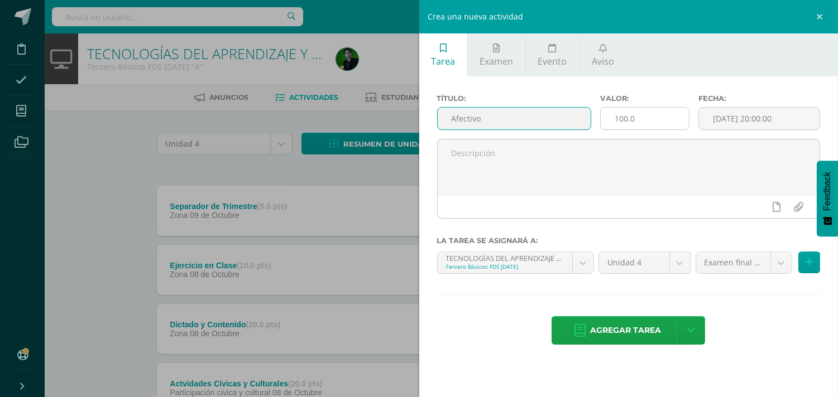
type input "Afectivo"
click at [639, 124] on input "100.0" at bounding box center [644, 119] width 88 height 22
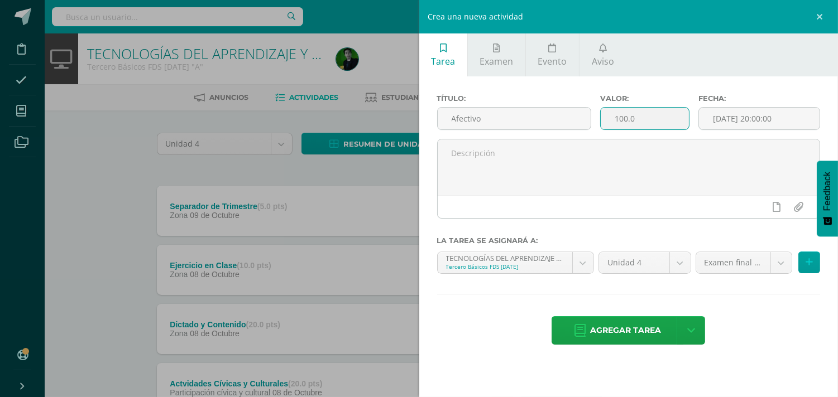
click at [639, 124] on input "100.0" at bounding box center [644, 119] width 88 height 22
type input "5"
click at [728, 262] on body "Disciplina Asistencia Mis cursos Archivos Soporte Ayuda Reportar un problema Ce…" at bounding box center [419, 273] width 838 height 547
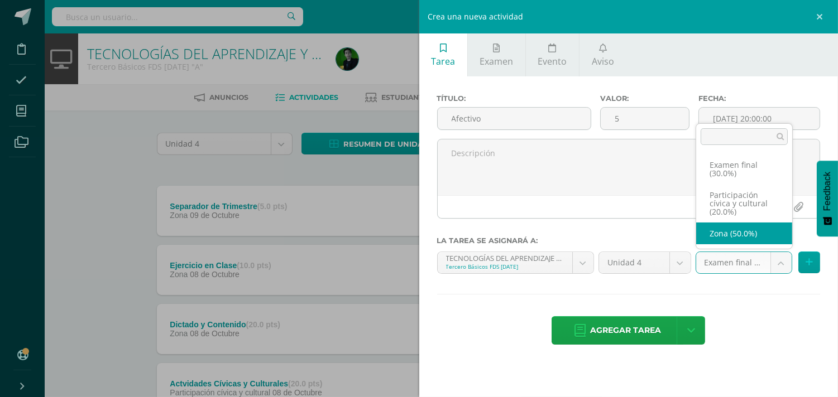
select select "70604"
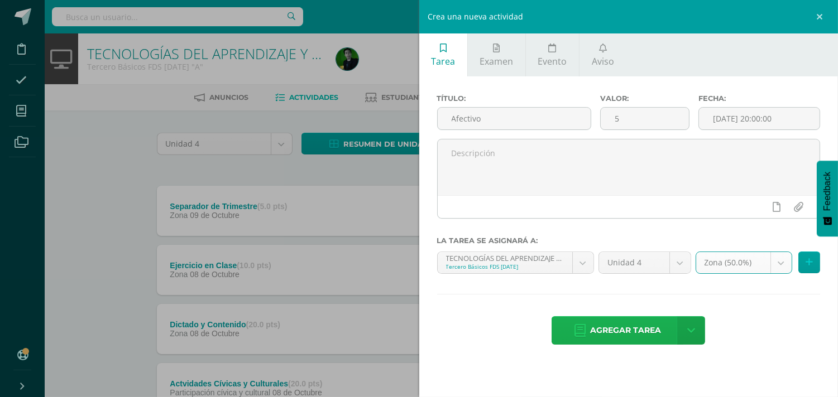
click at [642, 329] on span "Agregar tarea" at bounding box center [625, 330] width 71 height 27
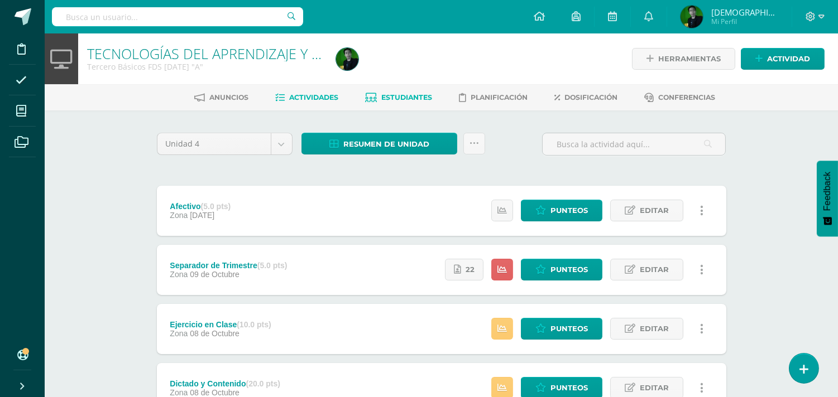
click at [421, 99] on span "Estudiantes" at bounding box center [406, 97] width 51 height 8
